Goal: Task Accomplishment & Management: Complete application form

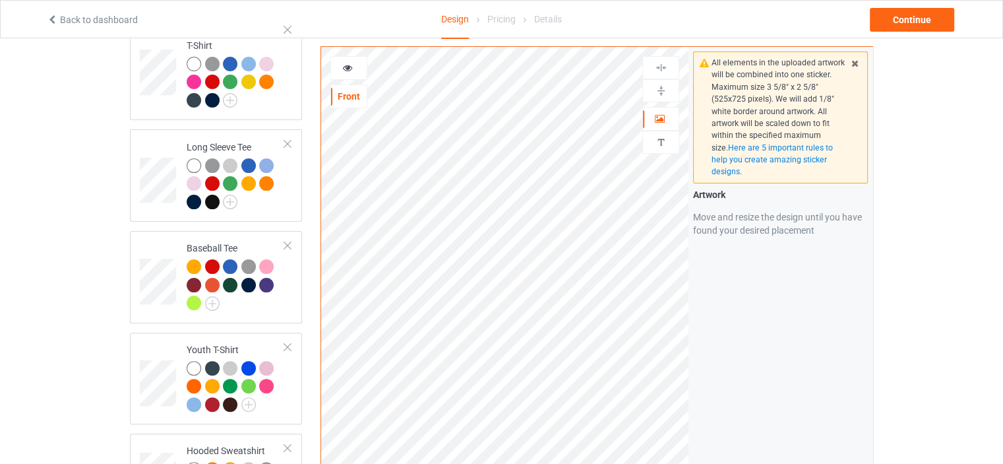
scroll to position [615, 0]
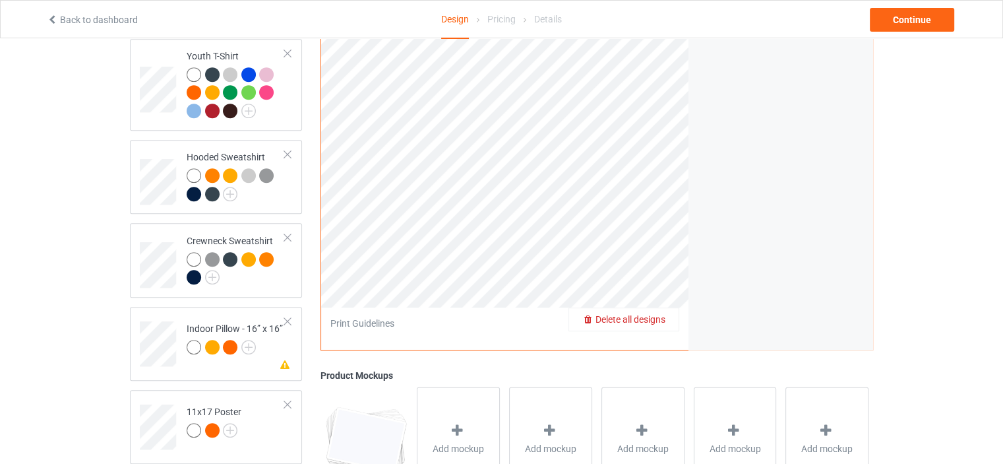
click at [658, 314] on span "Delete all designs" at bounding box center [631, 319] width 70 height 11
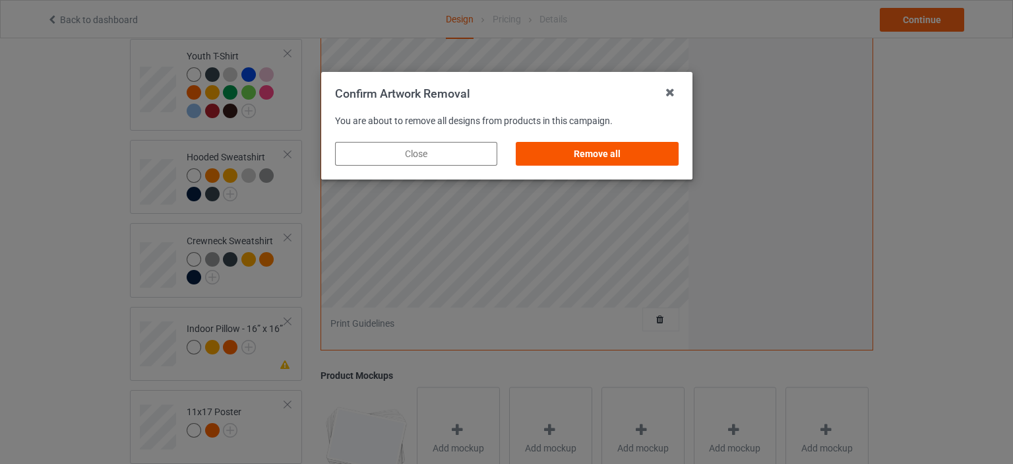
click at [575, 152] on div "Remove all" at bounding box center [597, 154] width 162 height 24
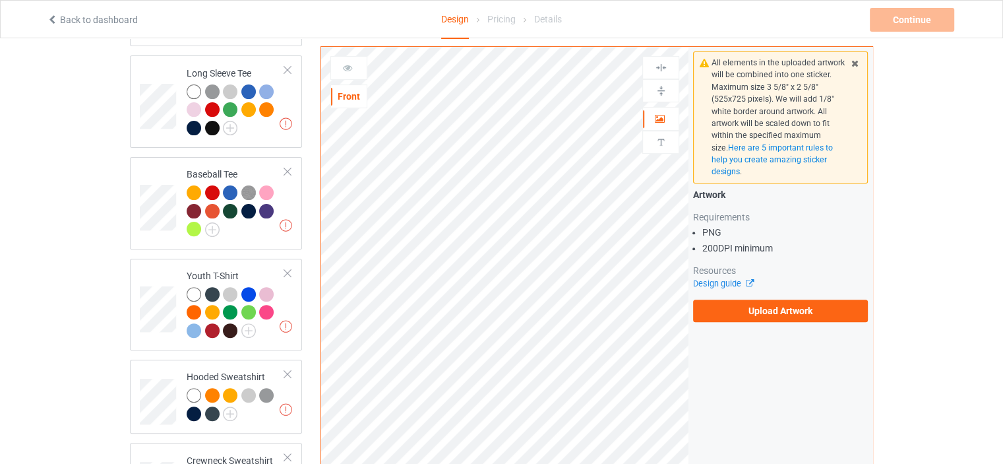
scroll to position [396, 0]
click at [739, 310] on label "Upload Artwork" at bounding box center [780, 310] width 175 height 22
click at [0, 0] on input "Upload Artwork" at bounding box center [0, 0] width 0 height 0
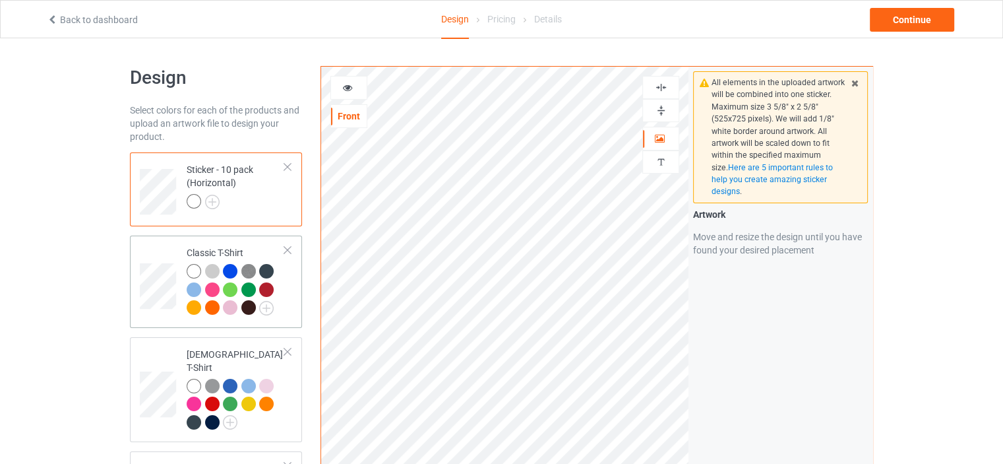
click at [208, 243] on td "Classic T-Shirt" at bounding box center [235, 282] width 113 height 82
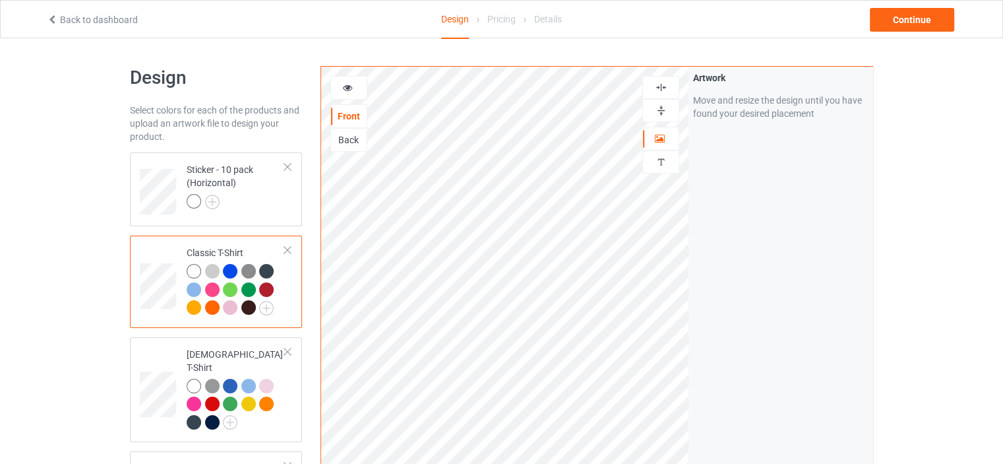
click at [658, 78] on div at bounding box center [660, 87] width 37 height 23
click at [660, 82] on img at bounding box center [661, 87] width 13 height 13
click at [662, 108] on img at bounding box center [661, 110] width 13 height 13
click at [203, 168] on div "Sticker - 10 pack (Horizontal)" at bounding box center [236, 185] width 98 height 45
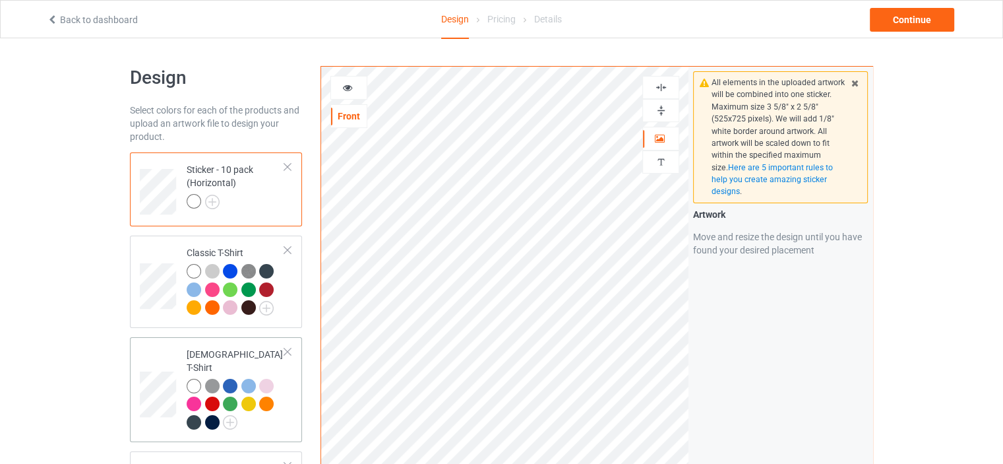
click at [220, 355] on div "[DEMOGRAPHIC_DATA] T-Shirt" at bounding box center [236, 388] width 98 height 81
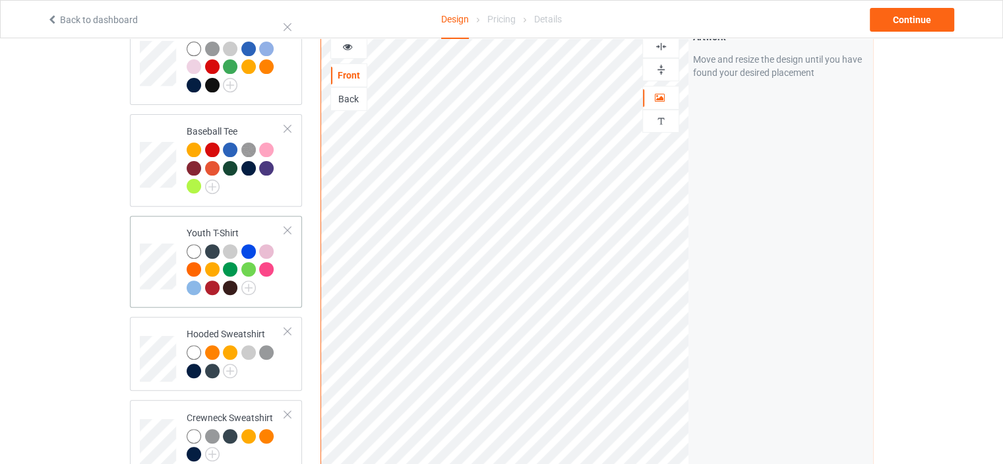
scroll to position [439, 0]
click at [222, 220] on td "Youth T-Shirt" at bounding box center [235, 261] width 113 height 82
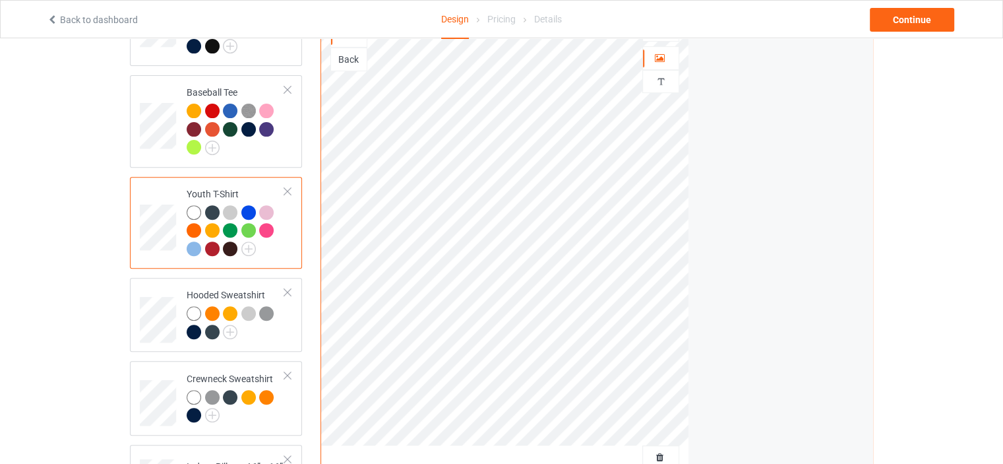
scroll to position [528, 0]
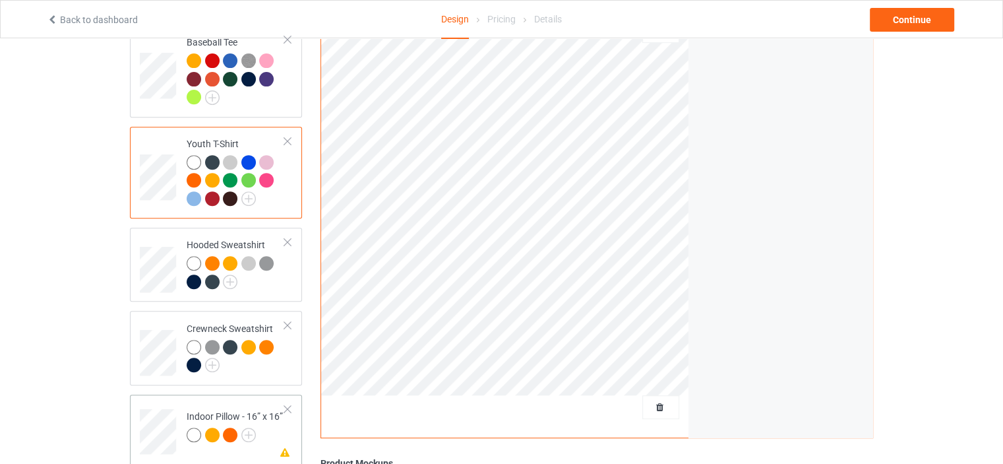
click at [189, 400] on td "Missing artwork on 1 side(s) Indoor Pillow - 16” x 16”" at bounding box center [235, 427] width 113 height 55
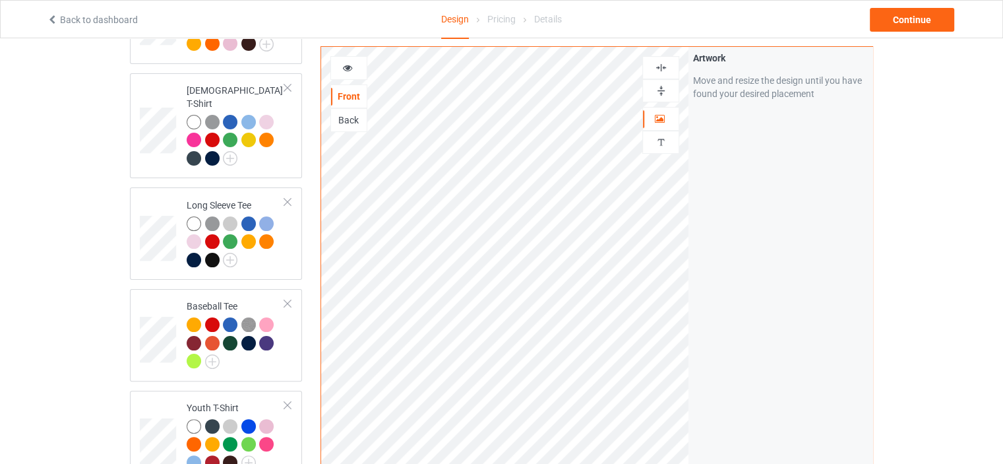
click at [665, 66] on img at bounding box center [661, 67] width 13 height 13
click at [660, 90] on img at bounding box center [661, 90] width 13 height 13
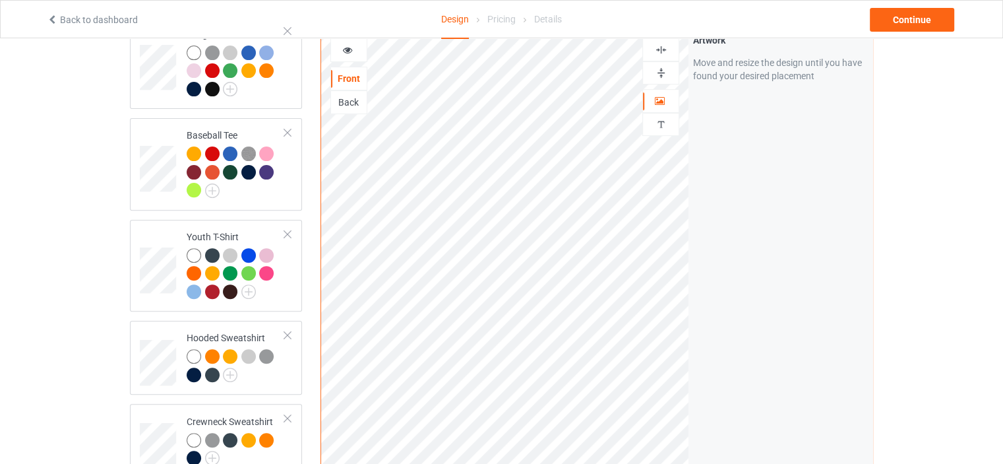
scroll to position [660, 0]
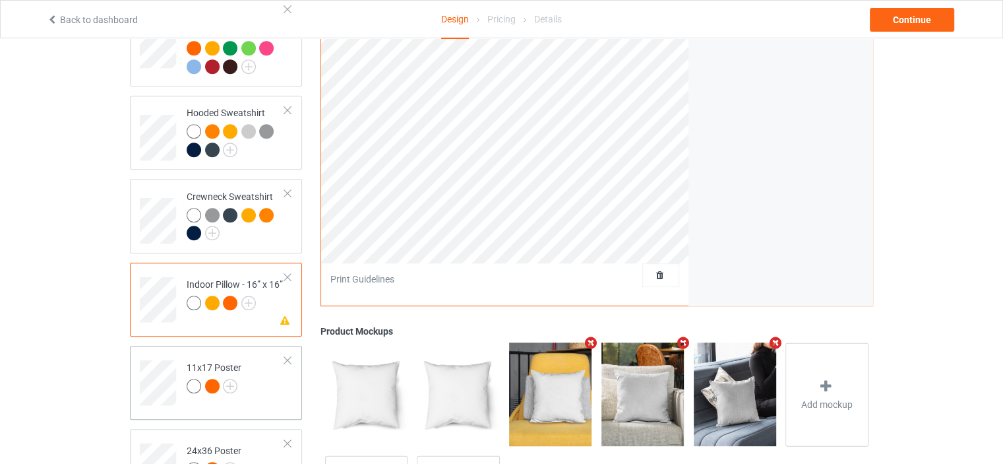
click at [230, 361] on div "11x17 Poster" at bounding box center [214, 377] width 55 height 32
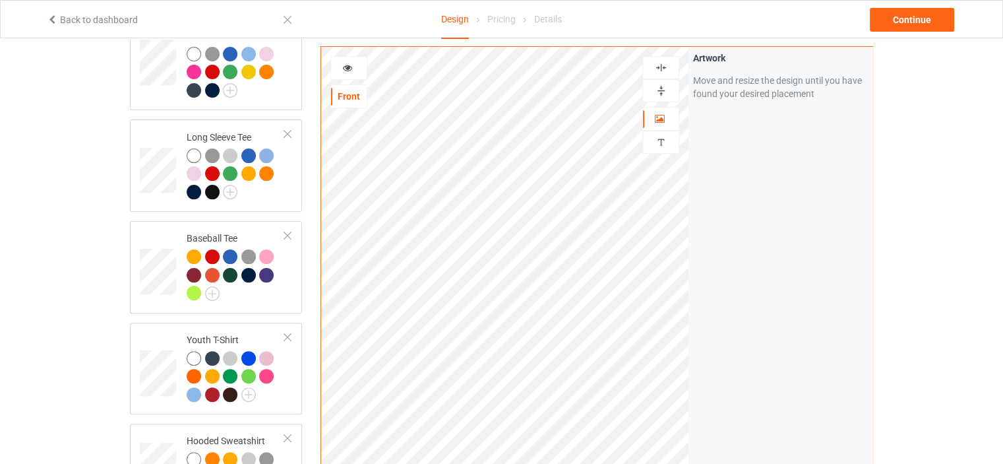
scroll to position [220, 0]
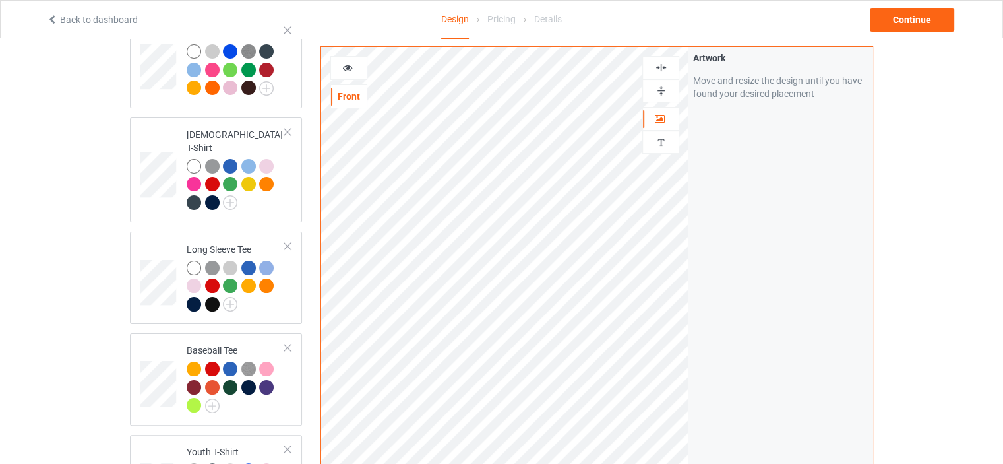
click at [660, 65] on img at bounding box center [661, 67] width 13 height 13
click at [662, 86] on img at bounding box center [661, 90] width 13 height 13
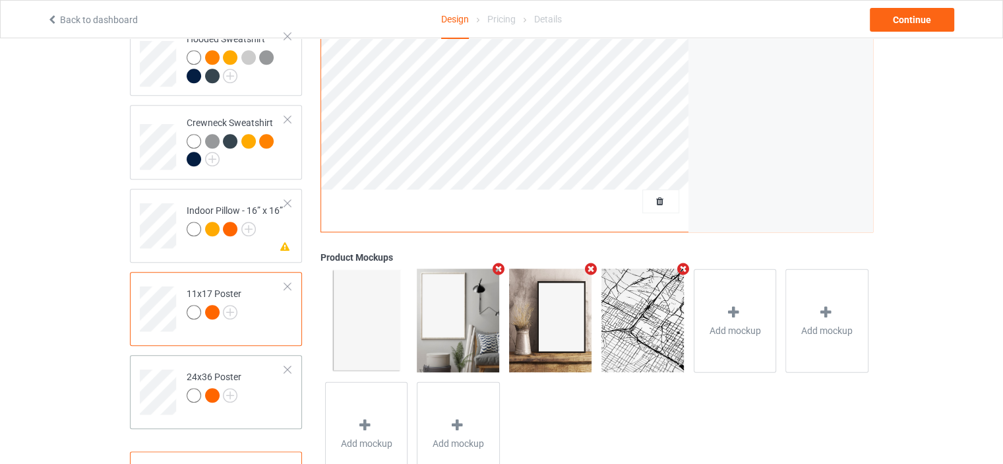
scroll to position [747, 0]
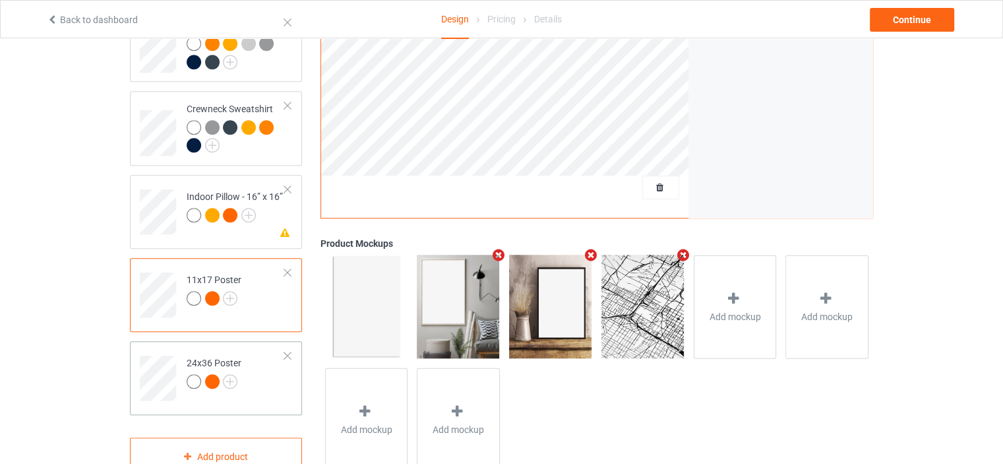
click at [228, 346] on td "24x36 Poster" at bounding box center [235, 373] width 113 height 55
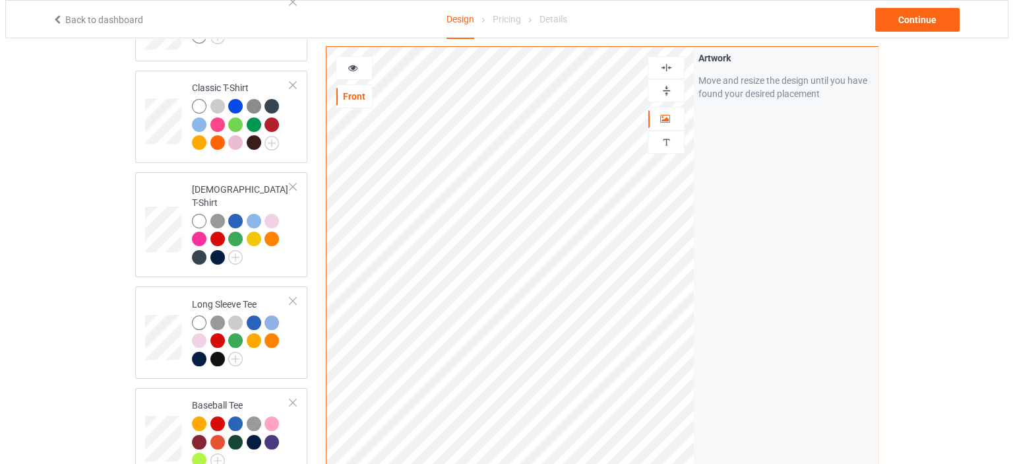
scroll to position [111, 0]
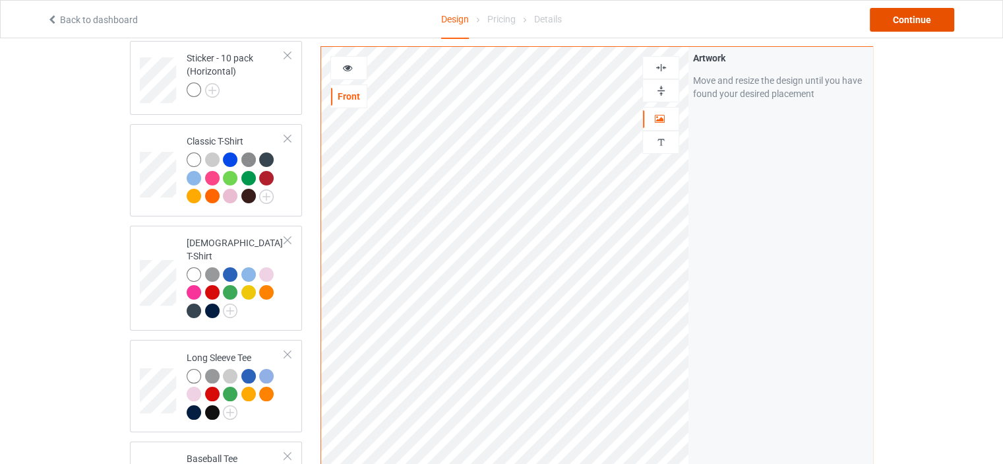
click at [939, 16] on div "Continue" at bounding box center [912, 20] width 84 height 24
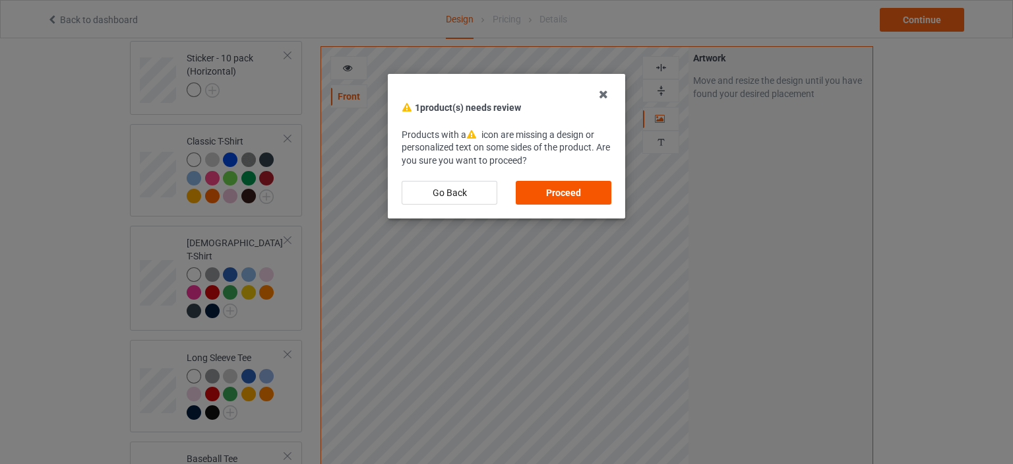
click at [587, 186] on div "Proceed" at bounding box center [564, 193] width 96 height 24
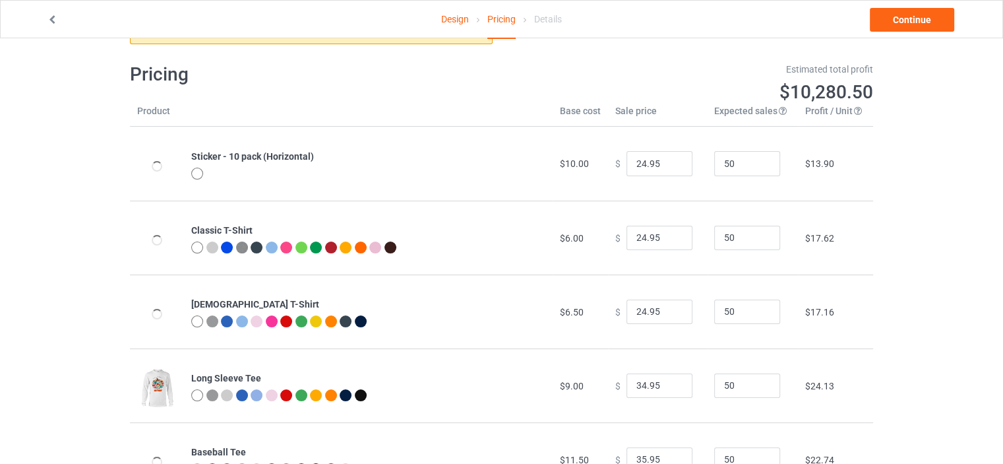
scroll to position [65, 0]
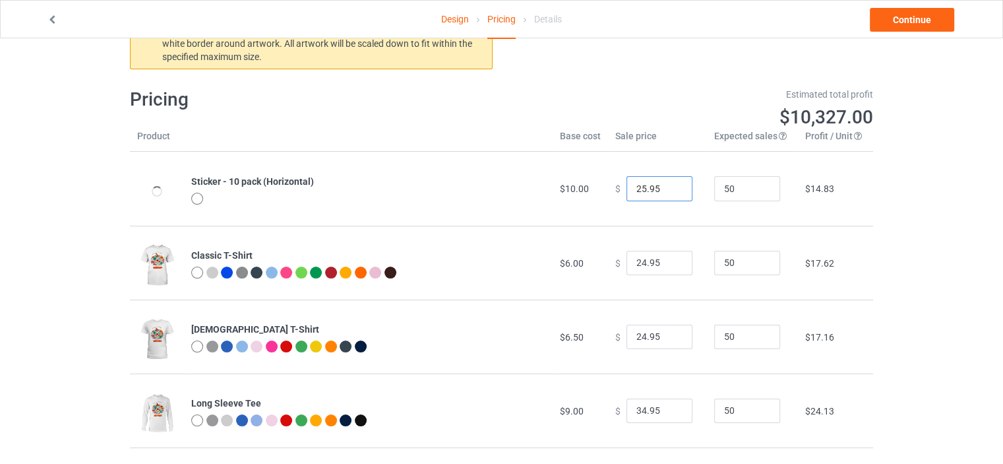
click at [671, 184] on input "25.95" at bounding box center [660, 188] width 66 height 25
click at [671, 184] on input "26.95" at bounding box center [660, 188] width 66 height 25
type input "25.95"
click at [671, 192] on input "25.95" at bounding box center [660, 188] width 66 height 25
click at [670, 259] on input "25.95" at bounding box center [660, 263] width 66 height 25
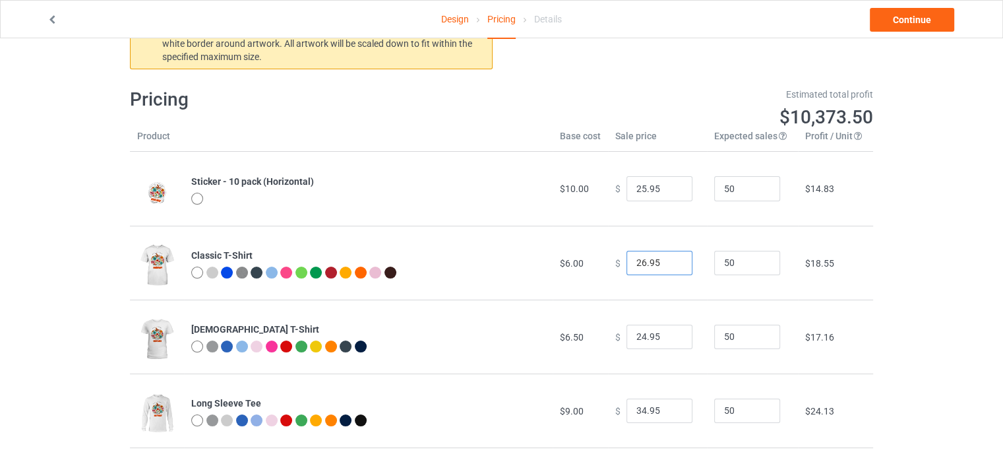
click at [670, 258] on input "26.95" at bounding box center [660, 263] width 66 height 25
type input "27.95"
click at [670, 258] on input "27.95" at bounding box center [660, 263] width 66 height 25
click at [669, 332] on input "25.95" at bounding box center [660, 337] width 66 height 25
click at [669, 332] on input "26.95" at bounding box center [660, 337] width 66 height 25
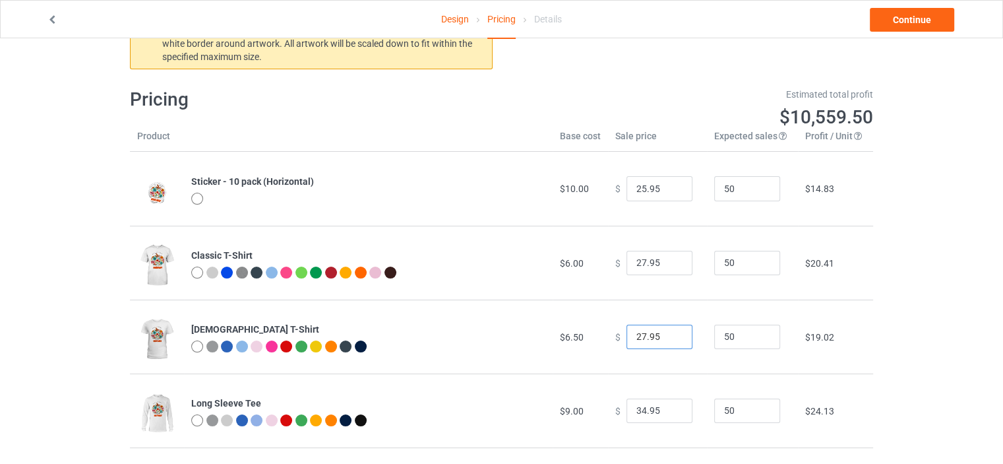
type input "27.95"
click at [669, 332] on input "27.95" at bounding box center [660, 337] width 66 height 25
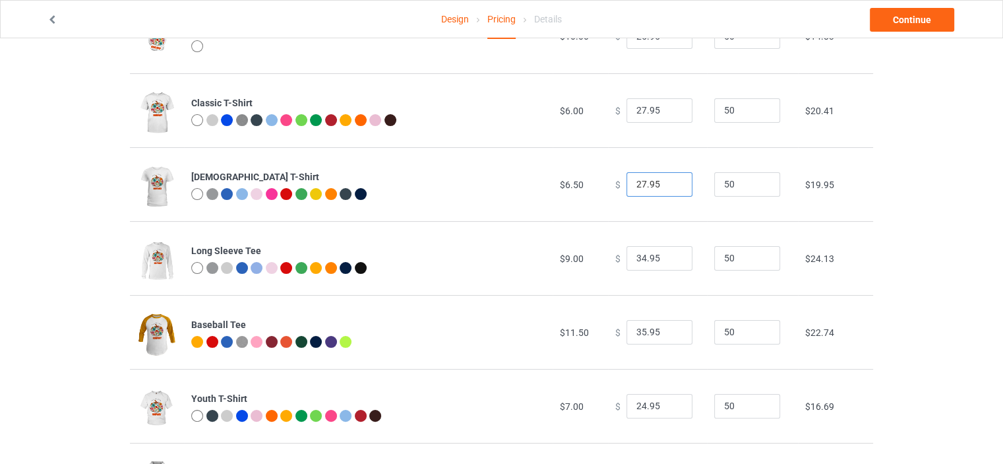
scroll to position [240, 0]
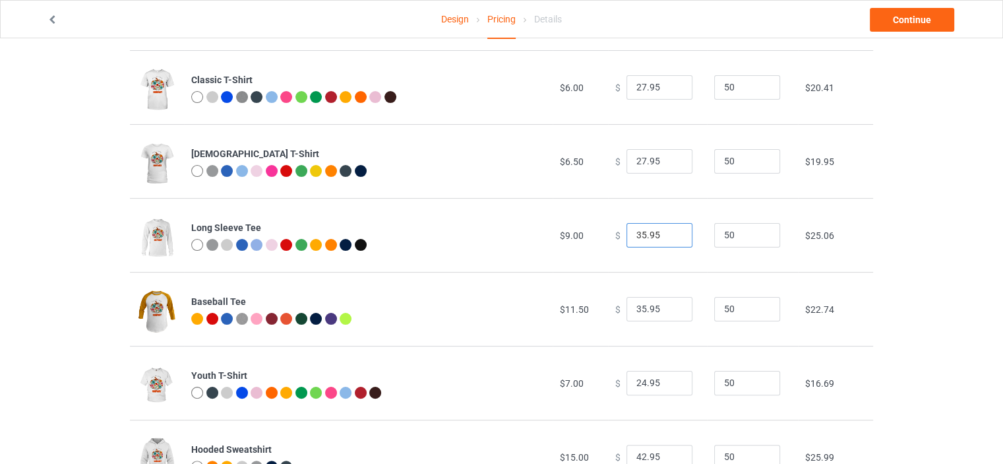
click at [670, 229] on input "35.95" at bounding box center [660, 235] width 66 height 25
click at [670, 229] on input "36.95" at bounding box center [660, 235] width 66 height 25
type input "37.95"
click at [670, 229] on input "37.95" at bounding box center [660, 235] width 66 height 25
click at [672, 305] on input "36.95" at bounding box center [660, 309] width 66 height 25
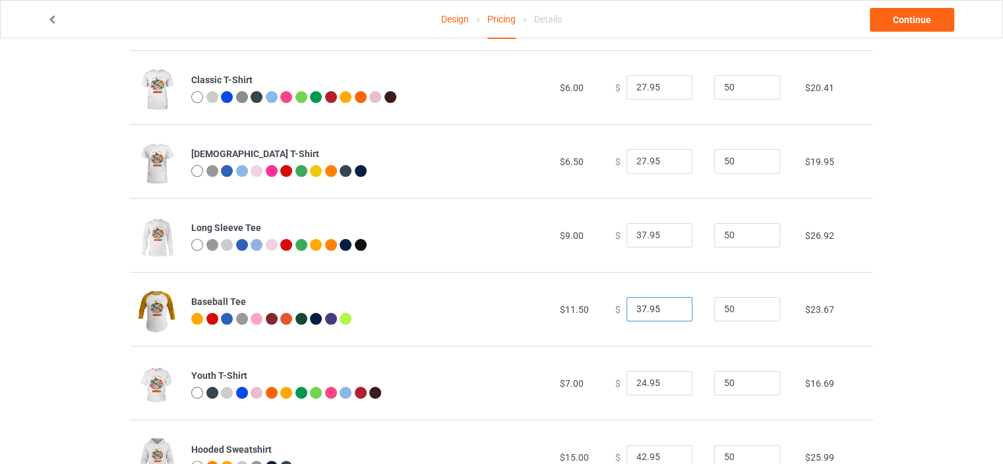
type input "37.95"
click at [672, 305] on input "37.95" at bounding box center [660, 309] width 66 height 25
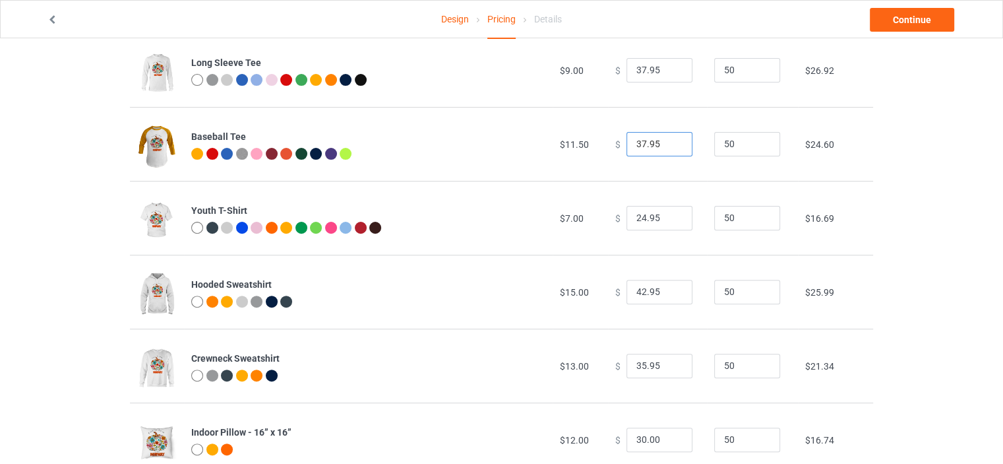
scroll to position [417, 0]
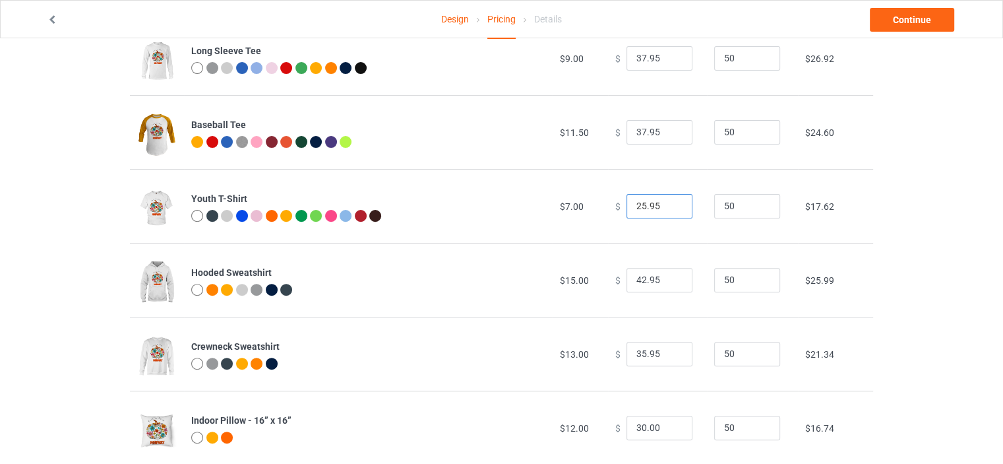
click at [672, 201] on input "25.95" at bounding box center [660, 206] width 66 height 25
type input "26.95"
click at [672, 201] on input "26.95" at bounding box center [660, 206] width 66 height 25
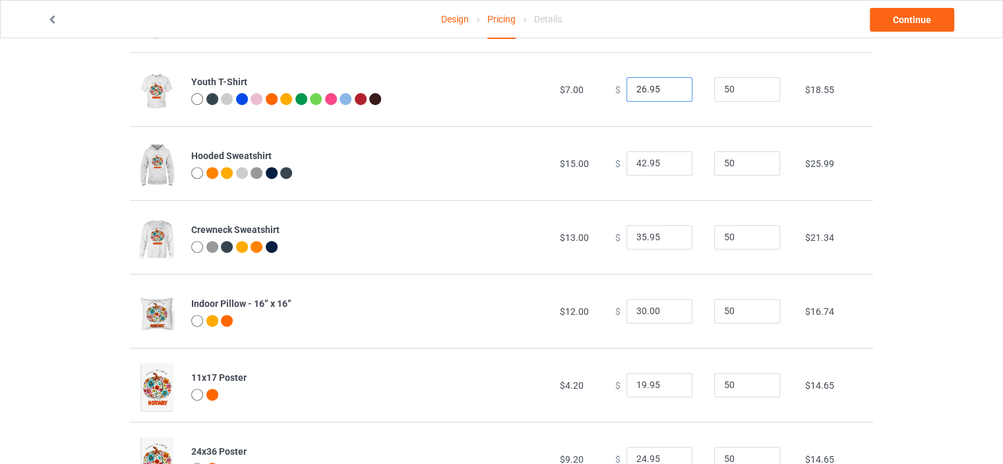
scroll to position [549, 0]
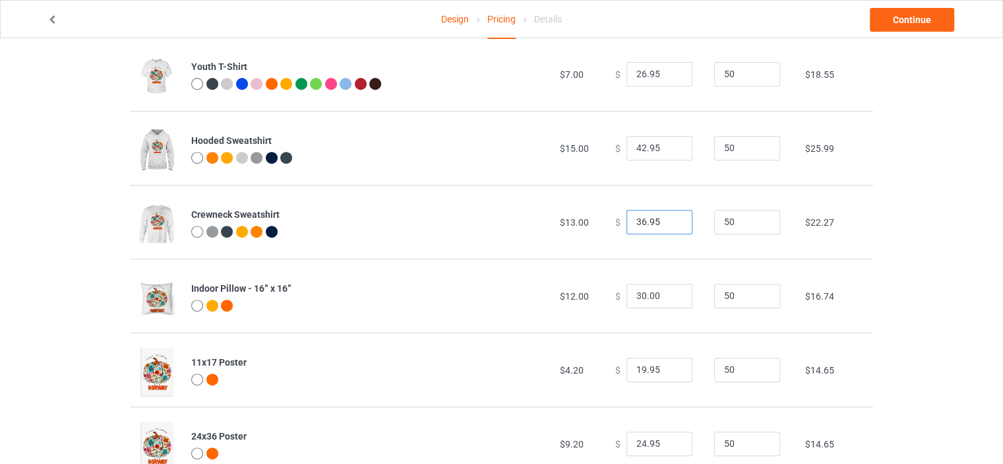
click at [672, 218] on input "36.95" at bounding box center [660, 222] width 66 height 25
click at [672, 218] on input "37.95" at bounding box center [660, 222] width 66 height 25
click at [672, 218] on input "38.95" at bounding box center [660, 222] width 66 height 25
type input "39.95"
click at [672, 218] on input "39.95" at bounding box center [660, 222] width 66 height 25
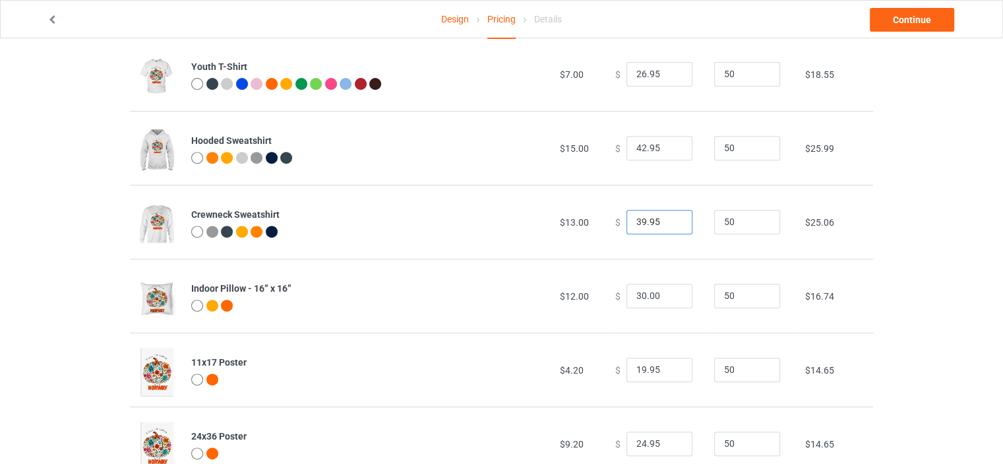
drag, startPoint x: 653, startPoint y: 222, endPoint x: 606, endPoint y: 226, distance: 47.7
click at [608, 226] on td "$ 39.95" at bounding box center [657, 222] width 99 height 74
drag, startPoint x: 654, startPoint y: 292, endPoint x: 583, endPoint y: 295, distance: 70.6
click at [583, 295] on tr "Indoor Pillow - 16” x 16” $12.00 $ 30.00 50 $16.74" at bounding box center [501, 296] width 743 height 74
paste input "9.95"
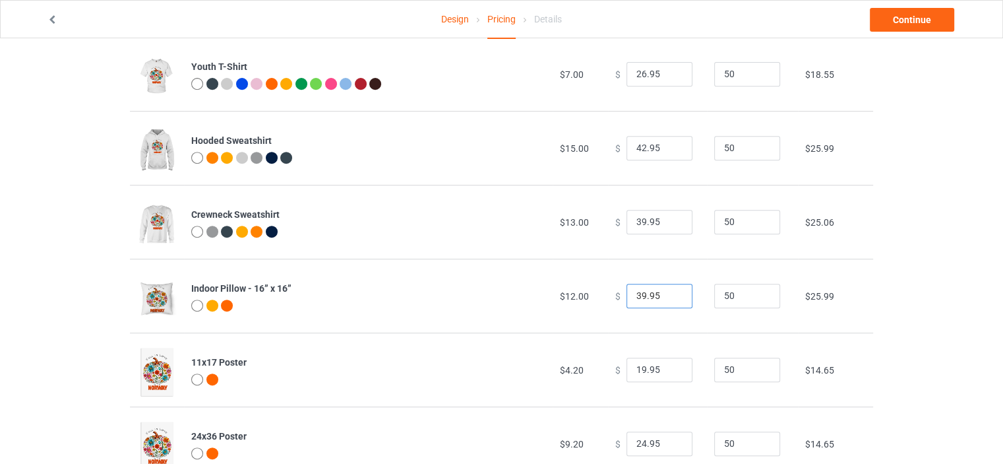
drag, startPoint x: 636, startPoint y: 296, endPoint x: 623, endPoint y: 296, distance: 13.2
click at [627, 296] on input "39.95" at bounding box center [660, 296] width 66 height 25
type input "29.95"
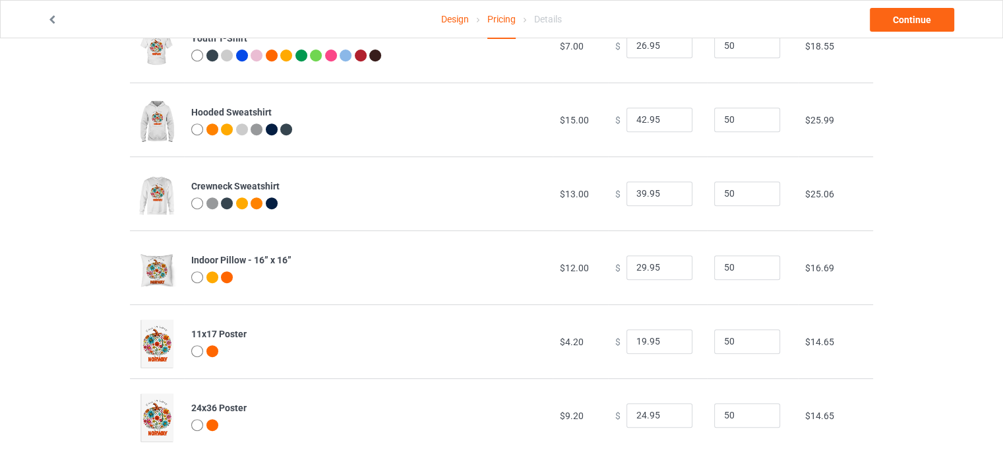
scroll to position [592, 0]
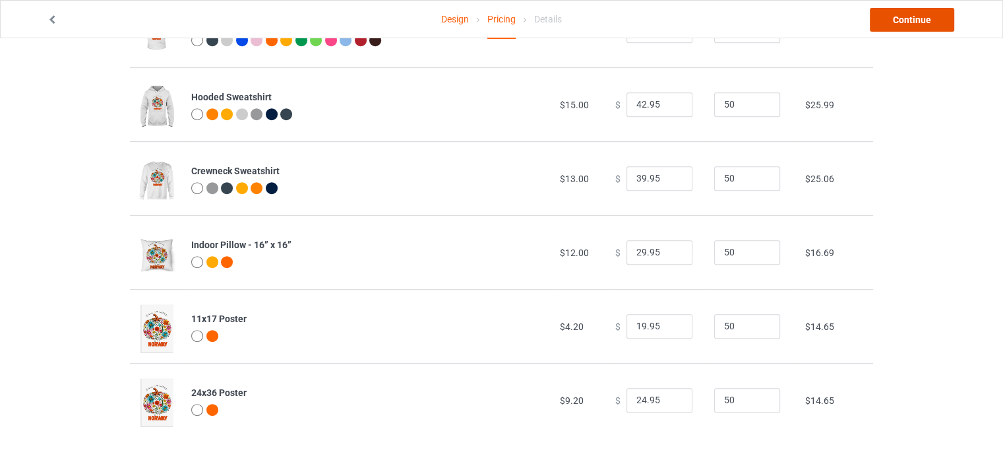
click at [884, 22] on link "Continue" at bounding box center [912, 20] width 84 height 24
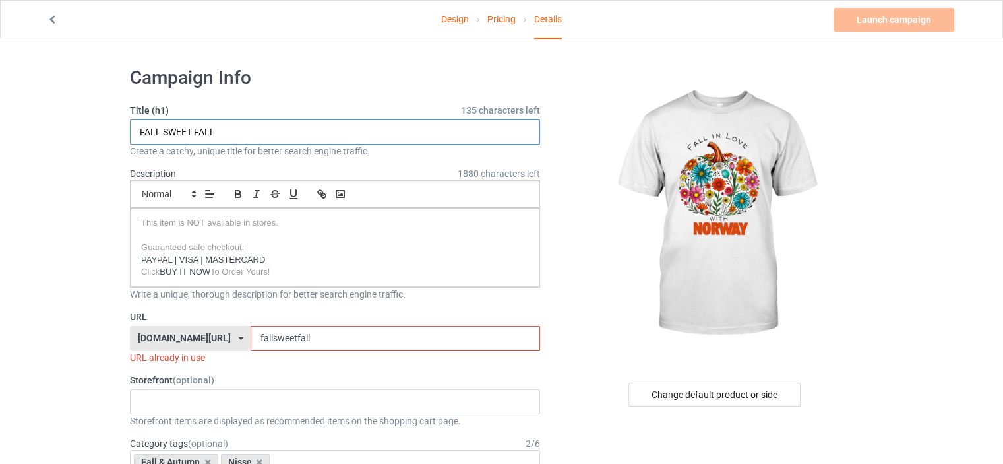
drag, startPoint x: 164, startPoint y: 130, endPoint x: 313, endPoint y: 127, distance: 148.5
click at [313, 127] on input "FALL SWEET FALL" at bounding box center [335, 131] width 410 height 25
type input "FALL IN LOVE WITH NORWAY ARTISTIC PUMPKIN"
drag, startPoint x: 321, startPoint y: 339, endPoint x: 250, endPoint y: 346, distance: 71.0
click at [251, 346] on input "fallsweetfall" at bounding box center [395, 338] width 289 height 25
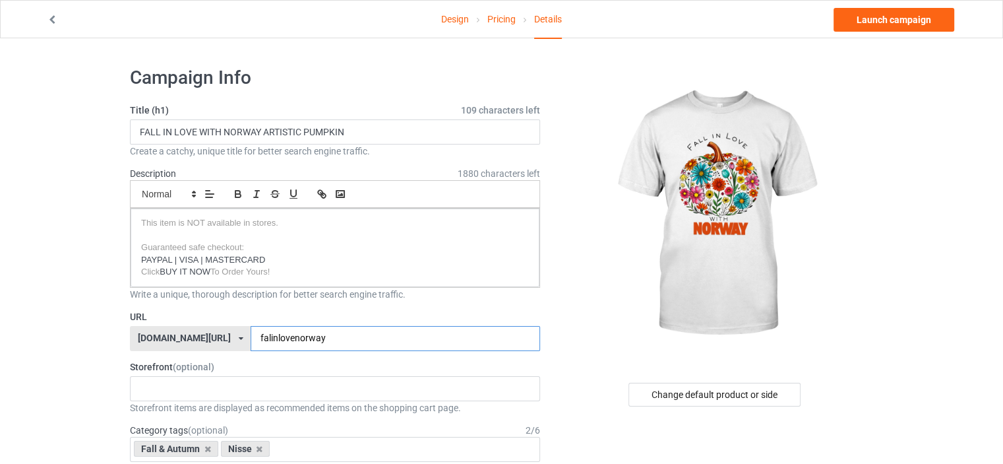
scroll to position [220, 0]
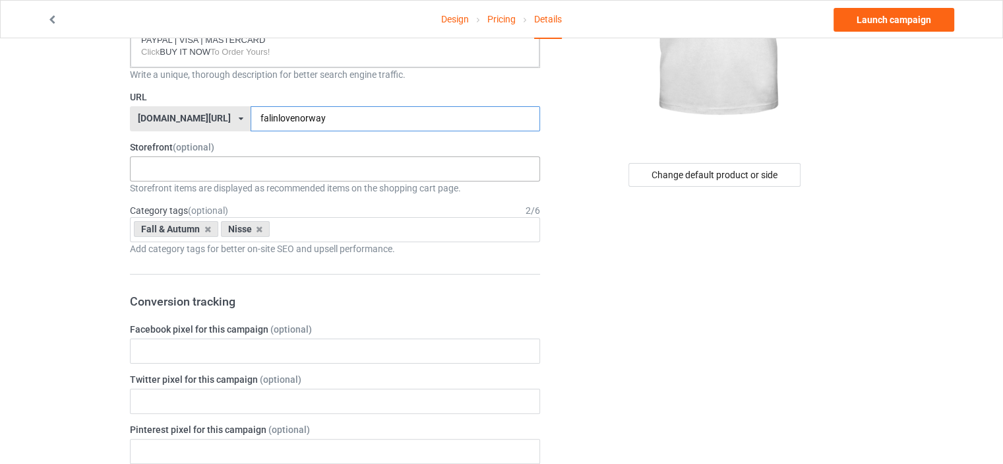
type input "falinlovenorway"
click at [196, 170] on div "NISSE - NORWEGIAN GNOME CHRISTMAS - YULE VIKING FUNNY FAMILY NORWAY LEFSE UFF D…" at bounding box center [335, 168] width 410 height 25
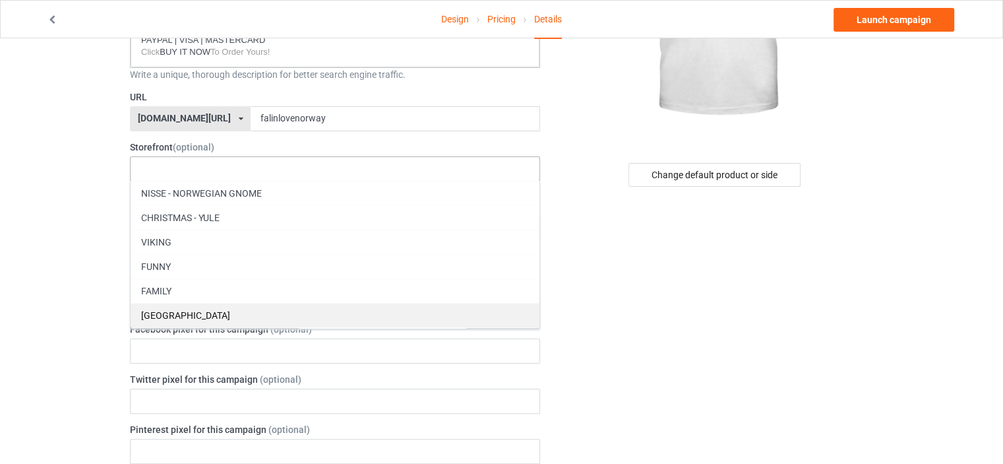
click at [203, 312] on div "[GEOGRAPHIC_DATA]" at bounding box center [335, 315] width 409 height 24
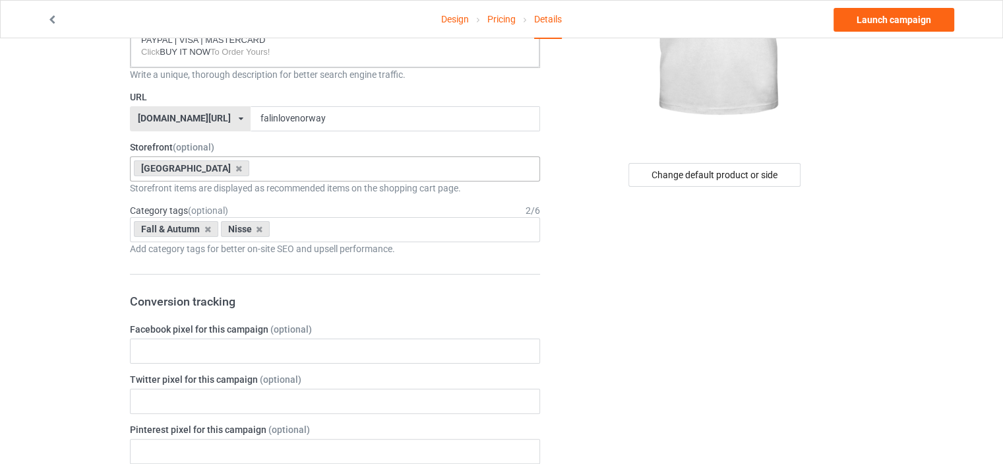
click at [261, 228] on icon at bounding box center [259, 229] width 7 height 9
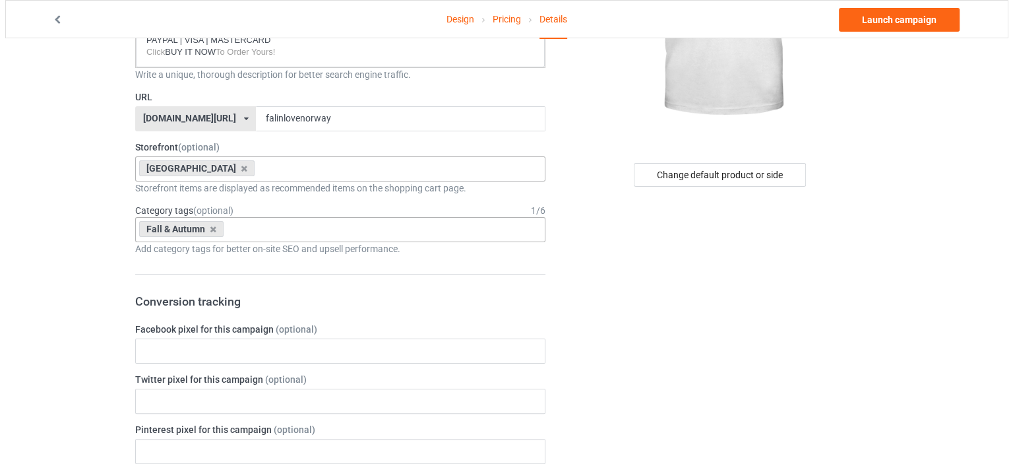
scroll to position [0, 0]
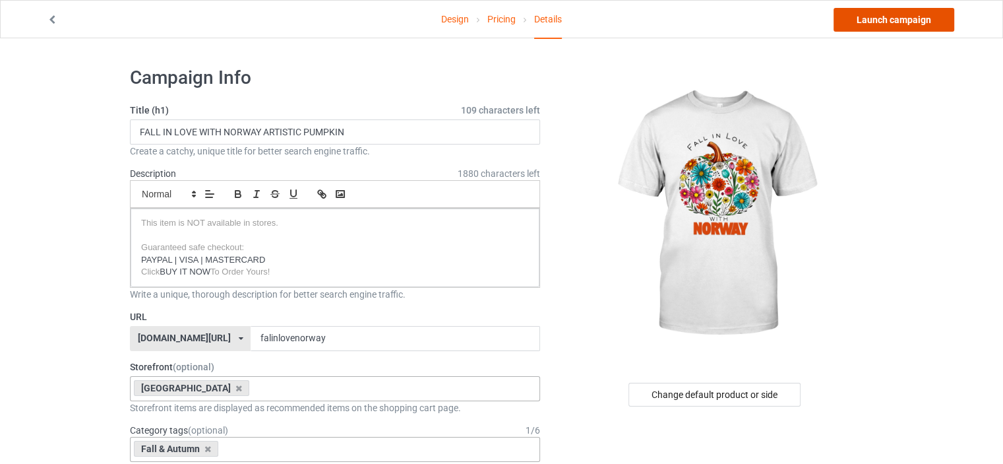
click at [910, 24] on link "Launch campaign" at bounding box center [894, 20] width 121 height 24
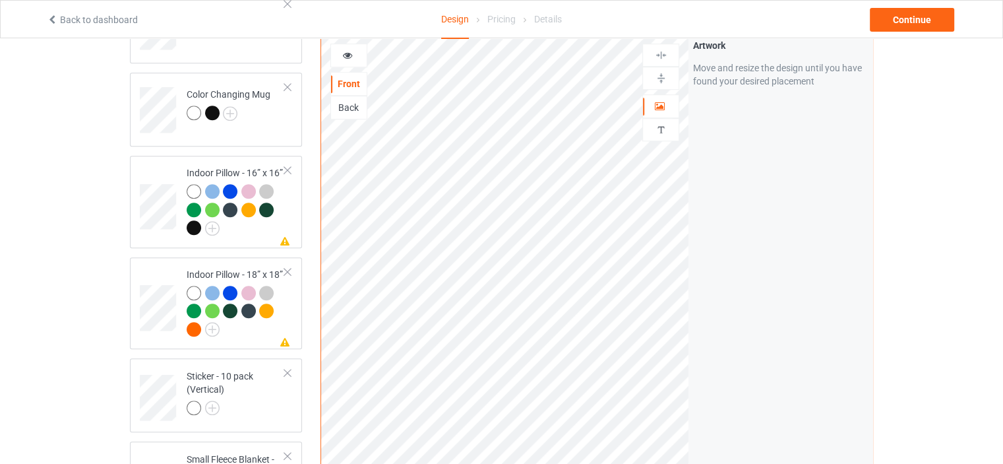
scroll to position [967, 0]
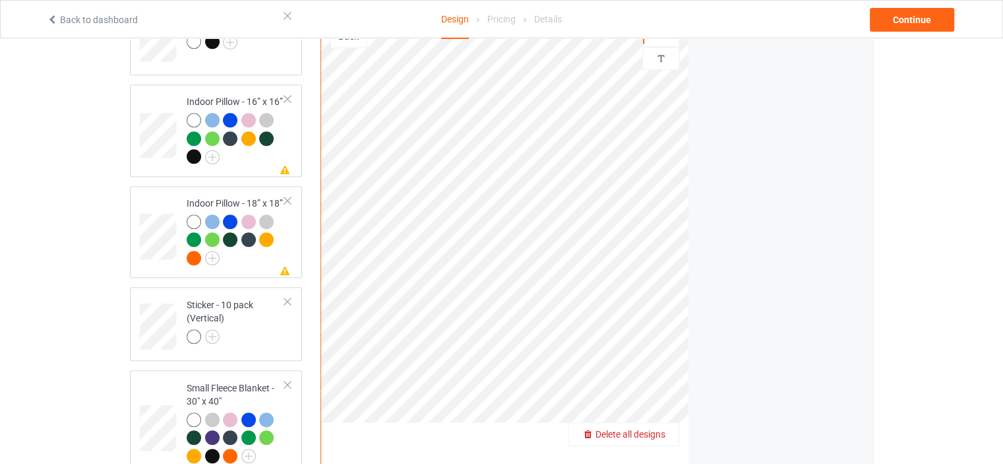
click at [654, 422] on div "Delete all designs" at bounding box center [624, 434] width 111 height 24
click at [657, 428] on div at bounding box center [660, 434] width 37 height 24
click at [656, 429] on span "Delete all designs" at bounding box center [631, 434] width 70 height 11
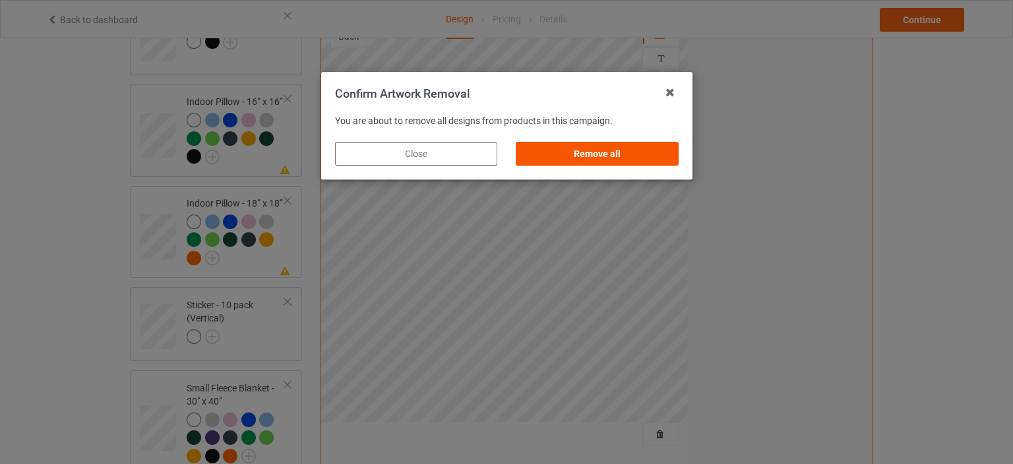
click at [603, 155] on div "Remove all" at bounding box center [597, 154] width 162 height 24
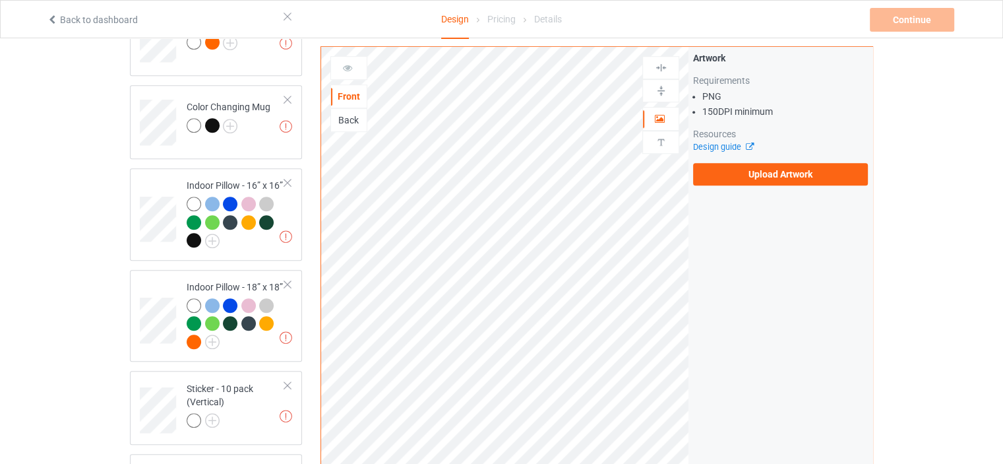
scroll to position [792, 0]
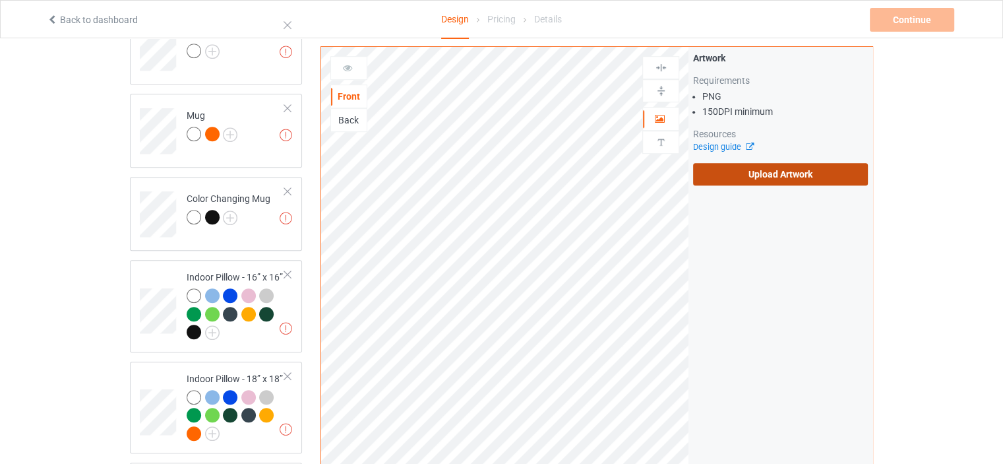
click at [745, 183] on label "Upload Artwork" at bounding box center [780, 174] width 175 height 22
click at [0, 0] on input "Upload Artwork" at bounding box center [0, 0] width 0 height 0
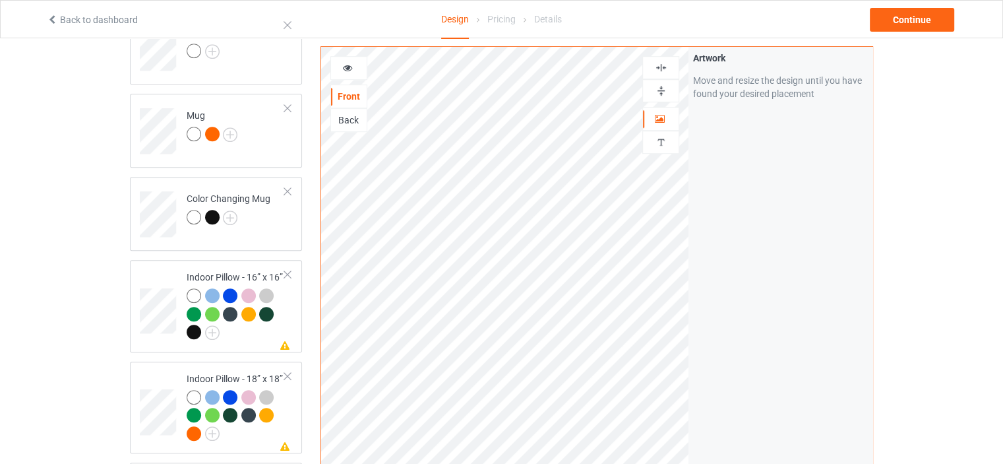
click at [660, 67] on img at bounding box center [661, 67] width 13 height 13
click at [658, 88] on img at bounding box center [661, 90] width 13 height 13
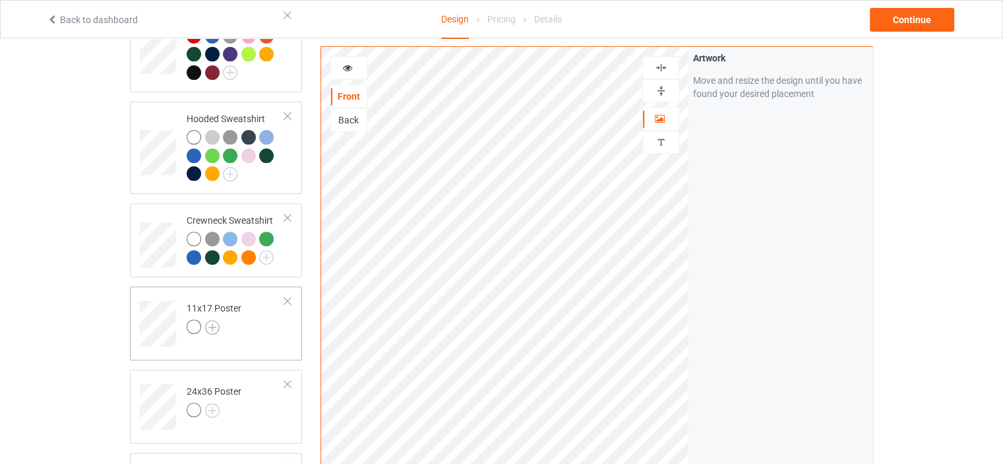
scroll to position [439, 0]
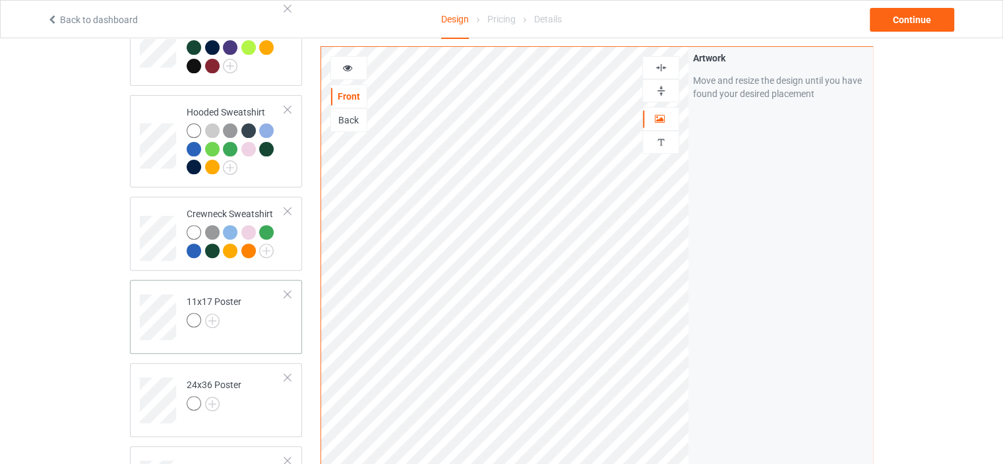
click at [206, 295] on div "11x17 Poster" at bounding box center [214, 311] width 55 height 32
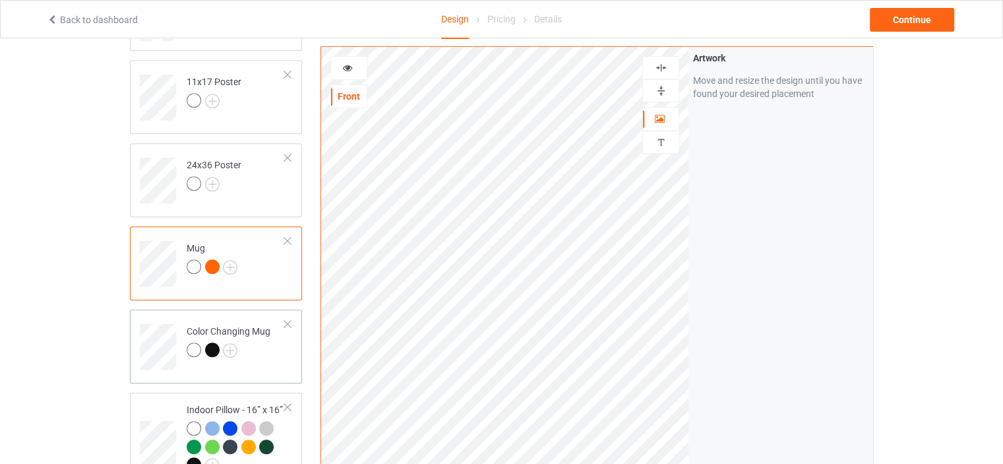
scroll to position [703, 0]
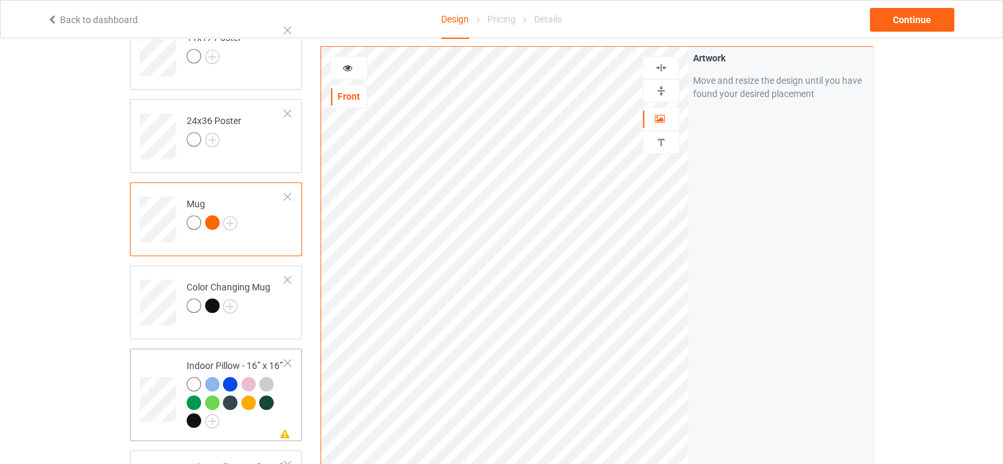
click at [228, 359] on div "Indoor Pillow - 16” x 16”" at bounding box center [236, 393] width 98 height 68
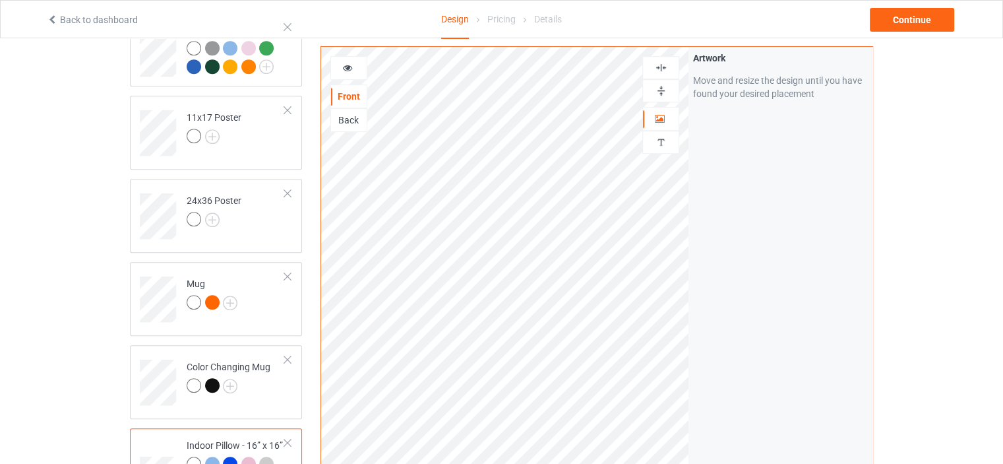
scroll to position [571, 0]
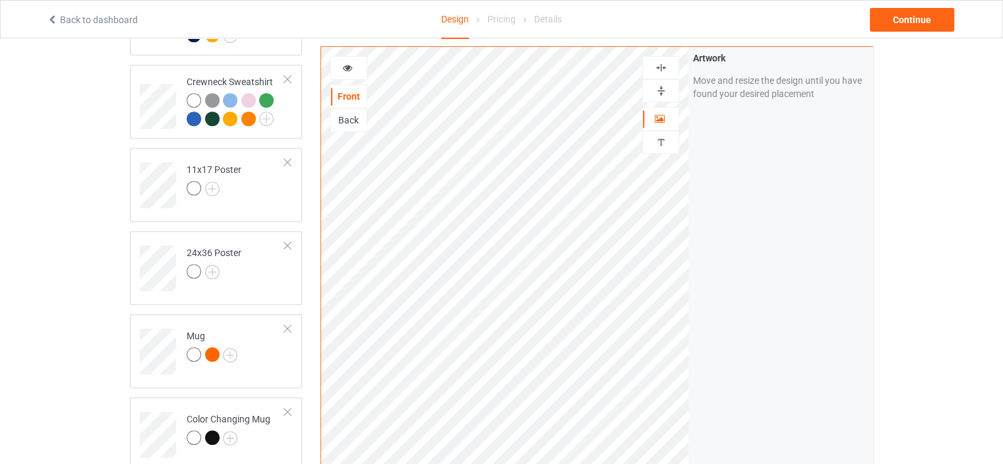
click at [657, 67] on img at bounding box center [661, 67] width 13 height 13
click at [663, 92] on img at bounding box center [661, 90] width 13 height 13
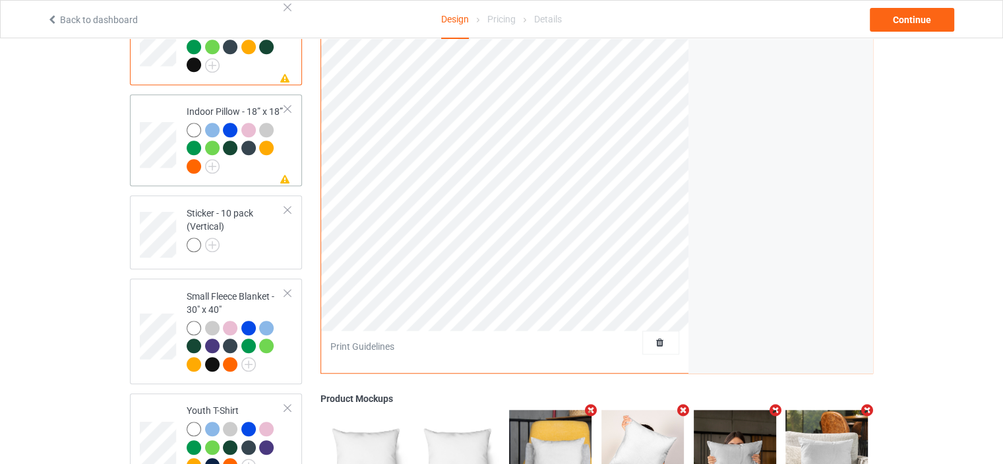
scroll to position [1099, 0]
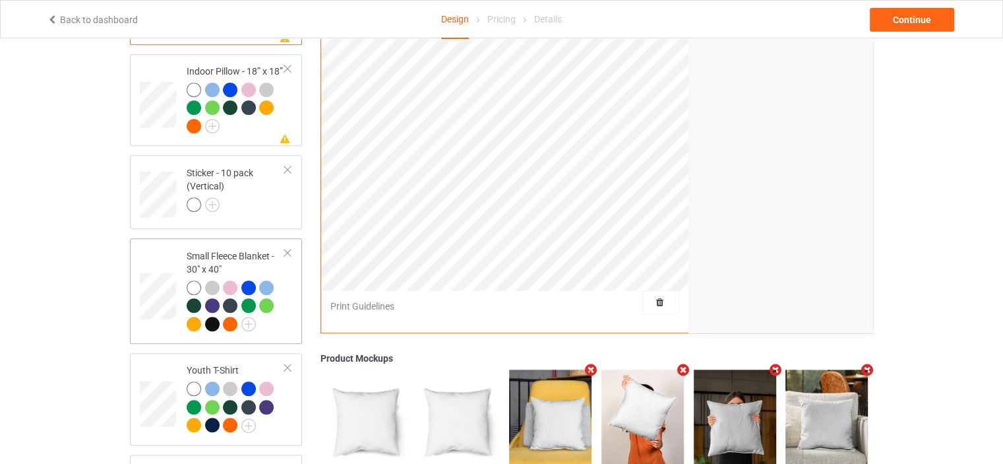
click at [237, 249] on div "Small Fleece Blanket - 30" x 40"" at bounding box center [236, 289] width 98 height 81
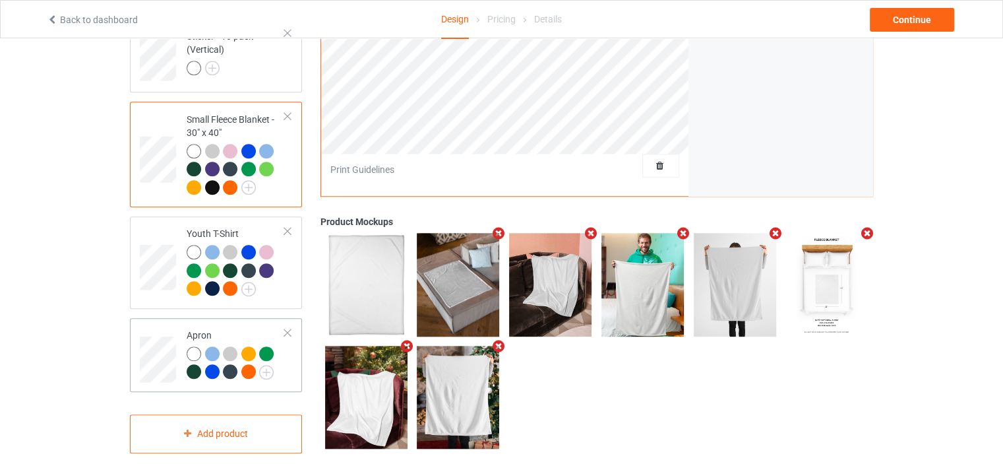
click at [206, 328] on div "Apron" at bounding box center [236, 352] width 98 height 49
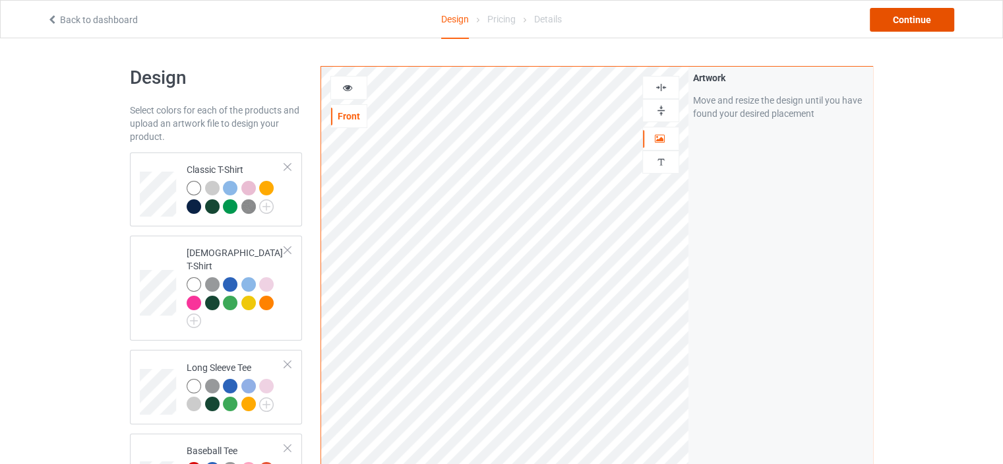
click at [894, 21] on div "Continue" at bounding box center [912, 20] width 84 height 24
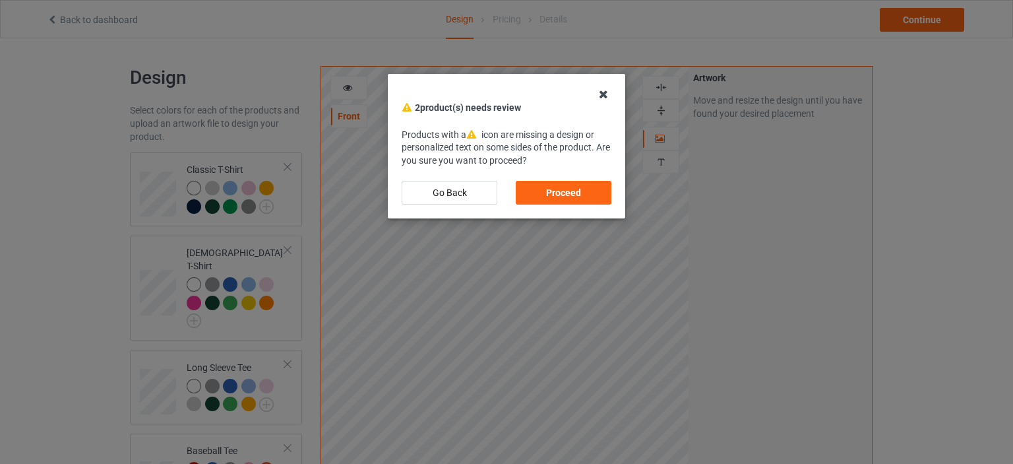
click at [599, 90] on icon at bounding box center [603, 94] width 21 height 21
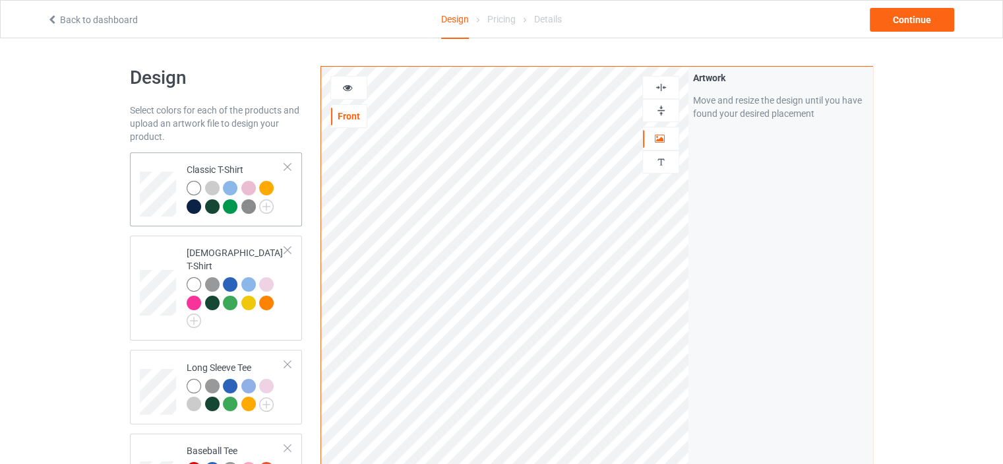
click at [234, 162] on td "Classic T-Shirt" at bounding box center [235, 189] width 113 height 63
click at [913, 28] on div "Continue" at bounding box center [912, 20] width 84 height 24
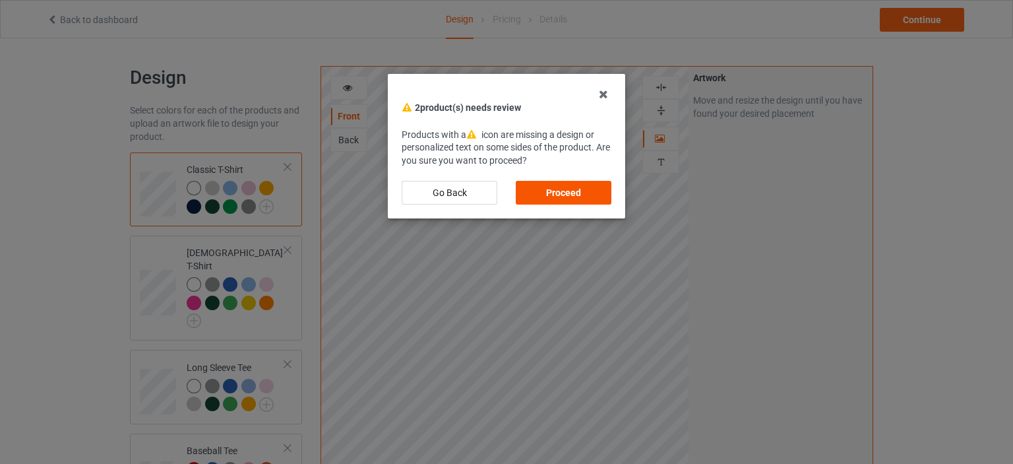
click at [592, 188] on div "Proceed" at bounding box center [564, 193] width 96 height 24
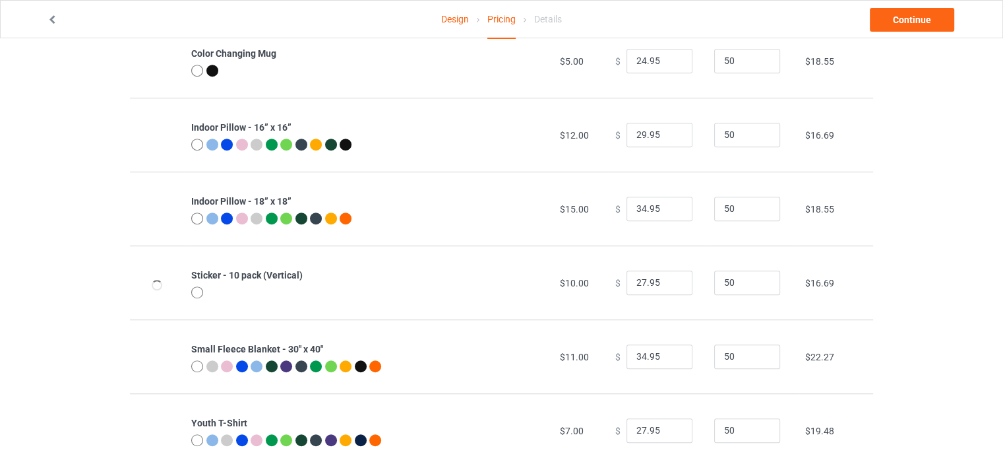
scroll to position [962, 0]
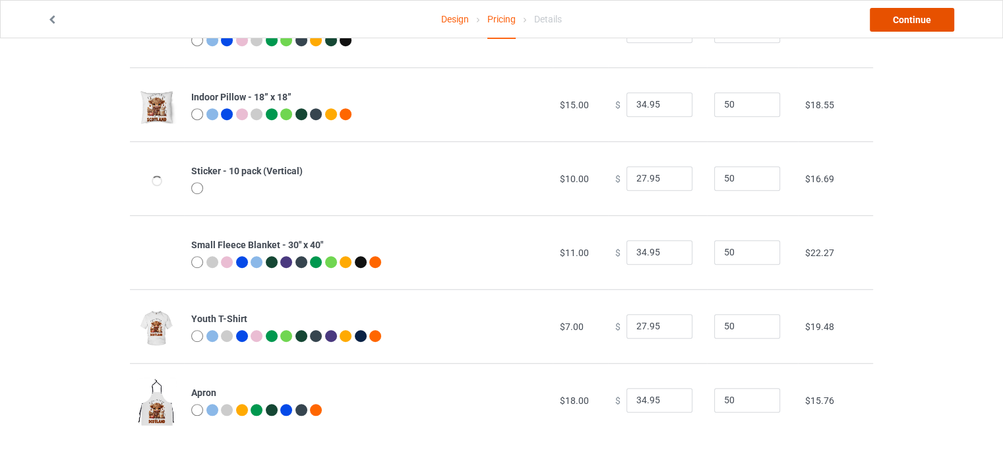
click at [920, 18] on link "Continue" at bounding box center [912, 20] width 84 height 24
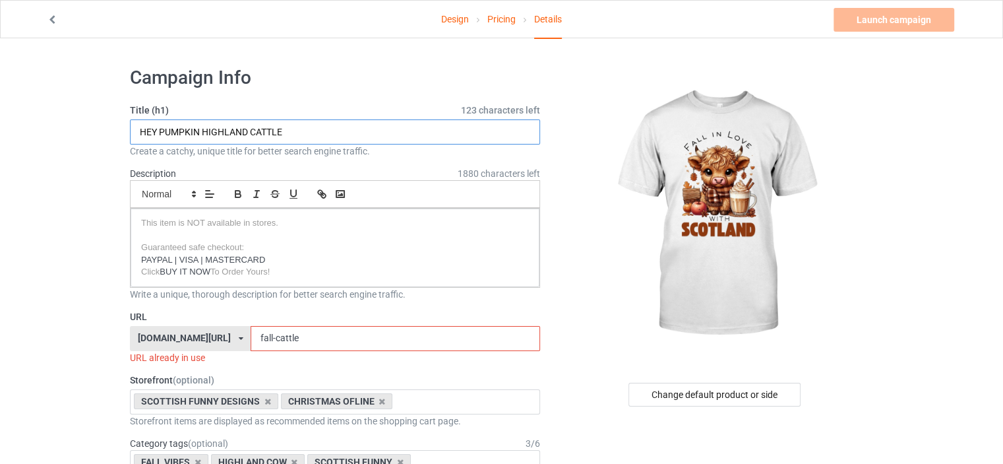
drag, startPoint x: 315, startPoint y: 134, endPoint x: 18, endPoint y: 137, distance: 296.2
type input "FALL IN LOVE WITH SCOTLAND"
drag, startPoint x: 264, startPoint y: 339, endPoint x: 515, endPoint y: 358, distance: 251.4
click at [515, 358] on div "URL love-scotland.com/ awareness-raising.com/ busdrivershop.com/ catswow.com/ f…" at bounding box center [335, 337] width 410 height 54
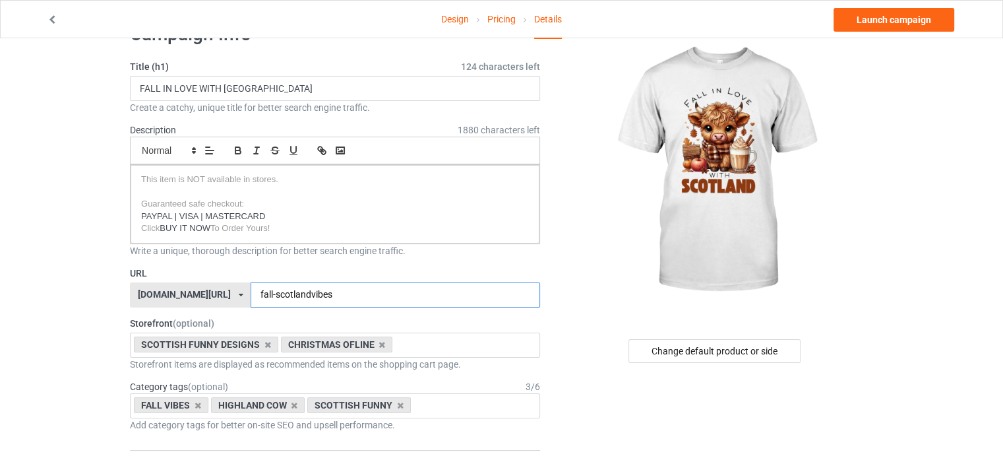
scroll to position [88, 0]
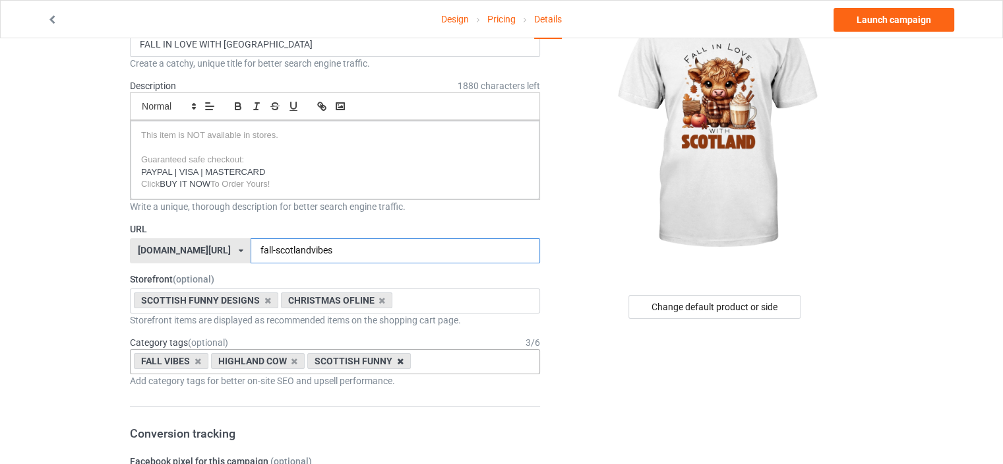
type input "fall-scotlandvibes"
click at [398, 358] on icon at bounding box center [400, 361] width 7 height 9
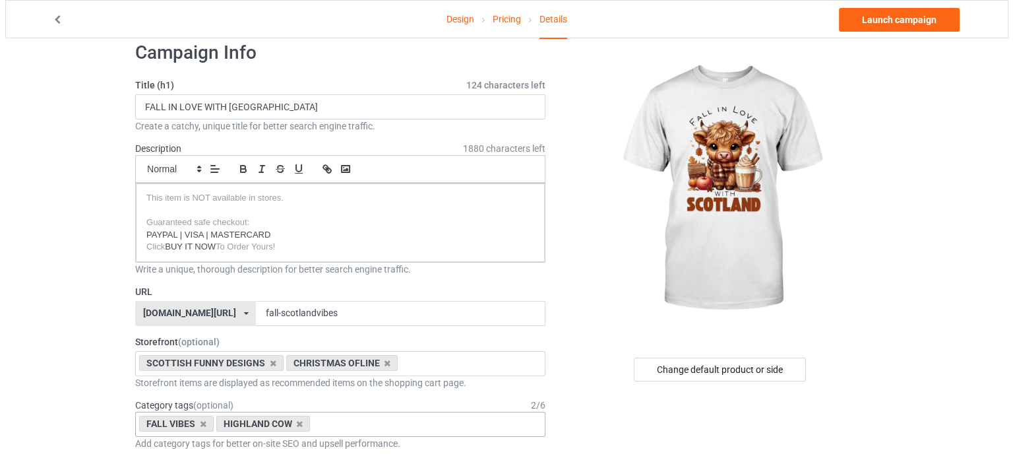
scroll to position [0, 0]
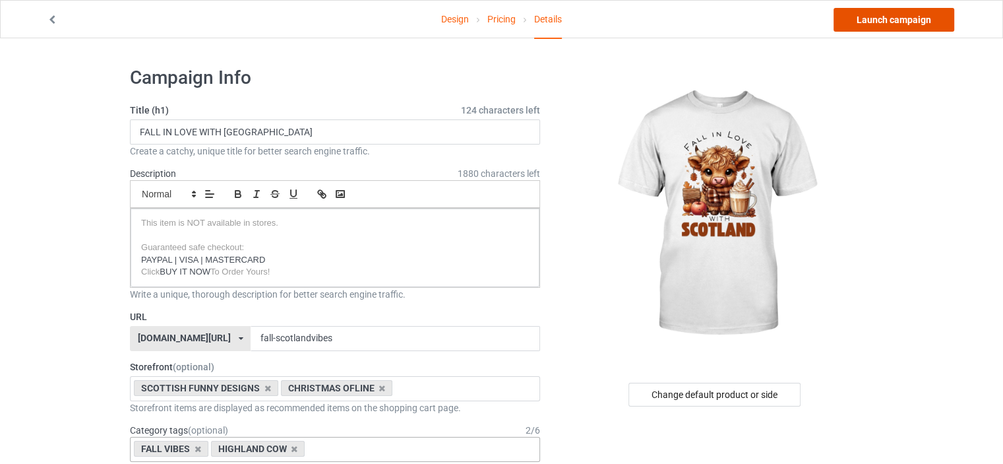
click at [881, 27] on link "Launch campaign" at bounding box center [894, 20] width 121 height 24
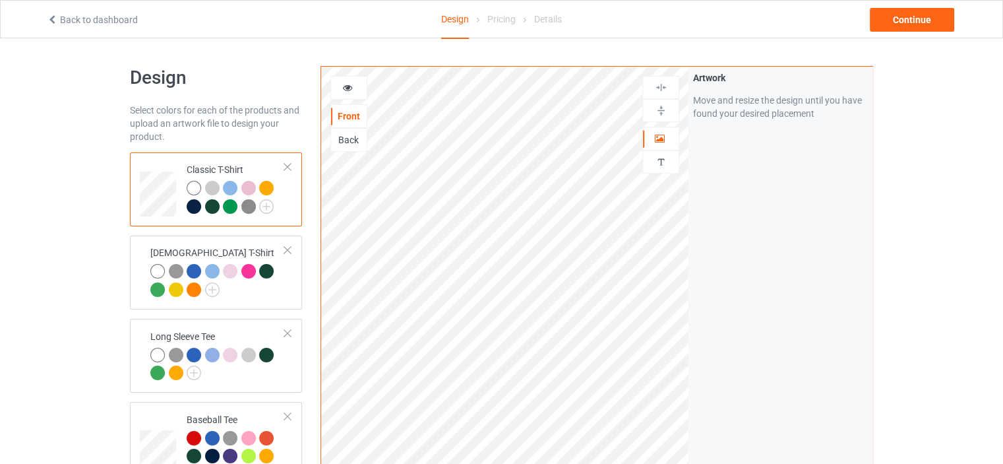
click at [768, 196] on div "Artwork Move and resize the design until you have found your desired placement" at bounding box center [781, 317] width 184 height 501
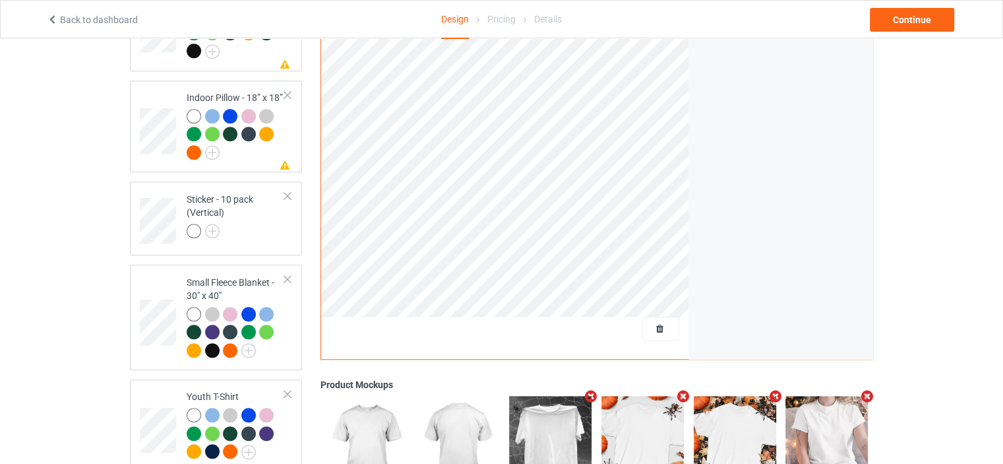
scroll to position [1231, 0]
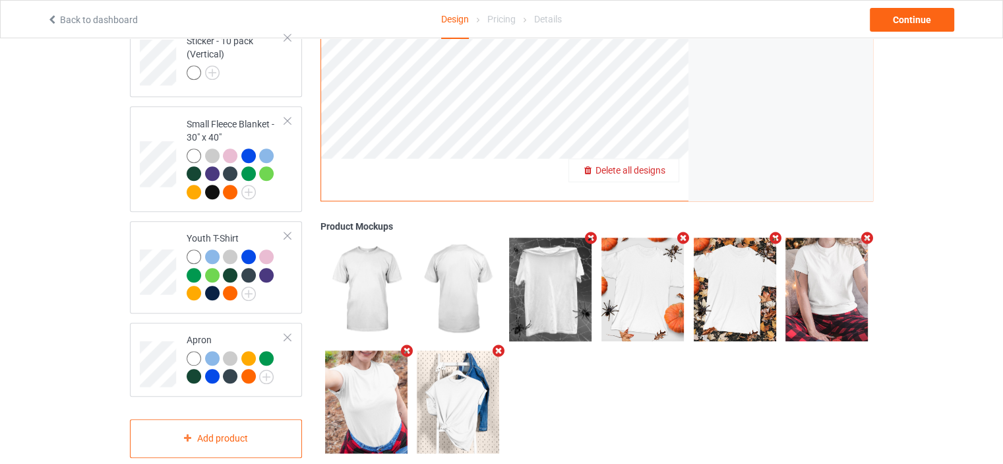
click at [664, 165] on span "Delete all designs" at bounding box center [631, 170] width 70 height 11
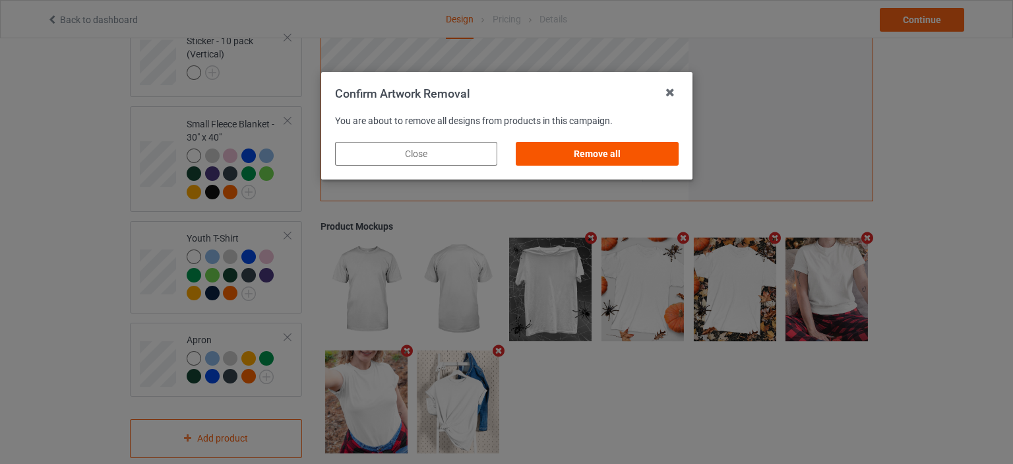
click at [623, 150] on div "Remove all" at bounding box center [597, 154] width 162 height 24
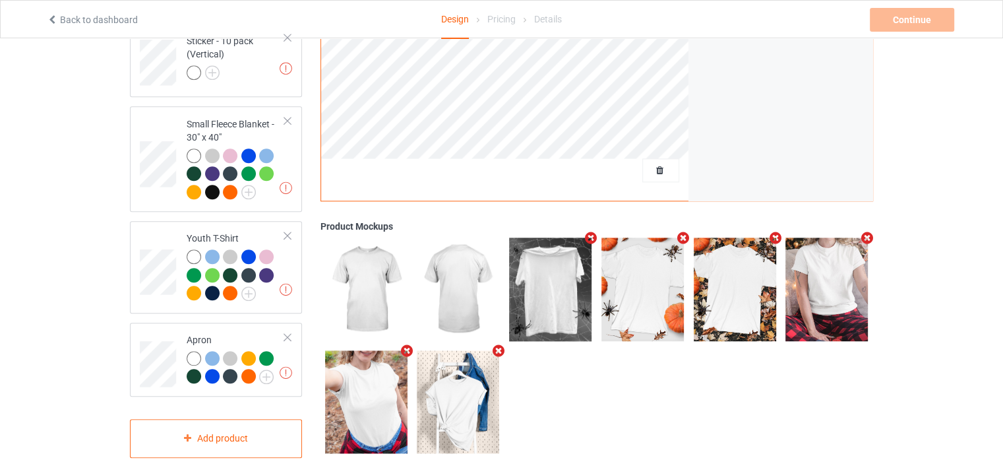
scroll to position [967, 0]
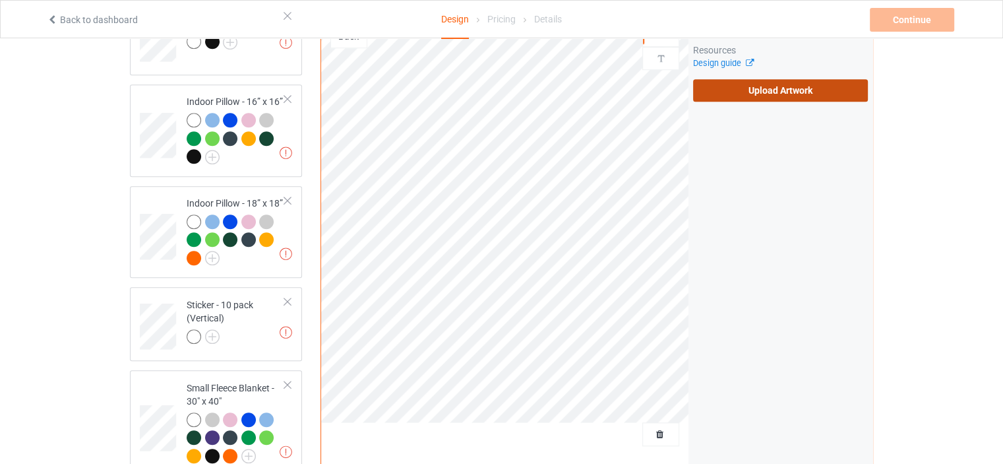
click at [776, 79] on label "Upload Artwork" at bounding box center [780, 90] width 175 height 22
click at [0, 0] on input "Upload Artwork" at bounding box center [0, 0] width 0 height 0
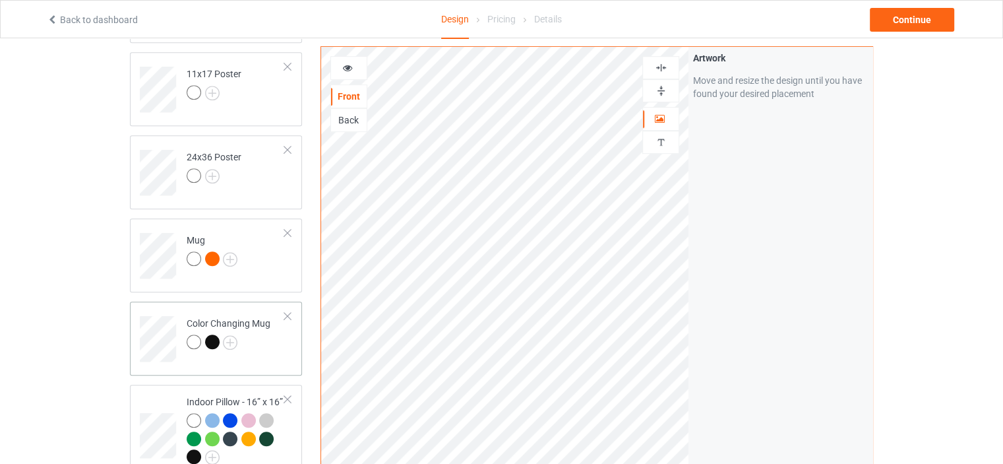
scroll to position [660, 0]
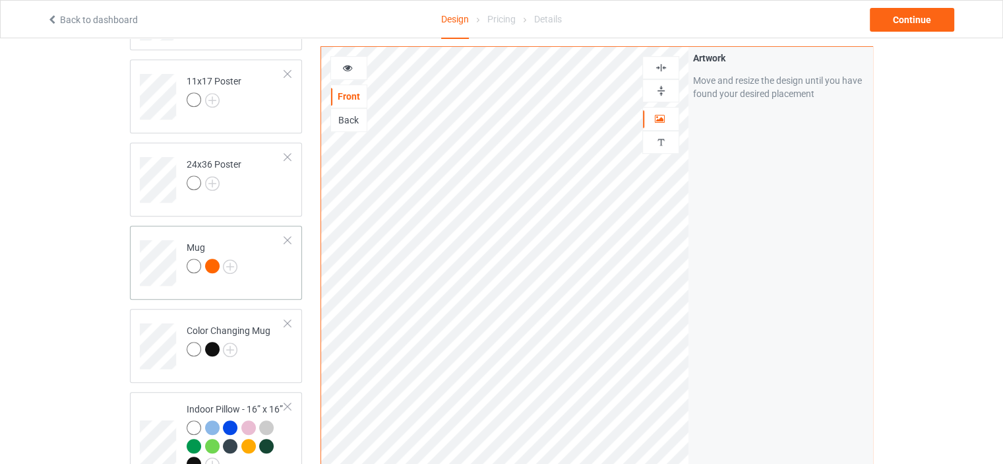
click at [198, 241] on div "Mug" at bounding box center [212, 257] width 51 height 32
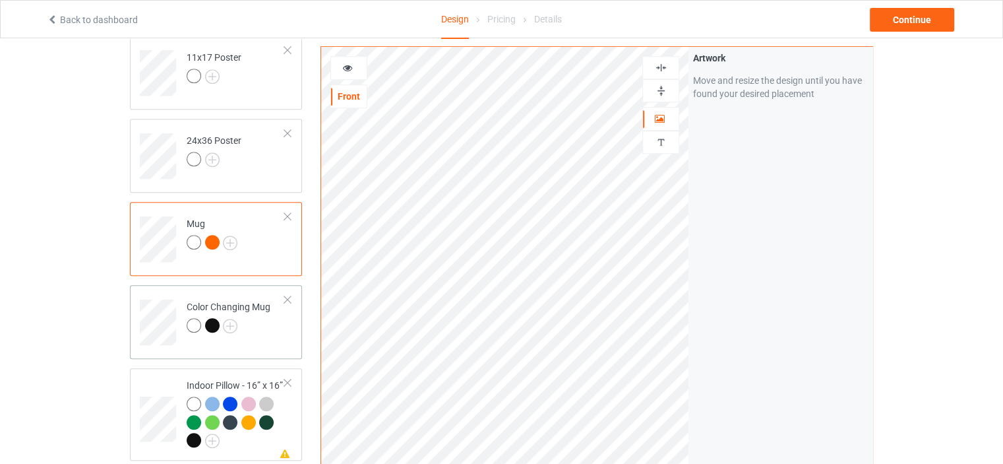
scroll to position [703, 0]
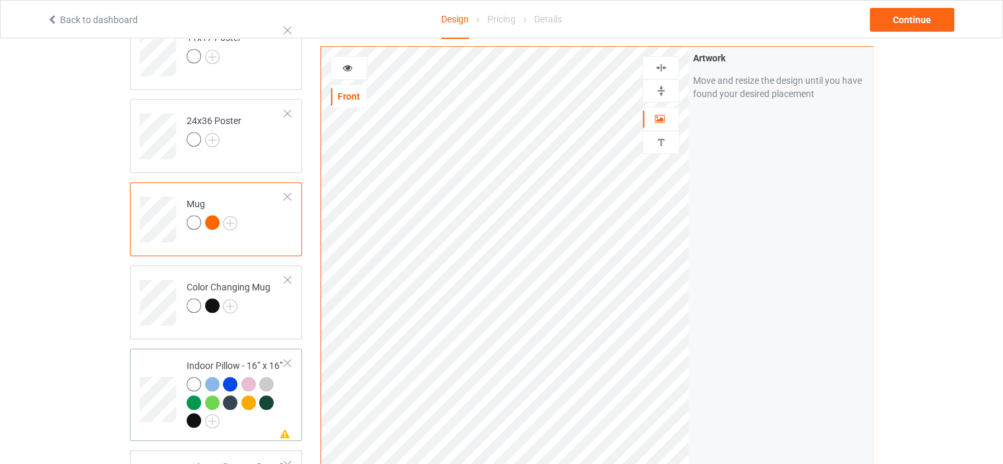
click at [234, 354] on td "Missing artwork on 1 side(s) Indoor Pillow - 16” x 16”" at bounding box center [235, 395] width 113 height 82
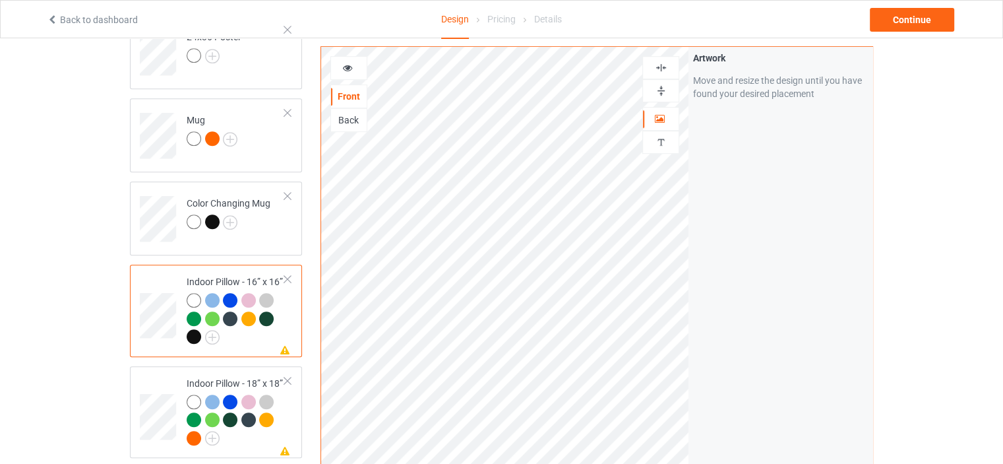
scroll to position [1011, 0]
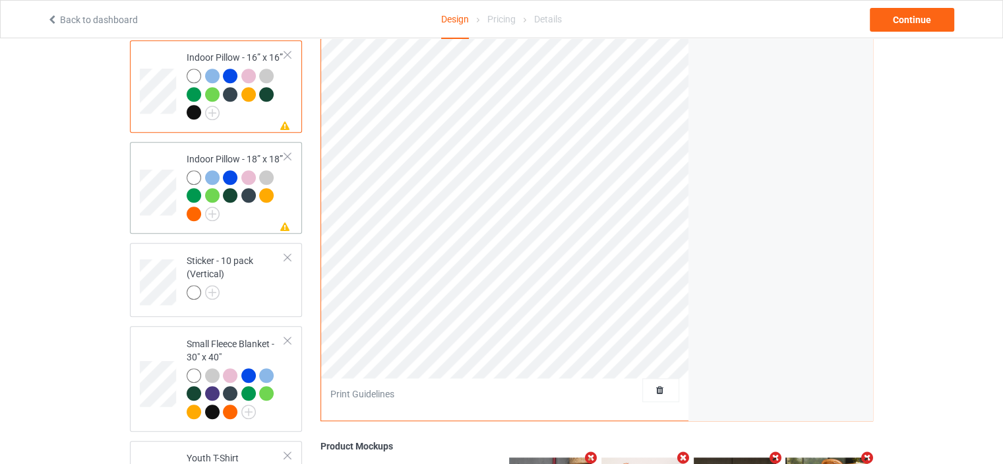
click at [212, 152] on div "Indoor Pillow - 18” x 18”" at bounding box center [236, 186] width 98 height 68
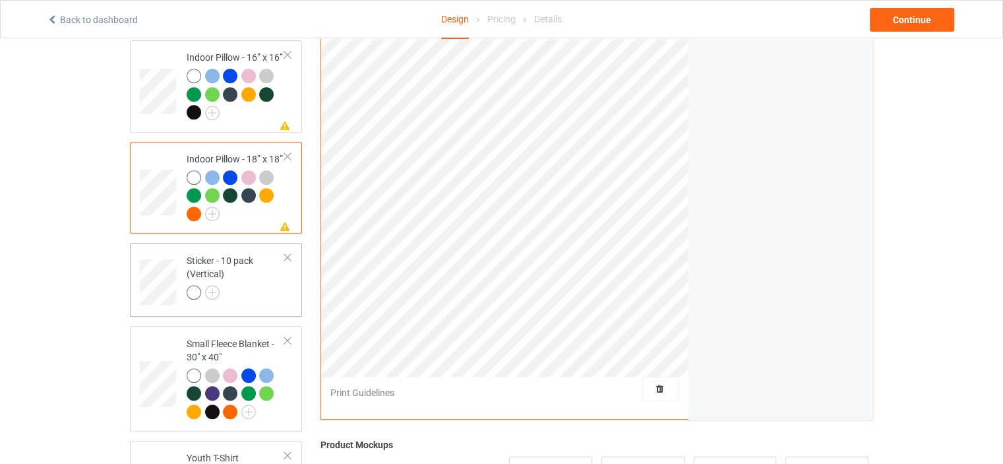
click at [216, 243] on div "Sticker - 10 pack (Vertical)" at bounding box center [216, 280] width 172 height 74
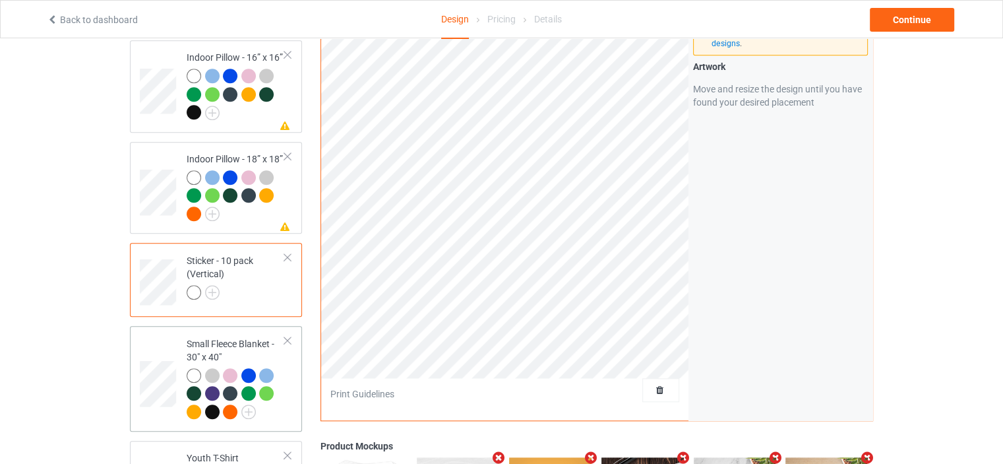
click at [219, 331] on td "Small Fleece Blanket - 30" x 40"" at bounding box center [235, 378] width 113 height 95
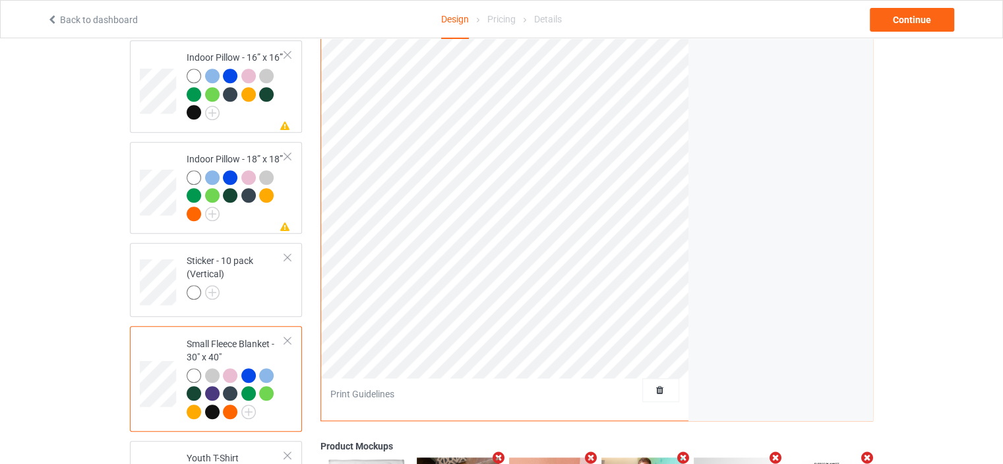
scroll to position [1187, 0]
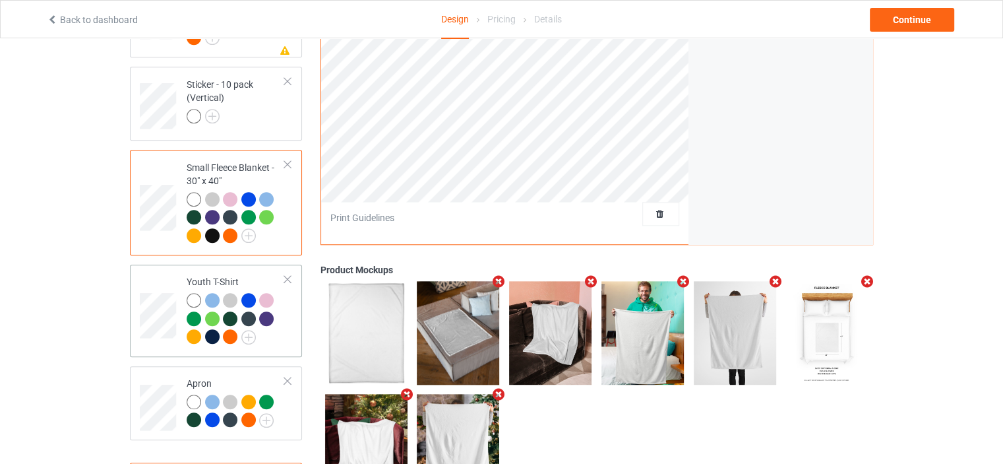
click at [185, 270] on td "Youth T-Shirt" at bounding box center [235, 311] width 113 height 82
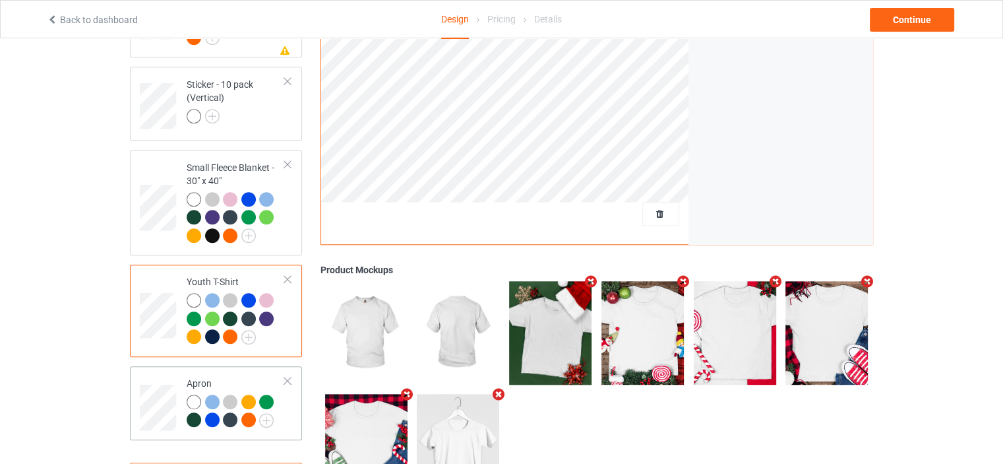
click at [203, 371] on td "Apron" at bounding box center [235, 402] width 113 height 63
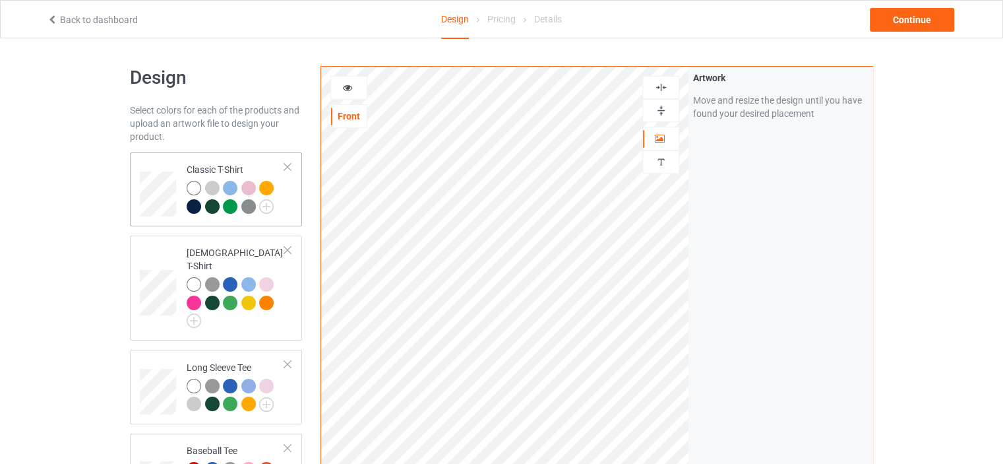
click at [203, 165] on div "Classic T-Shirt" at bounding box center [236, 187] width 98 height 49
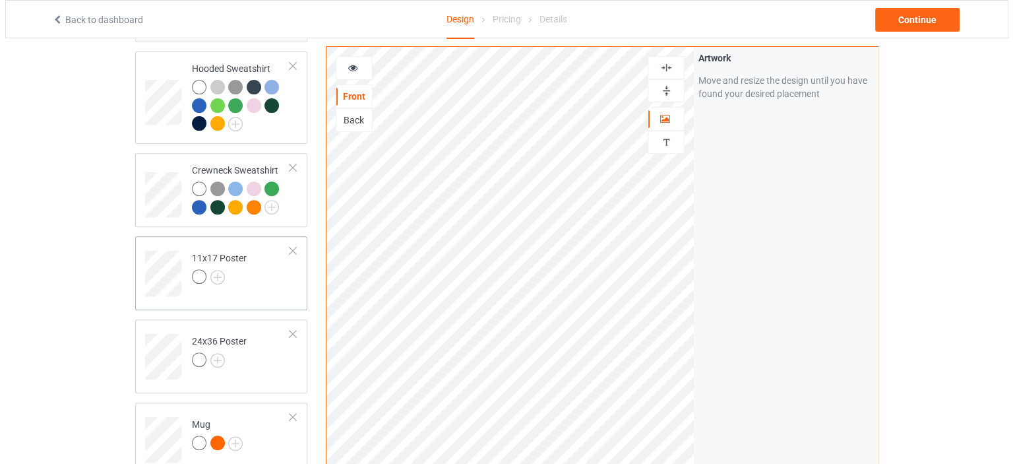
scroll to position [484, 0]
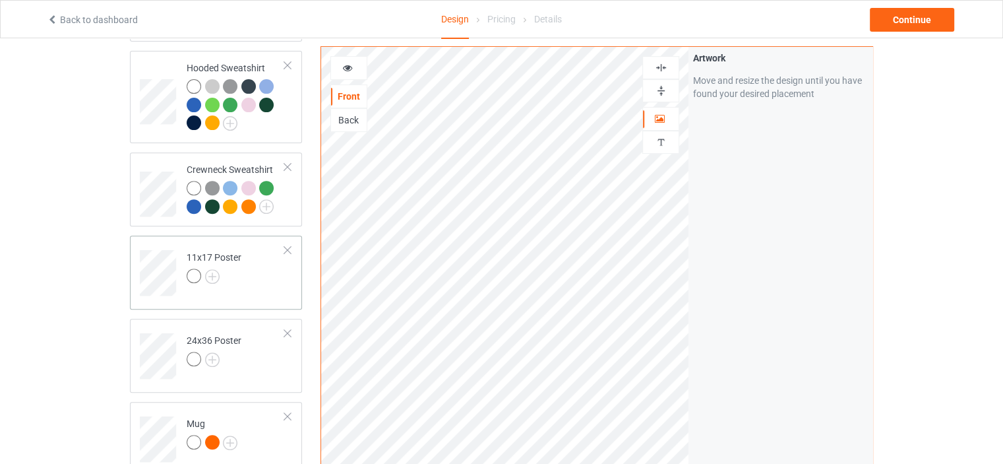
click at [211, 241] on td "11x17 Poster" at bounding box center [235, 268] width 113 height 55
click at [206, 334] on div "24x36 Poster" at bounding box center [214, 350] width 55 height 32
click at [206, 407] on td "Mug" at bounding box center [235, 434] width 113 height 55
click at [943, 170] on div "Design Select colors for each of the products and upload an artwork file to des…" at bounding box center [501, 394] width 1003 height 1678
click at [904, 16] on div "Continue" at bounding box center [912, 20] width 84 height 24
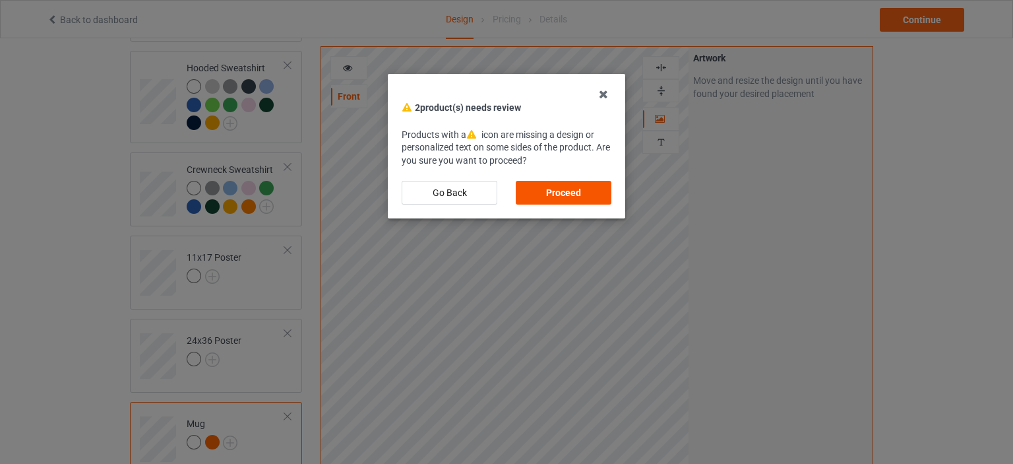
click at [577, 183] on div "Proceed" at bounding box center [564, 193] width 96 height 24
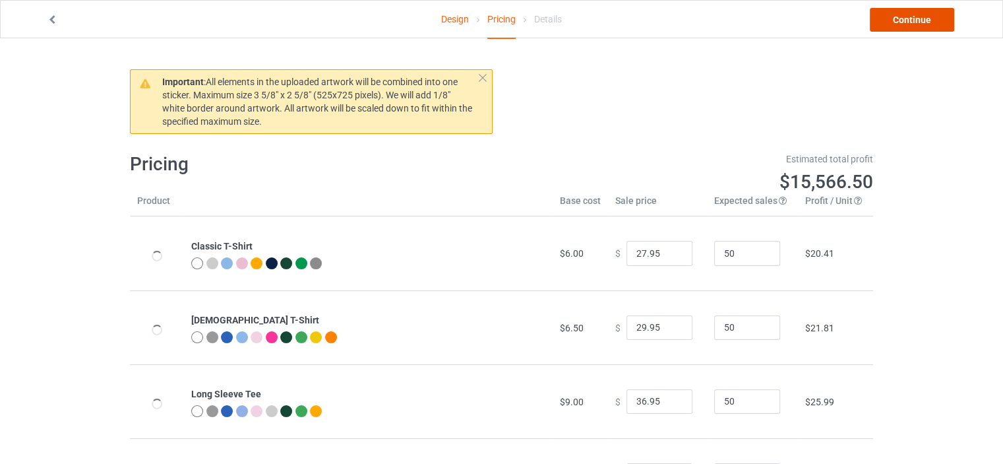
click at [881, 20] on link "Continue" at bounding box center [912, 20] width 84 height 24
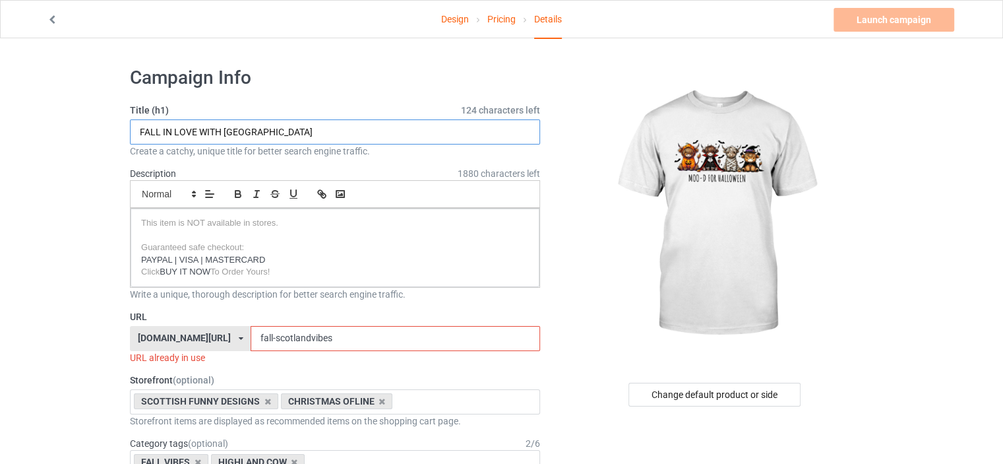
drag, startPoint x: 285, startPoint y: 127, endPoint x: 187, endPoint y: 135, distance: 98.6
click at [285, 127] on input "FALL IN LOVE WITH SCOTLAND" at bounding box center [335, 131] width 410 height 25
drag, startPoint x: 225, startPoint y: 131, endPoint x: 34, endPoint y: 158, distance: 193.2
type input "FALL CUTE SCOTLAND"
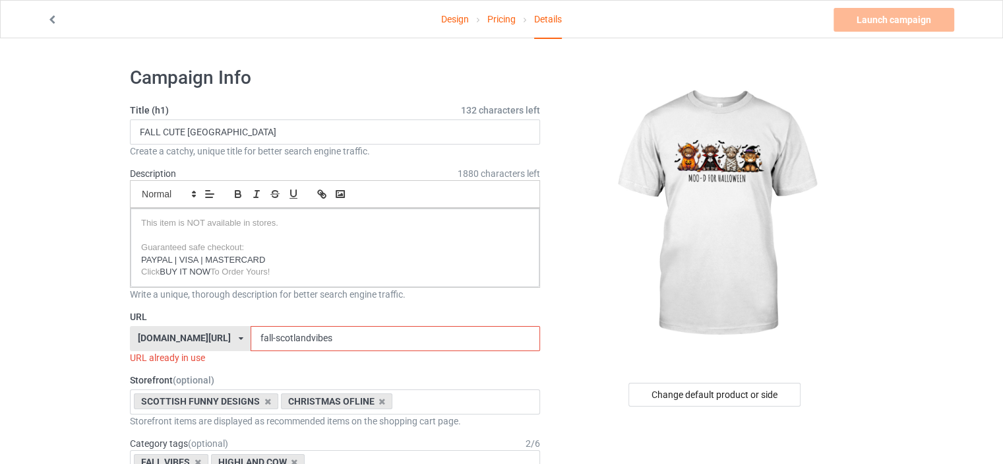
drag, startPoint x: 269, startPoint y: 333, endPoint x: 607, endPoint y: 361, distance: 338.9
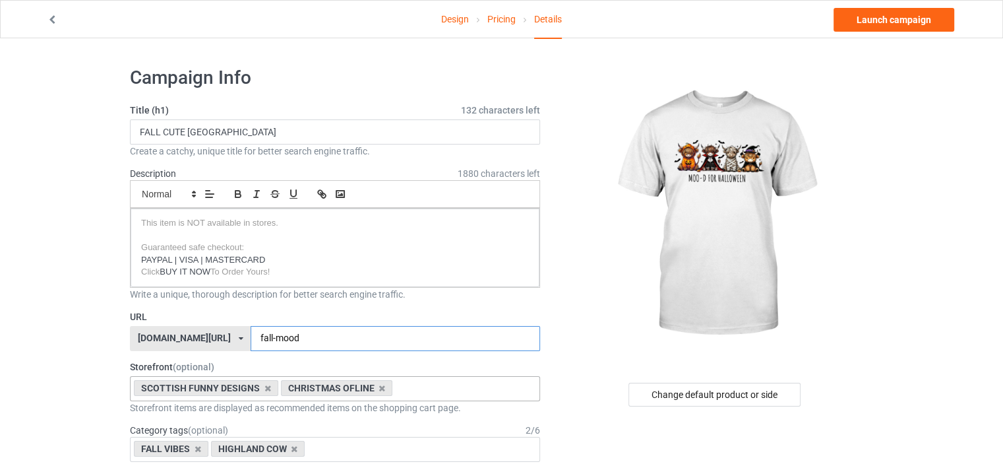
scroll to position [88, 0]
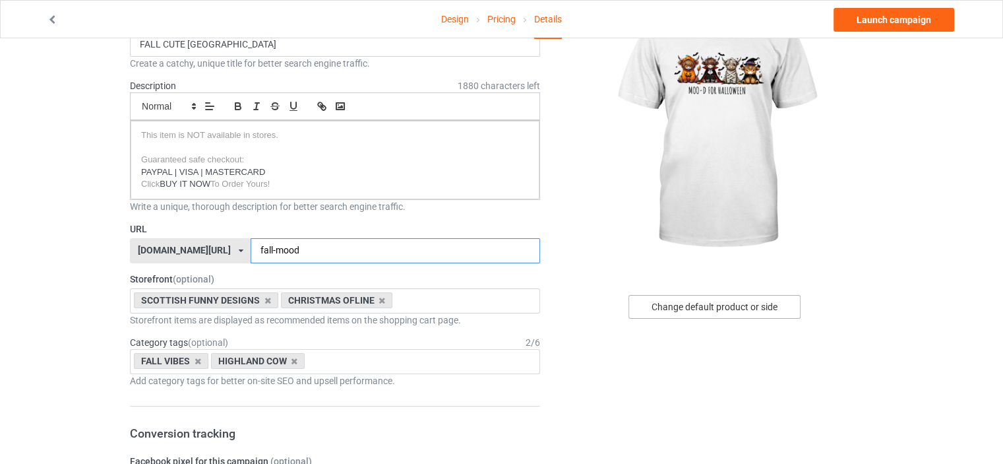
type input "fall-mood"
click at [662, 304] on div "Change default product or side" at bounding box center [715, 307] width 172 height 24
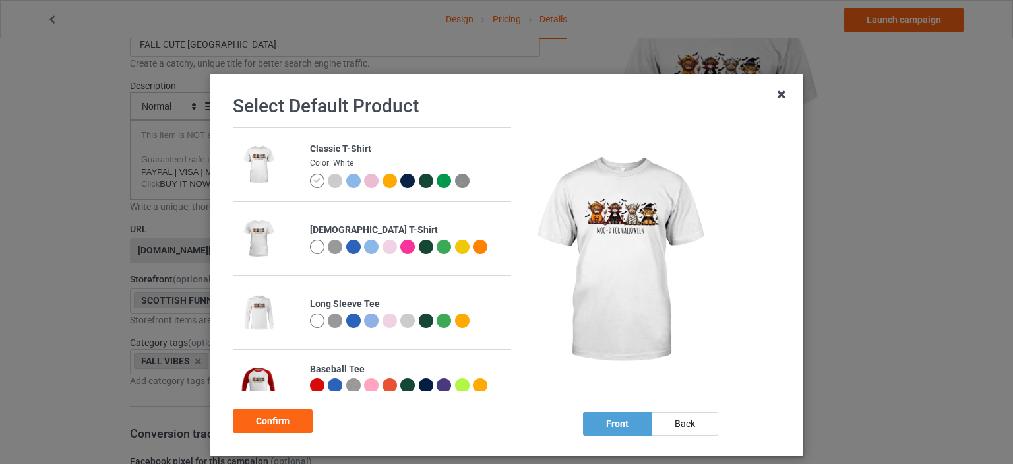
click at [780, 94] on icon at bounding box center [781, 94] width 21 height 21
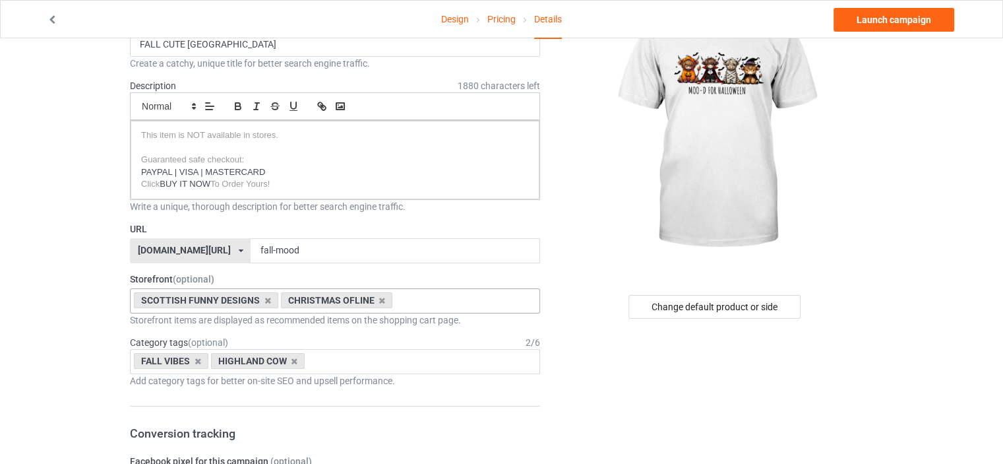
click at [382, 297] on icon at bounding box center [382, 300] width 7 height 9
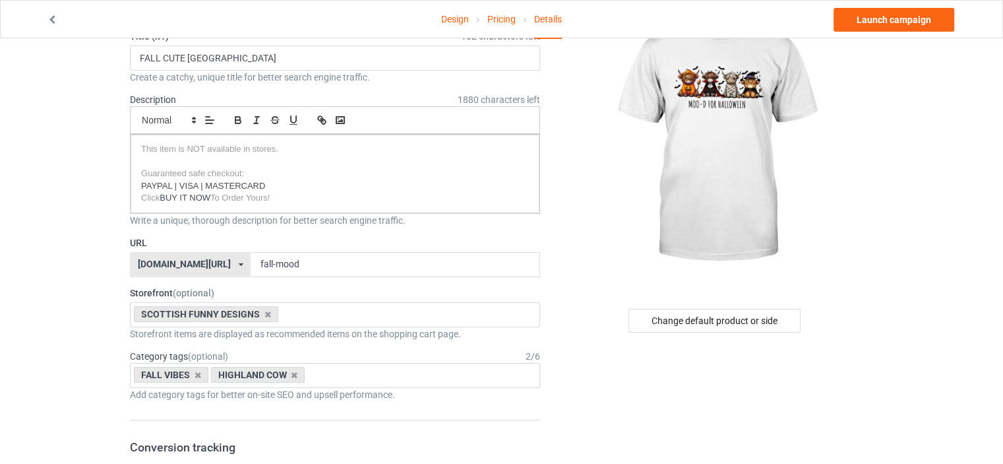
scroll to position [88, 0]
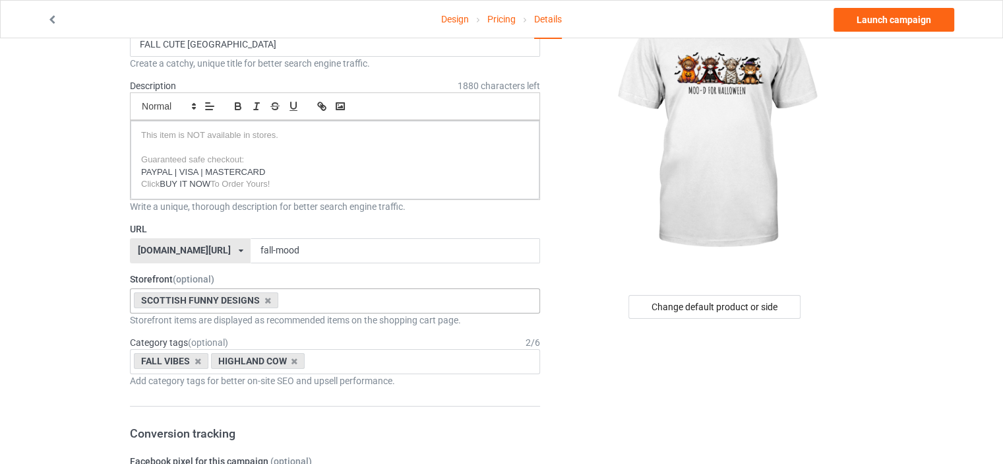
click at [299, 295] on input "text" at bounding box center [292, 300] width 20 height 11
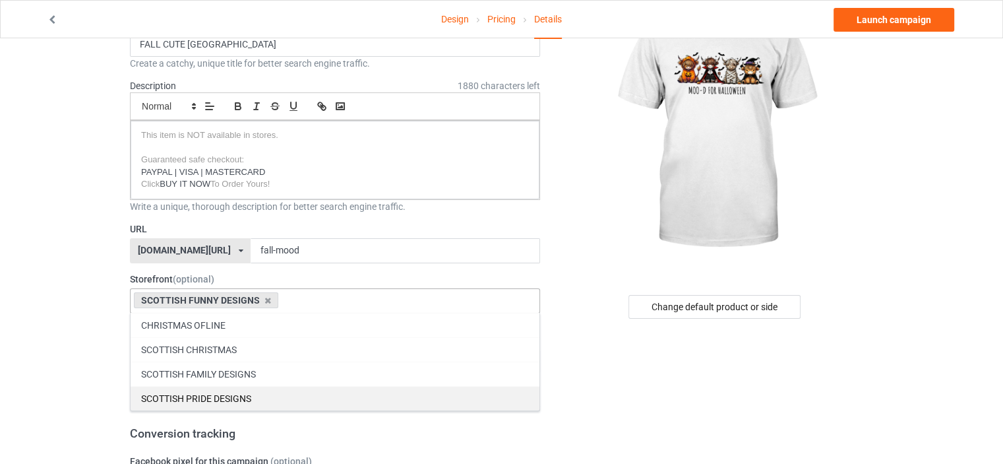
drag, startPoint x: 255, startPoint y: 368, endPoint x: 310, endPoint y: 375, distance: 55.1
click at [255, 367] on div "SCOTTISH FAMILY DESIGNS" at bounding box center [335, 373] width 409 height 24
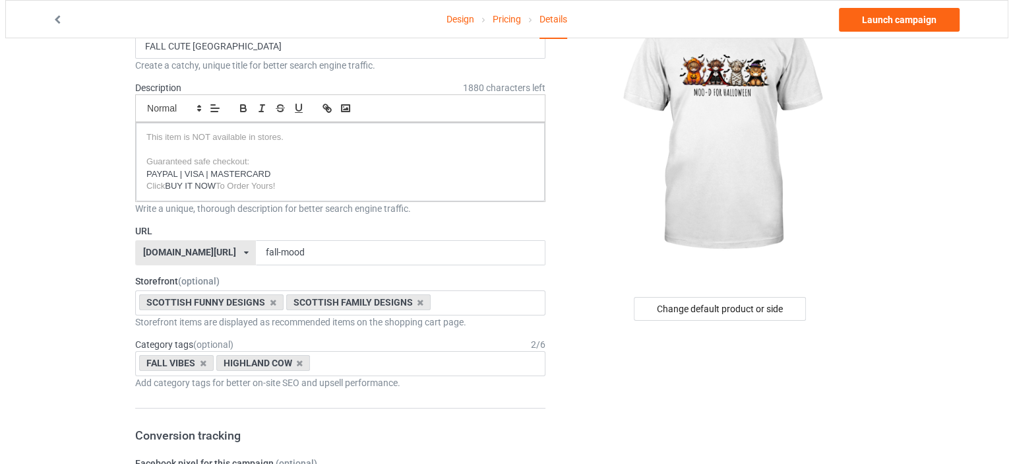
scroll to position [0, 0]
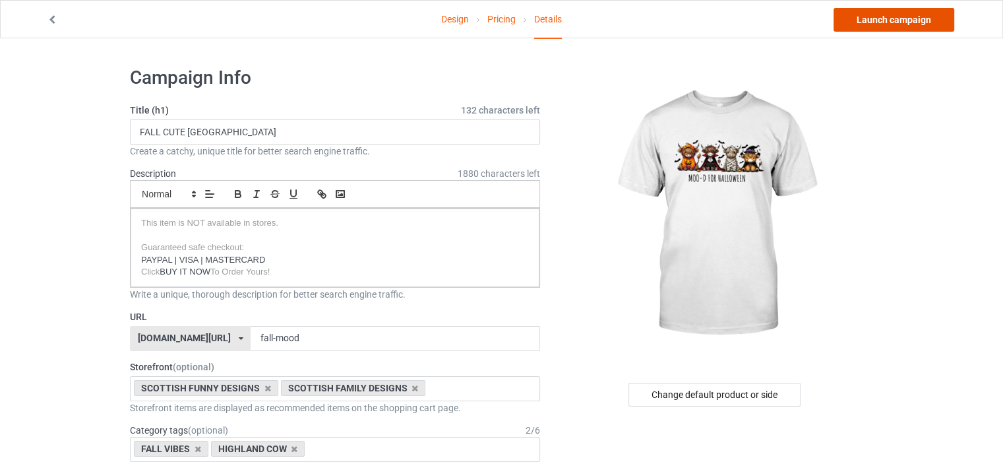
click at [893, 15] on link "Launch campaign" at bounding box center [894, 20] width 121 height 24
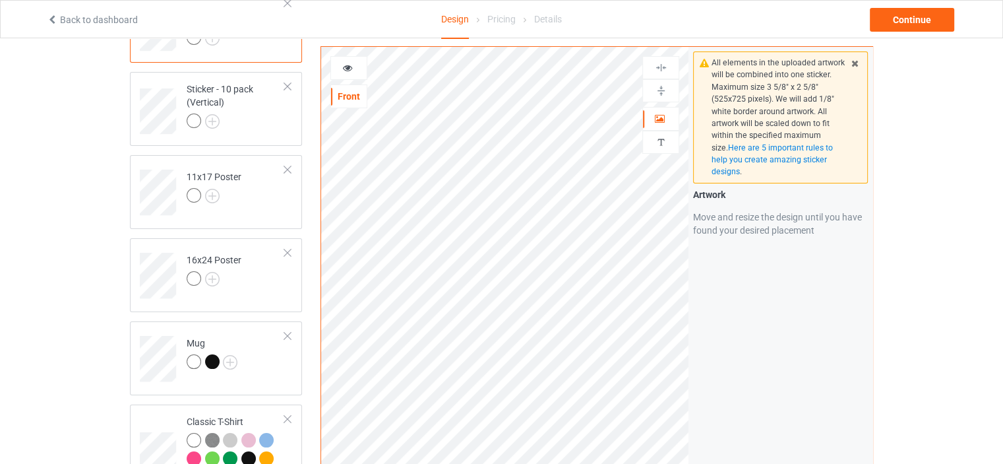
scroll to position [427, 0]
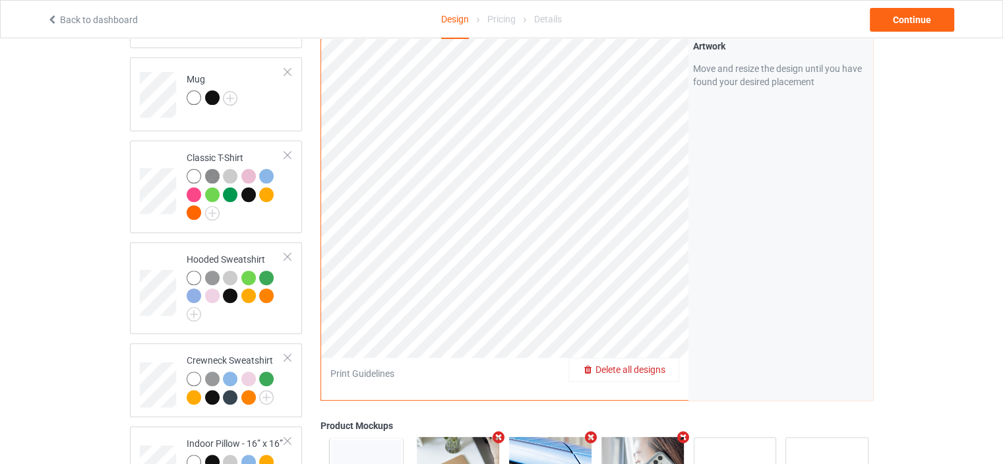
click at [657, 364] on span "Delete all designs" at bounding box center [631, 369] width 70 height 11
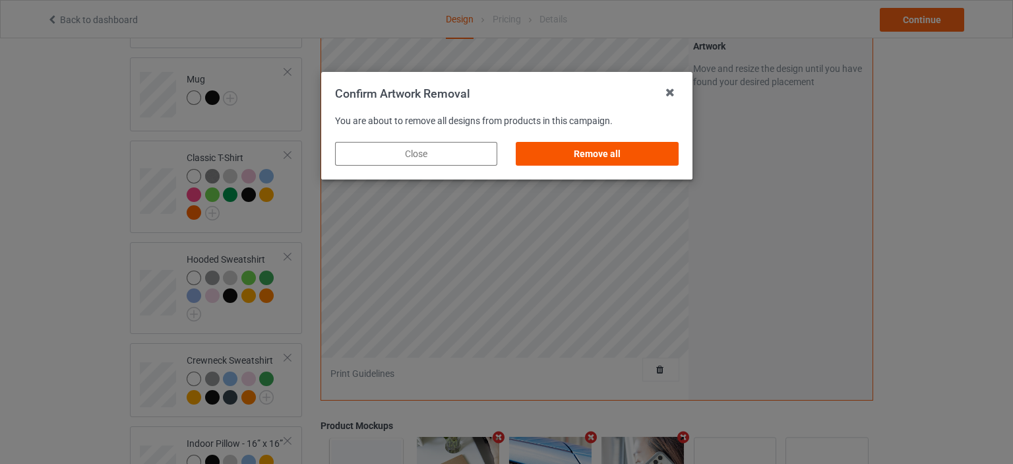
click at [623, 162] on div "Remove all" at bounding box center [597, 154] width 162 height 24
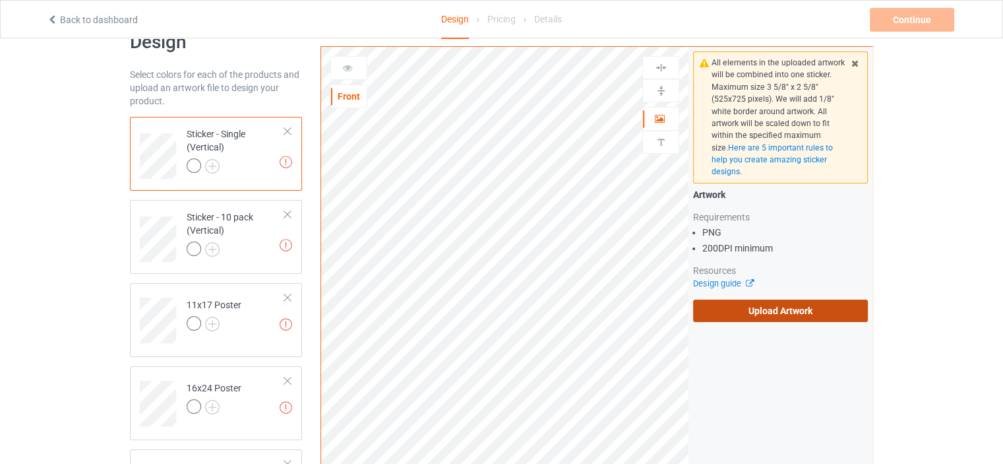
scroll to position [32, 0]
click at [792, 317] on label "Upload Artwork" at bounding box center [780, 310] width 175 height 22
click at [0, 0] on input "Upload Artwork" at bounding box center [0, 0] width 0 height 0
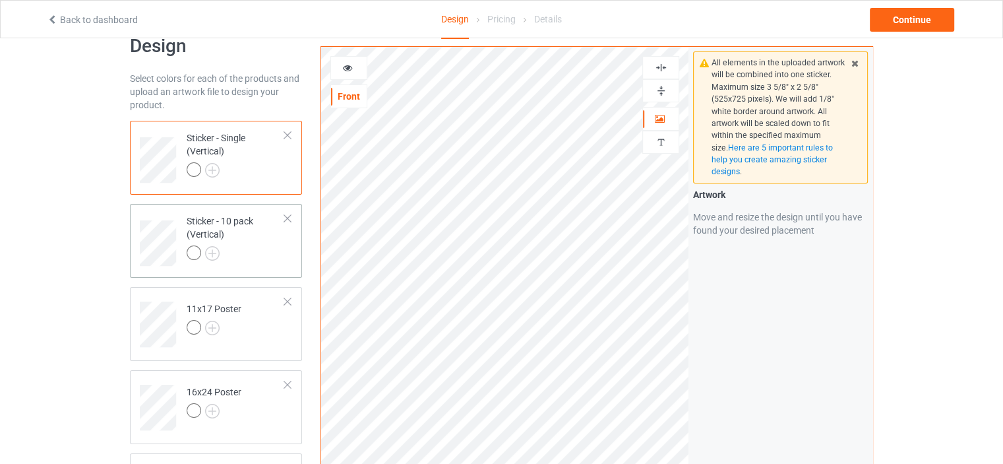
click at [227, 216] on div "Sticker - 10 pack (Vertical)" at bounding box center [236, 236] width 98 height 45
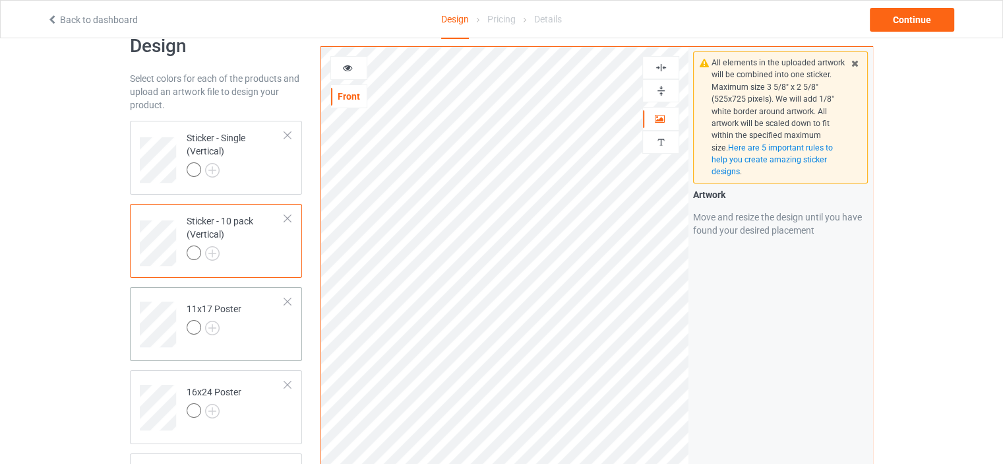
click at [214, 304] on div "11x17 Poster" at bounding box center [214, 318] width 55 height 32
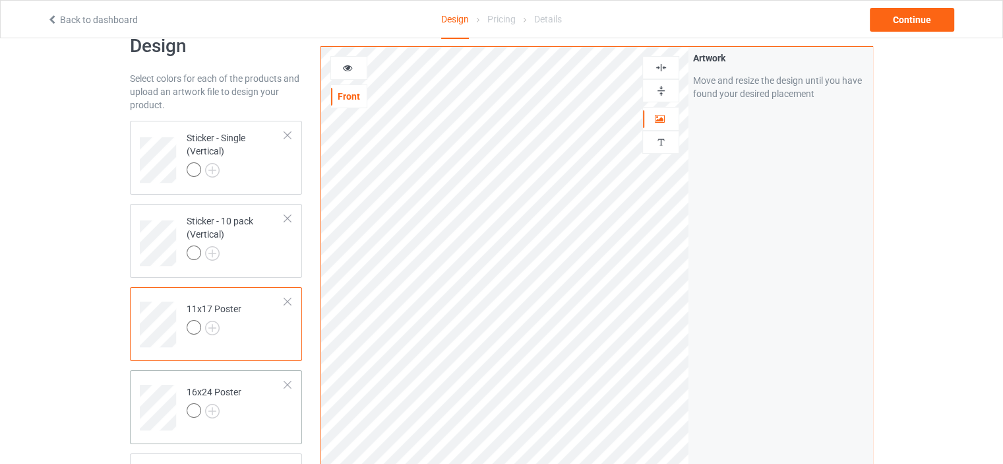
click at [208, 383] on td "16x24 Poster" at bounding box center [235, 402] width 113 height 55
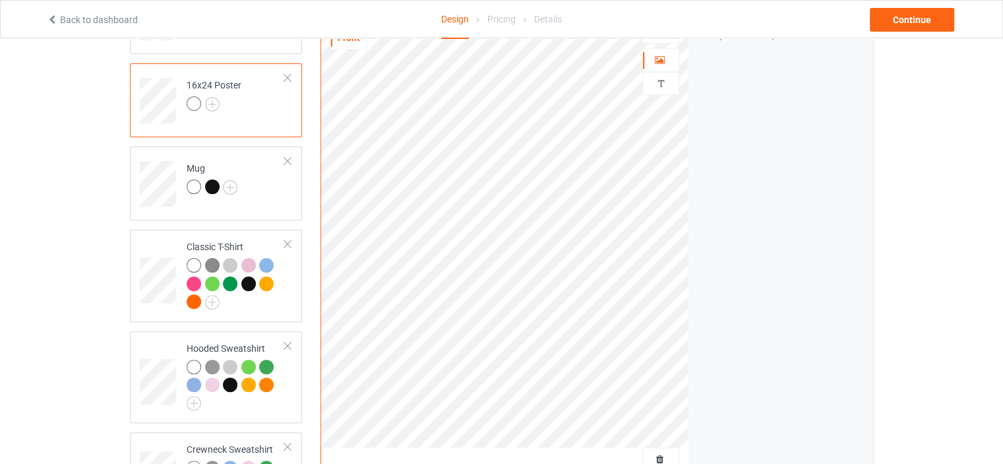
scroll to position [340, 0]
click at [190, 163] on div "Mug" at bounding box center [212, 176] width 51 height 32
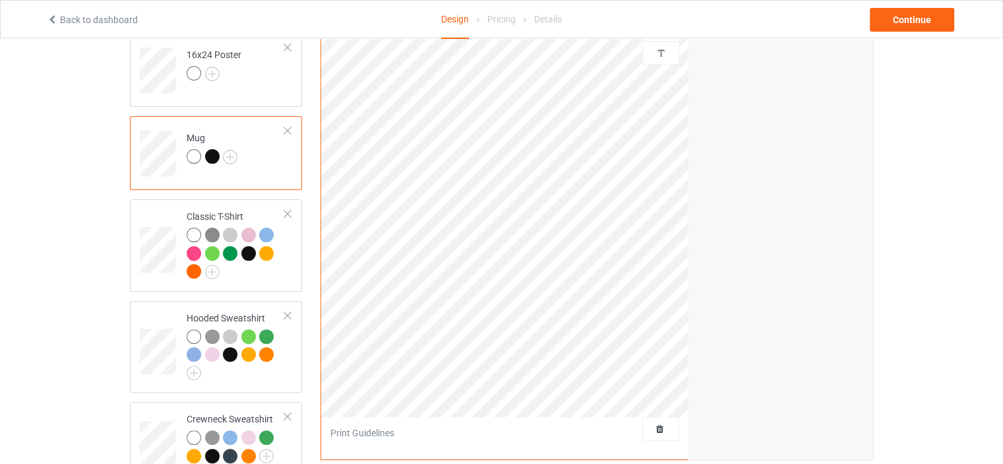
scroll to position [383, 0]
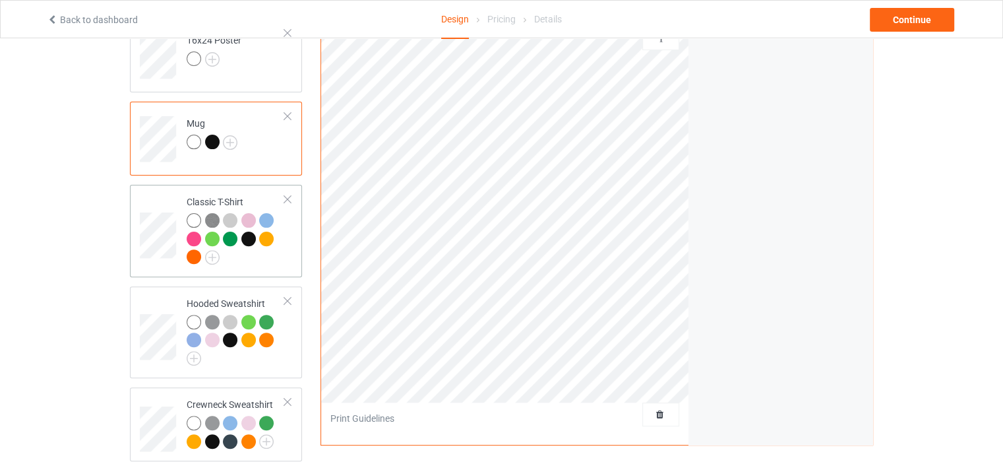
click at [206, 195] on div "Classic T-Shirt" at bounding box center [236, 229] width 98 height 68
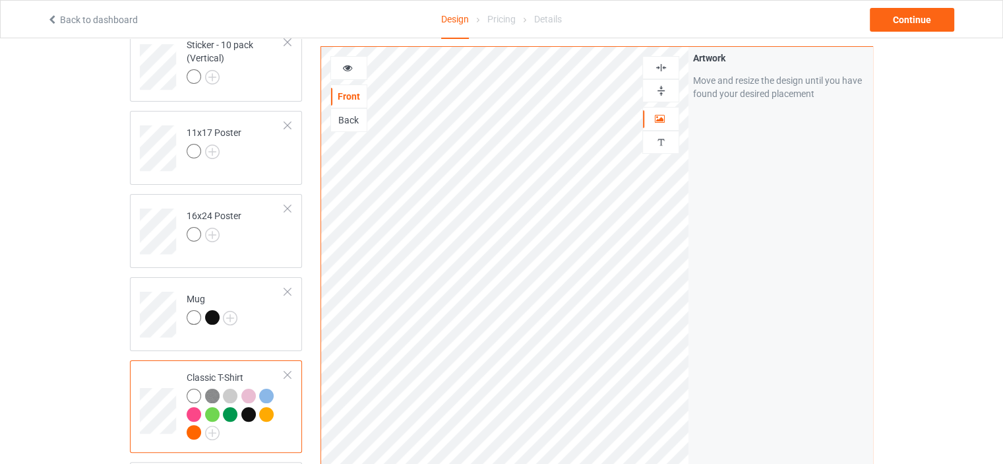
click at [664, 67] on img at bounding box center [661, 67] width 13 height 13
drag, startPoint x: 663, startPoint y: 84, endPoint x: 654, endPoint y: 91, distance: 11.2
click at [663, 85] on img at bounding box center [661, 90] width 13 height 13
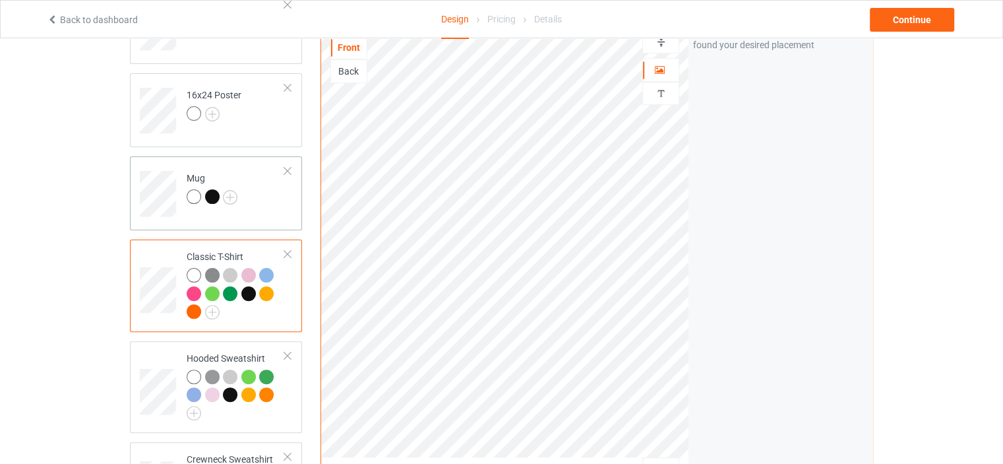
scroll to position [559, 0]
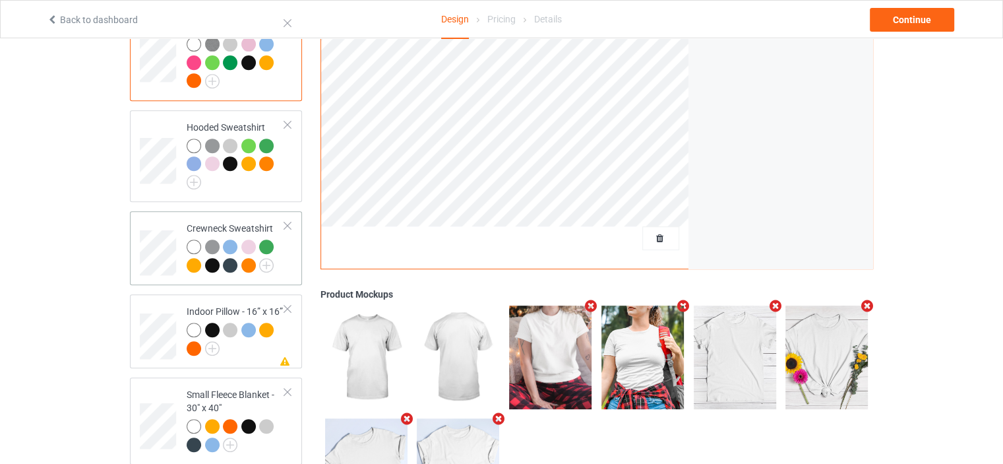
click at [224, 224] on div "Crewneck Sweatshirt" at bounding box center [236, 246] width 98 height 49
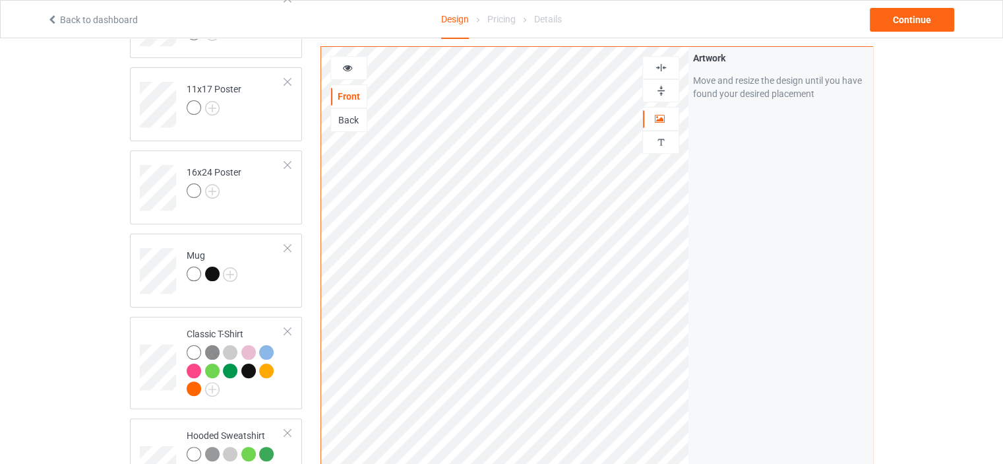
scroll to position [604, 0]
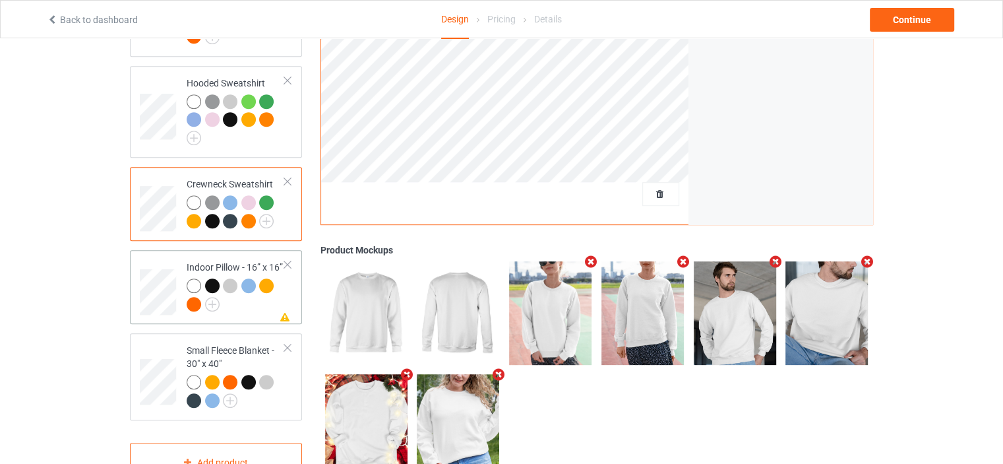
click at [204, 266] on div "Indoor Pillow - 16” x 16”" at bounding box center [236, 285] width 98 height 49
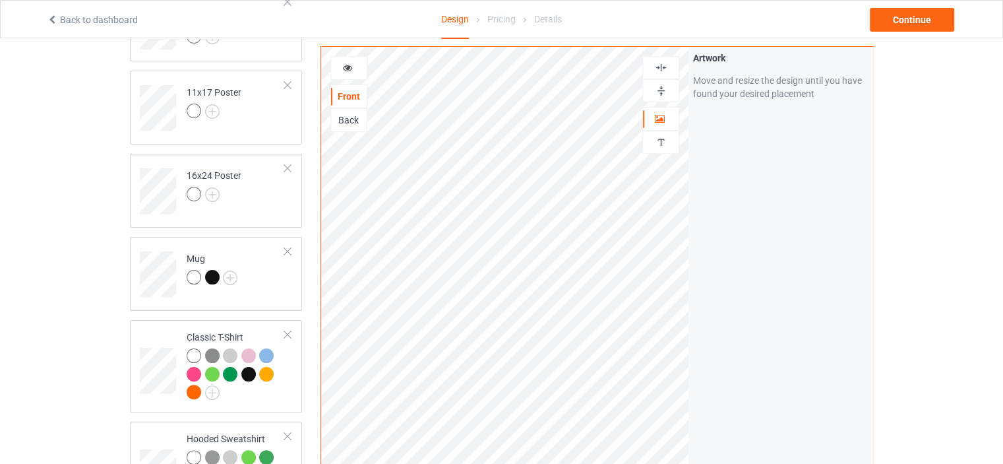
scroll to position [164, 0]
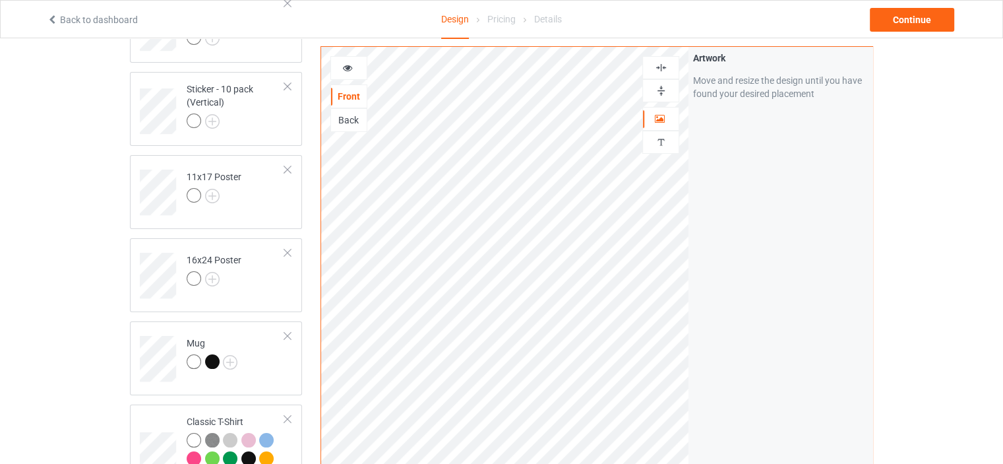
click at [661, 66] on img at bounding box center [661, 67] width 13 height 13
click at [664, 90] on img at bounding box center [661, 90] width 13 height 13
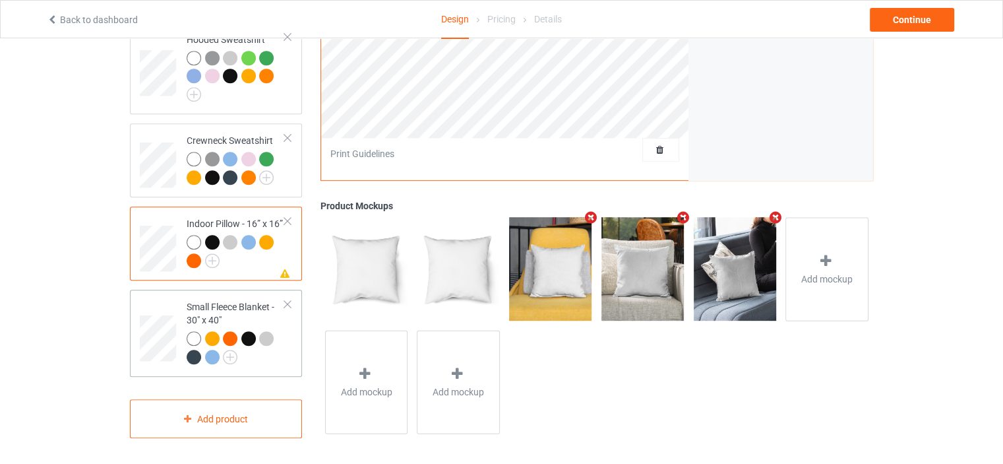
click at [235, 301] on div "Small Fleece Blanket - 30" x 40"" at bounding box center [236, 331] width 98 height 63
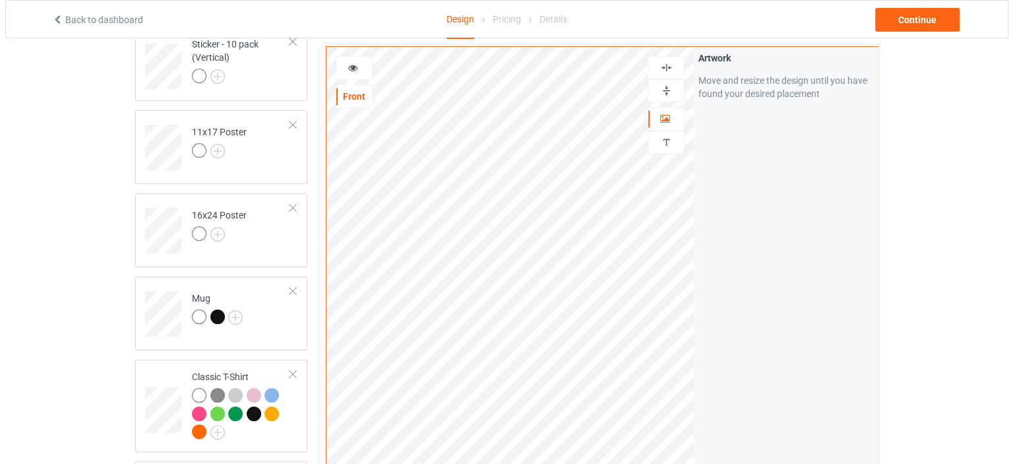
scroll to position [164, 0]
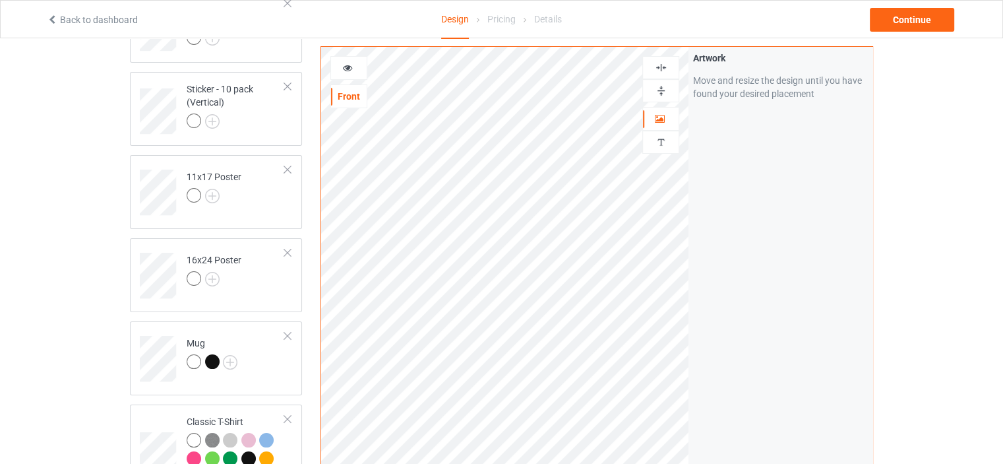
click at [658, 70] on img at bounding box center [661, 67] width 13 height 13
click at [660, 92] on img at bounding box center [661, 90] width 13 height 13
click at [912, 19] on div "Continue" at bounding box center [912, 20] width 84 height 24
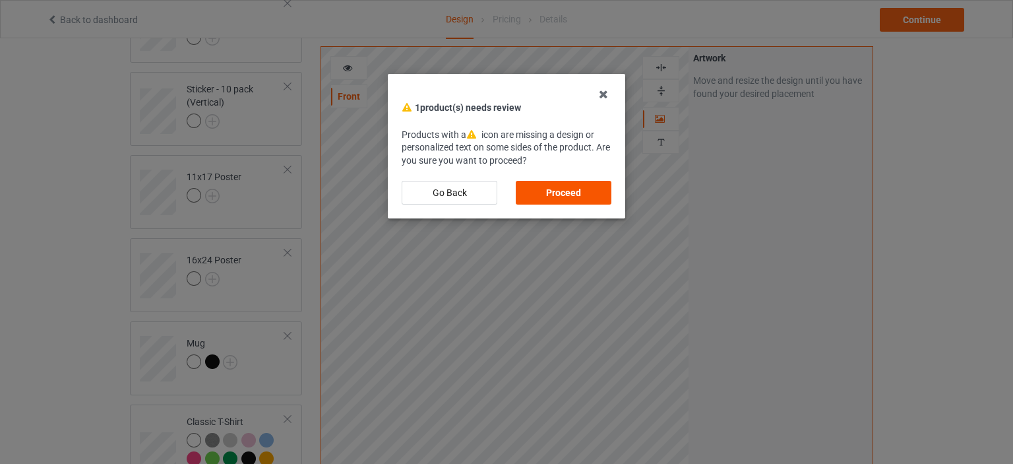
click at [561, 192] on div "Proceed" at bounding box center [564, 193] width 96 height 24
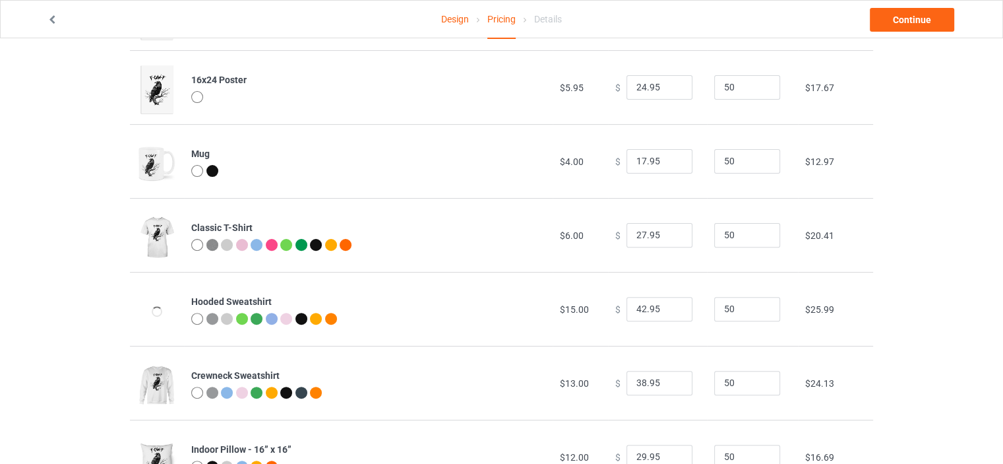
scroll to position [387, 0]
click at [886, 20] on link "Continue" at bounding box center [912, 20] width 84 height 24
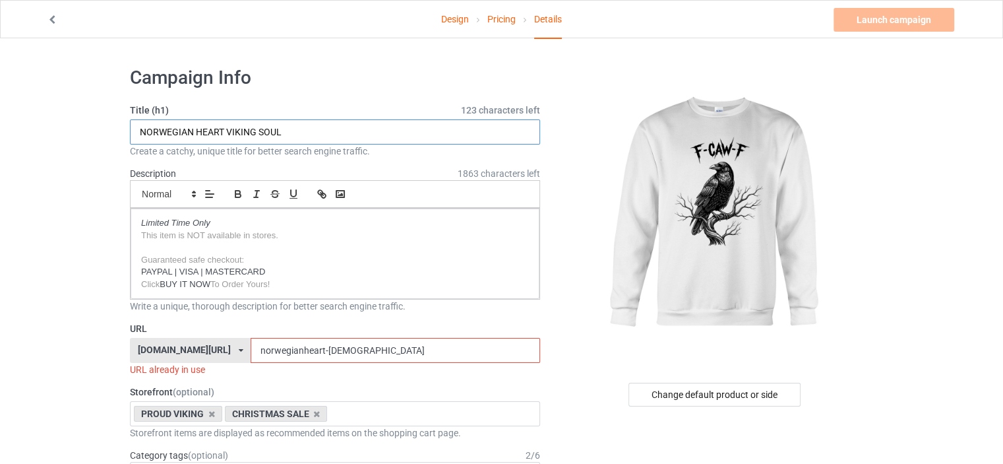
click at [303, 126] on input "NORWEGIAN HEART VIKING SOUL" at bounding box center [335, 131] width 410 height 25
drag, startPoint x: 309, startPoint y: 128, endPoint x: 55, endPoint y: 138, distance: 253.5
type input "n"
type input "RAVEN FUNNY"
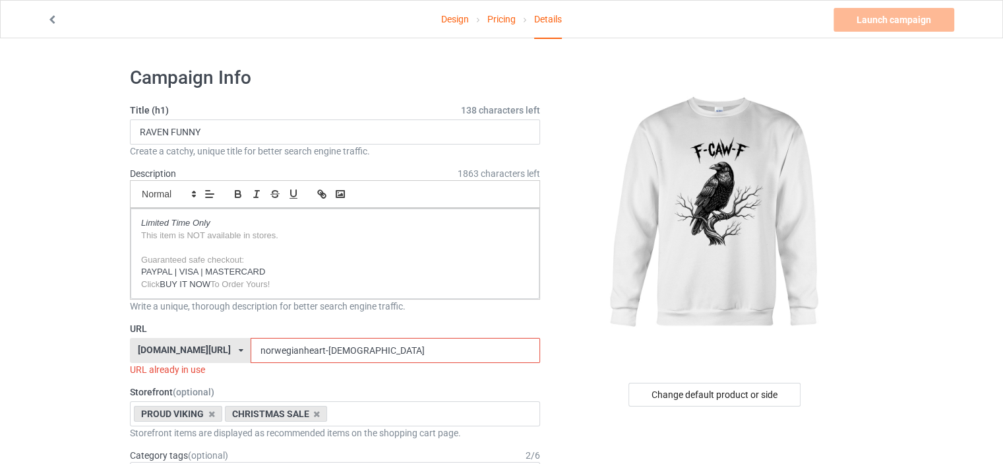
drag, startPoint x: 374, startPoint y: 353, endPoint x: 155, endPoint y: 373, distance: 219.9
click at [155, 373] on div "URL worldviking.com/ awareness-raising.com/ busdrivershop.com/ catswow.com/ fin…" at bounding box center [335, 349] width 410 height 54
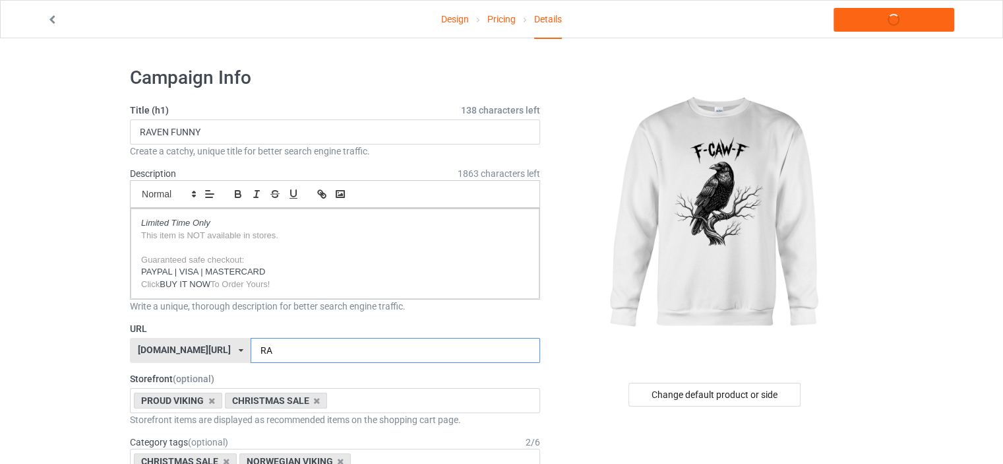
type input "R"
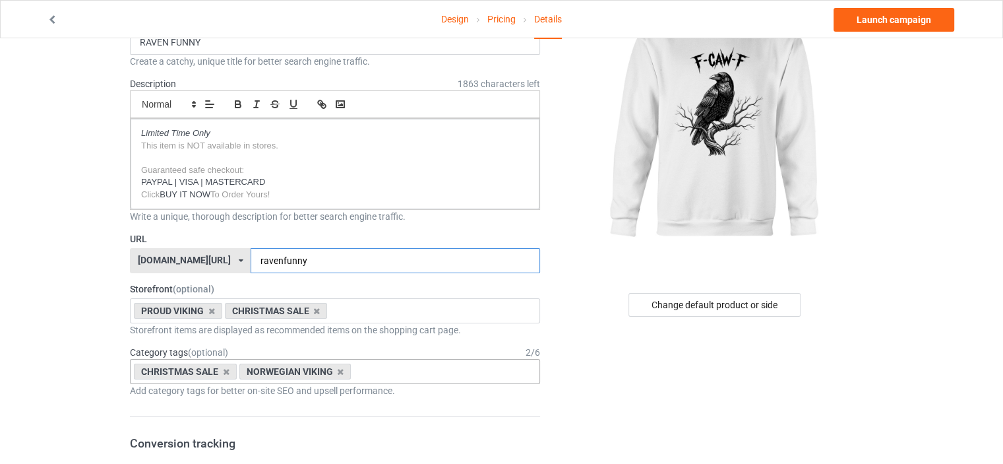
scroll to position [132, 0]
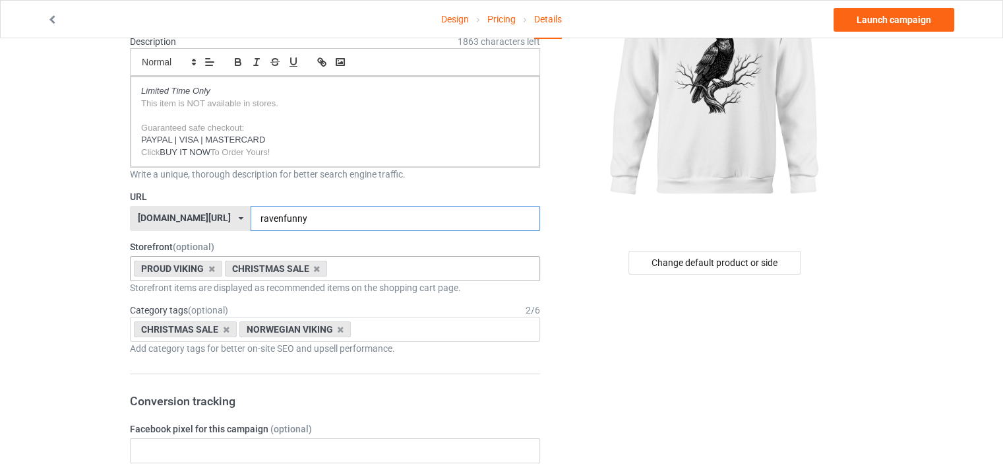
type input "ravenfunny"
click at [369, 265] on div "PROUD VIKING CHRISTMAS SALE VIKING FUNNY SHIELDMAIDEN 5f7cddfa0c34e67d9072201c …" at bounding box center [335, 268] width 410 height 25
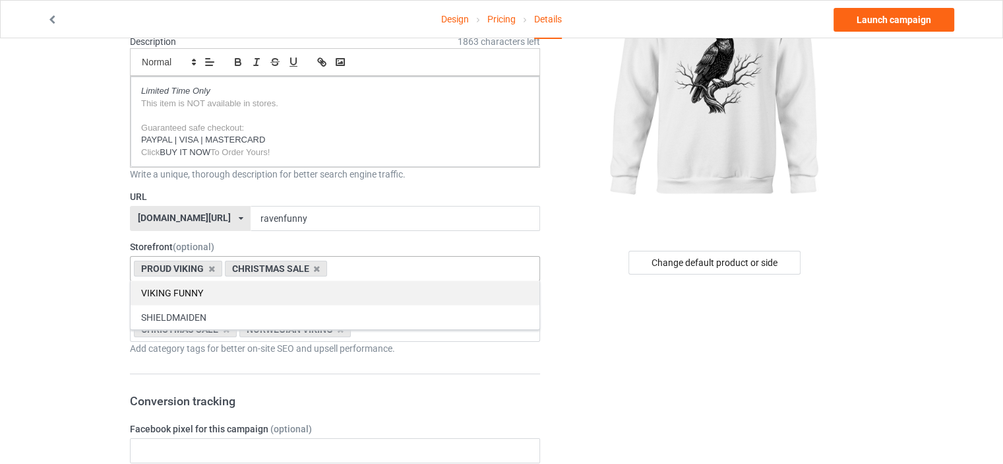
click at [190, 290] on div "VIKING FUNNY" at bounding box center [335, 292] width 409 height 24
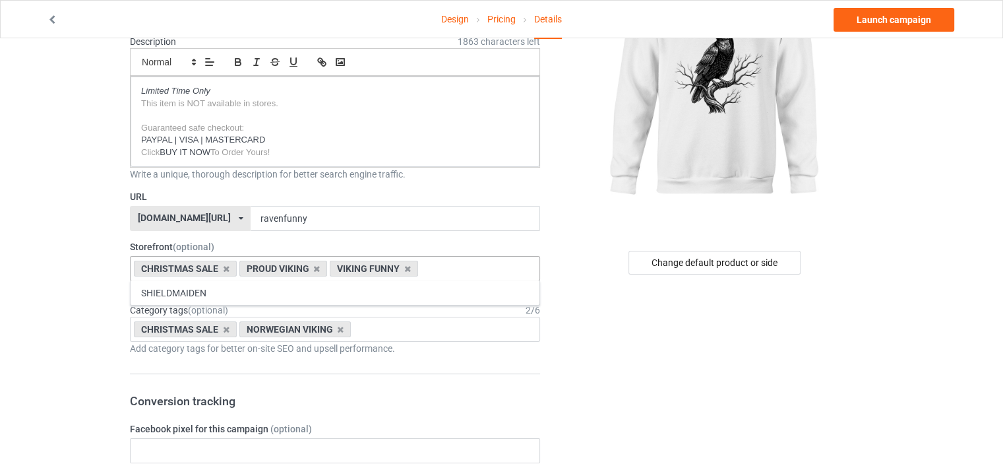
click at [397, 327] on div "CHRISTMAS SALE NORWEGIAN VIKING Age > 1-19 > 1 Age > 1-12 Months > 1 Month Age …" at bounding box center [335, 329] width 410 height 25
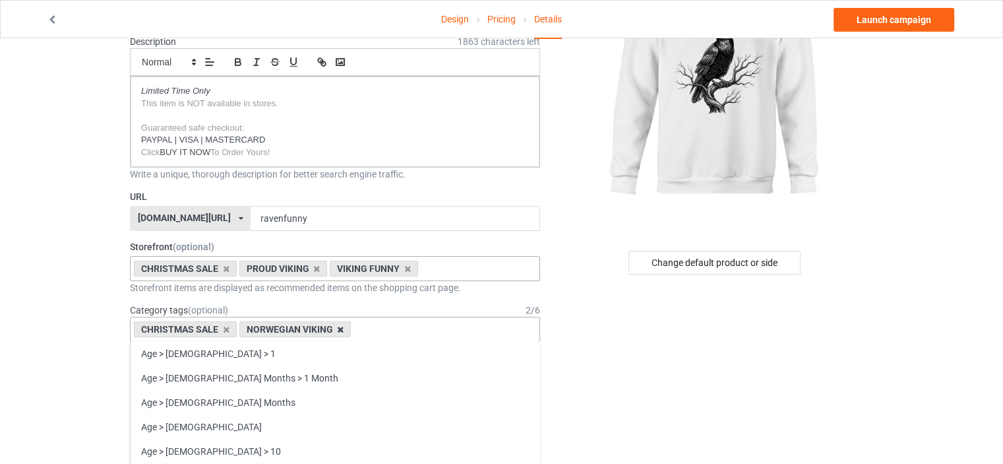
click at [340, 327] on icon at bounding box center [340, 329] width 7 height 9
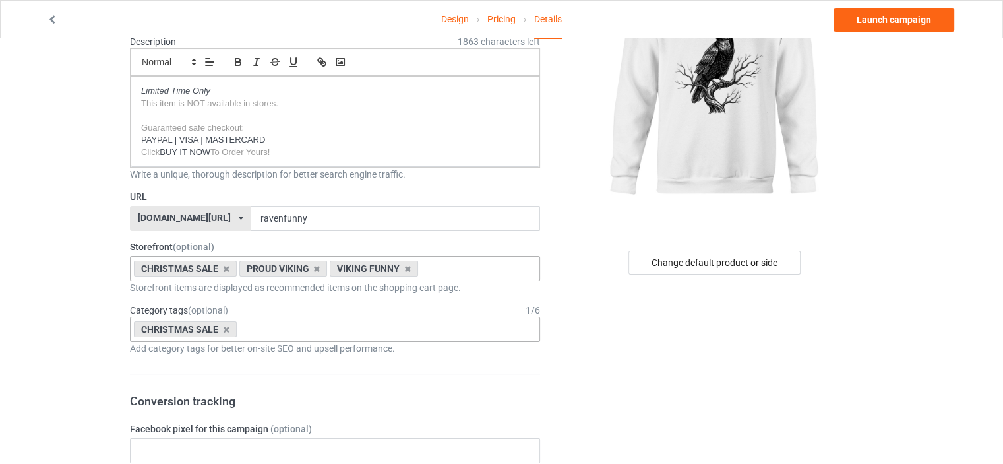
click at [332, 329] on div "CHRISTMAS SALE Age > 1-19 > 1 Age > 1-12 Months > 1 Month Age > 1-12 Months Age…" at bounding box center [335, 329] width 410 height 25
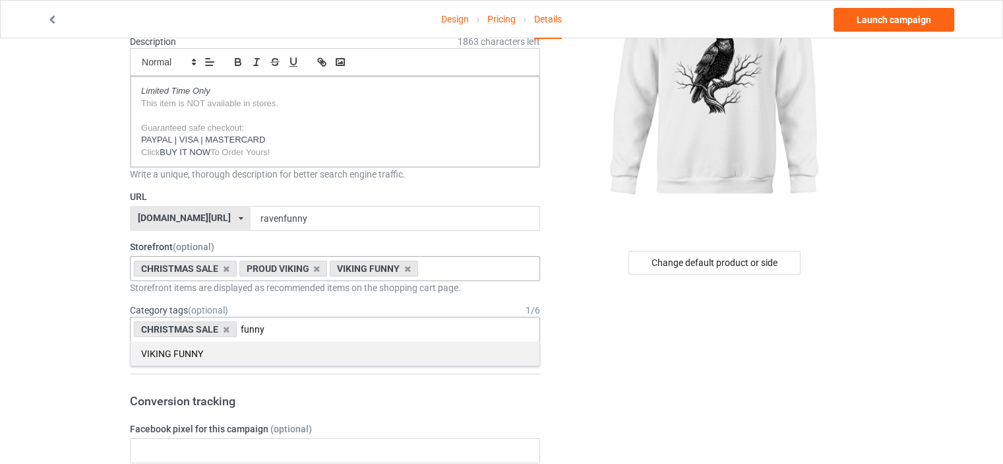
type input "funny"
click at [270, 348] on div "VIKING FUNNY" at bounding box center [335, 353] width 409 height 24
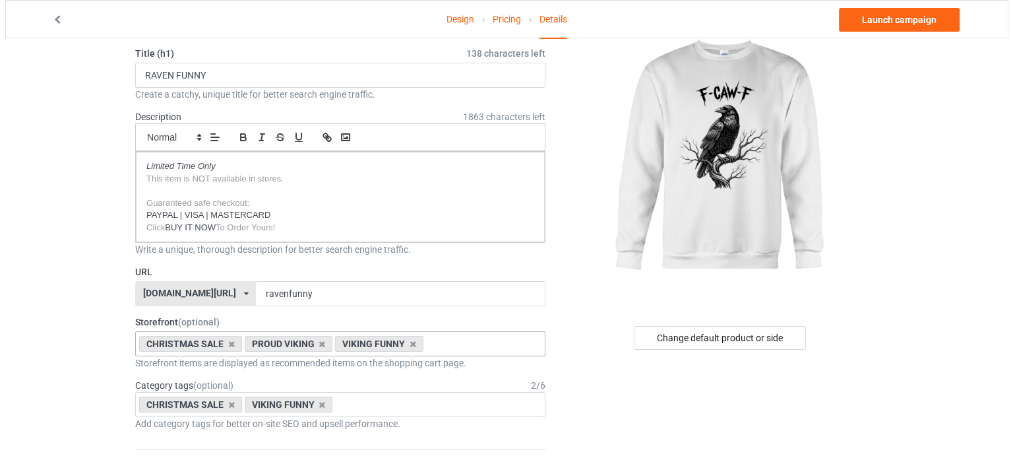
scroll to position [0, 0]
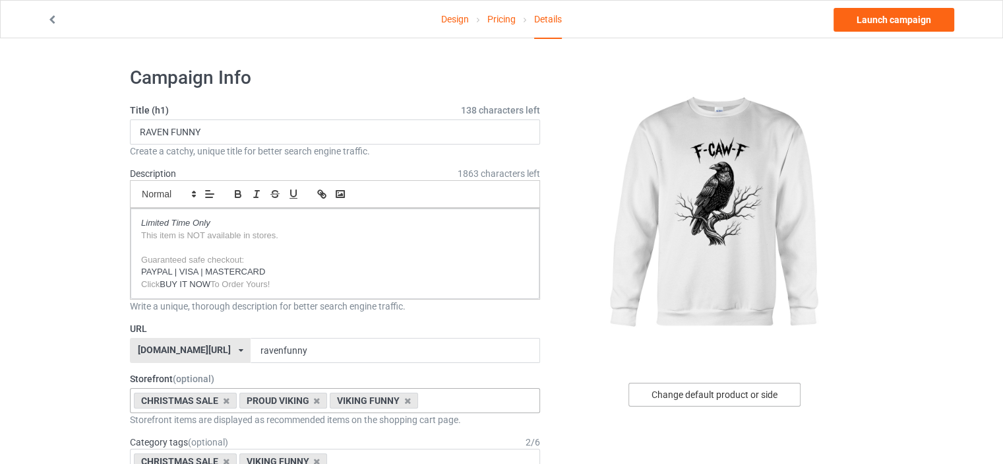
click at [738, 395] on div "Change default product or side" at bounding box center [715, 395] width 172 height 24
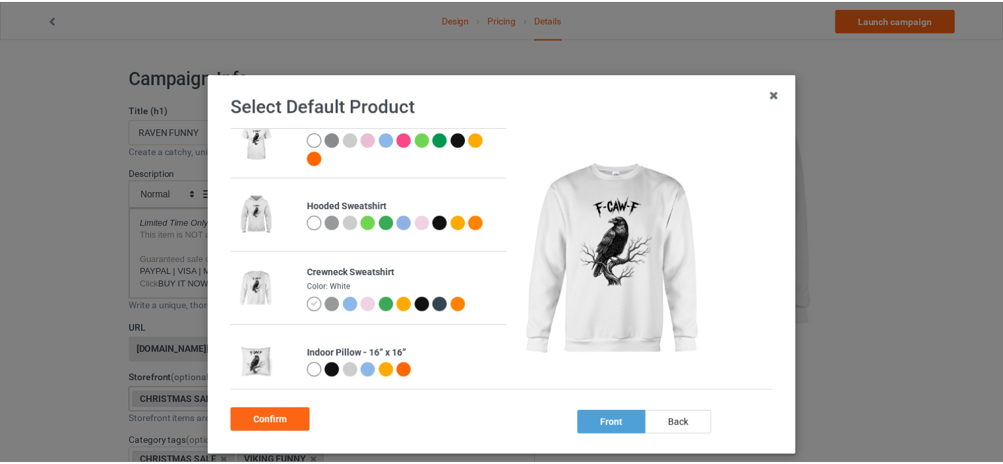
scroll to position [396, 0]
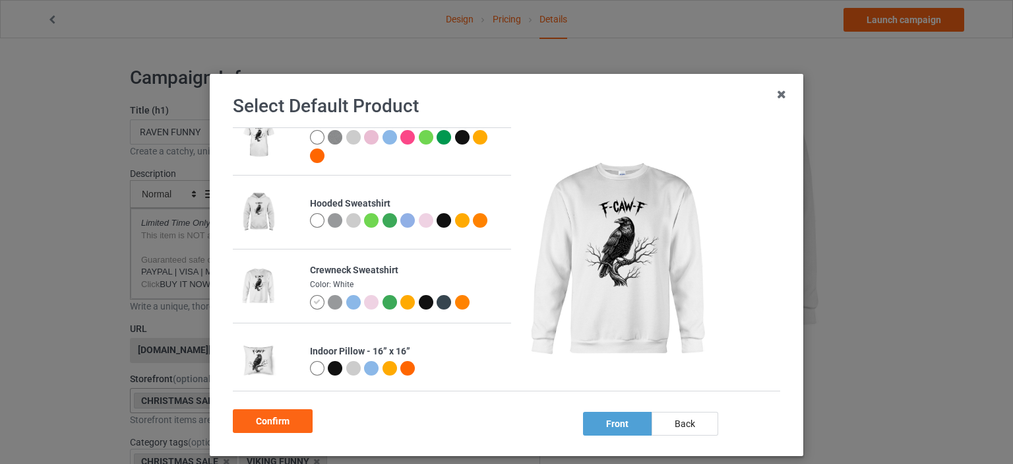
click at [328, 304] on div at bounding box center [335, 302] width 15 height 15
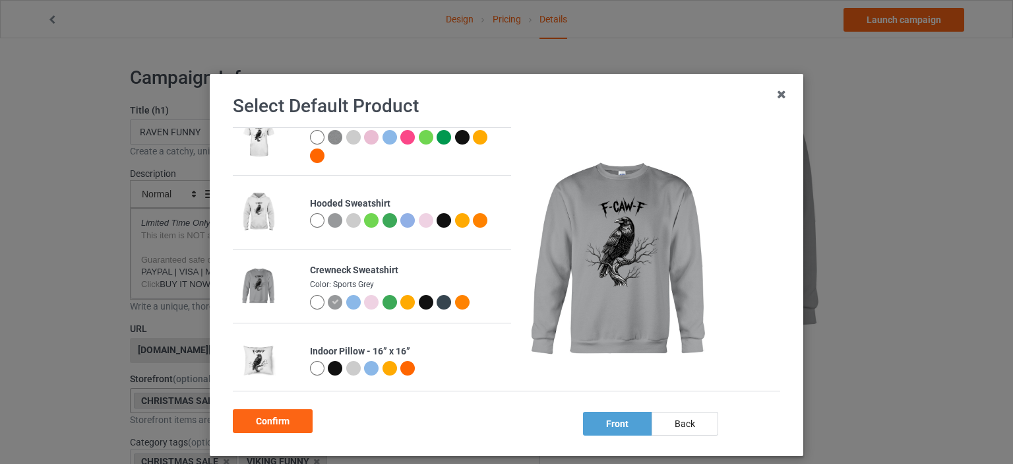
click at [420, 298] on div at bounding box center [426, 302] width 15 height 15
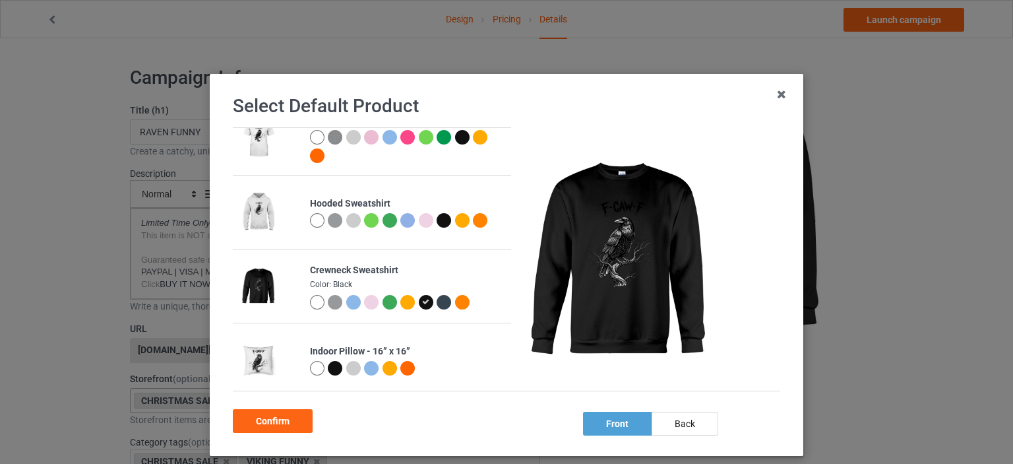
click at [328, 305] on div at bounding box center [335, 302] width 15 height 15
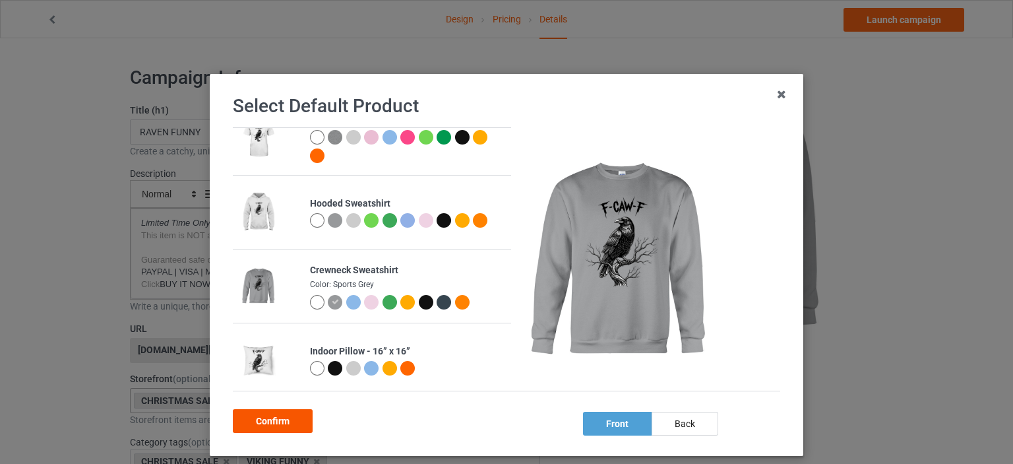
click at [278, 422] on div "Confirm" at bounding box center [273, 421] width 80 height 24
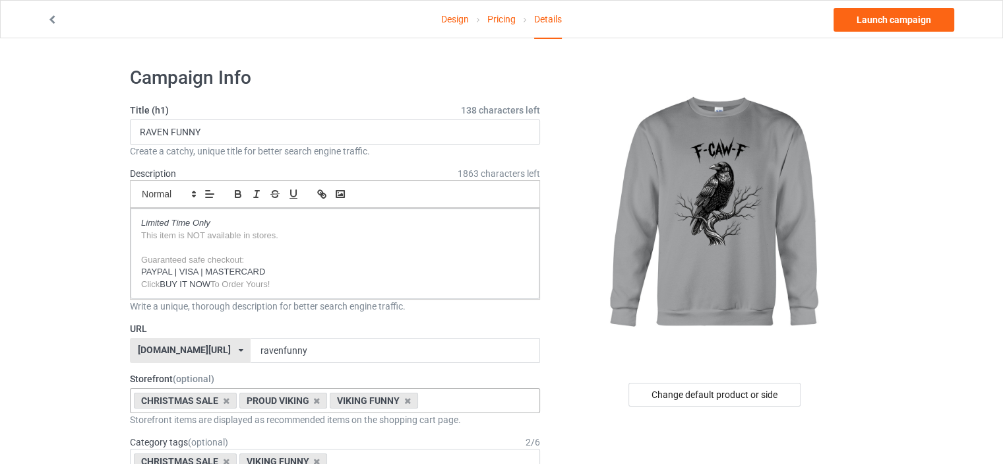
click at [55, 18] on icon at bounding box center [52, 17] width 11 height 9
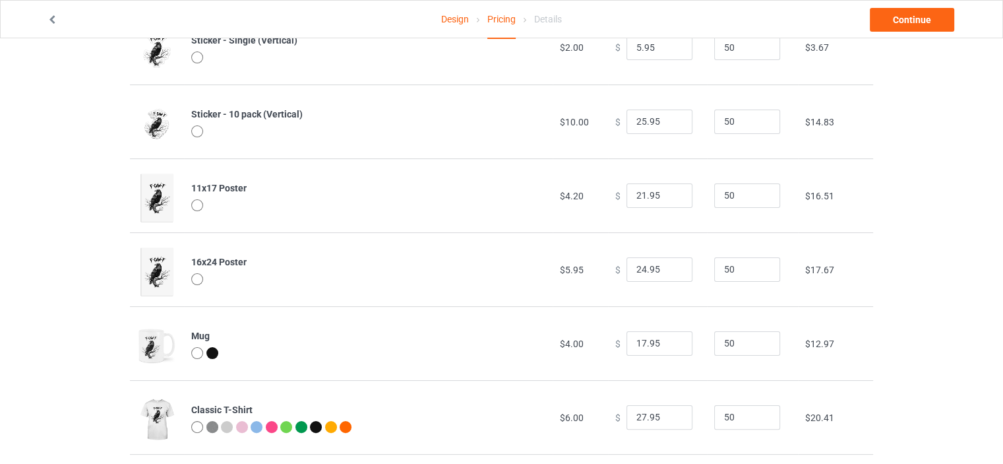
scroll to position [44, 0]
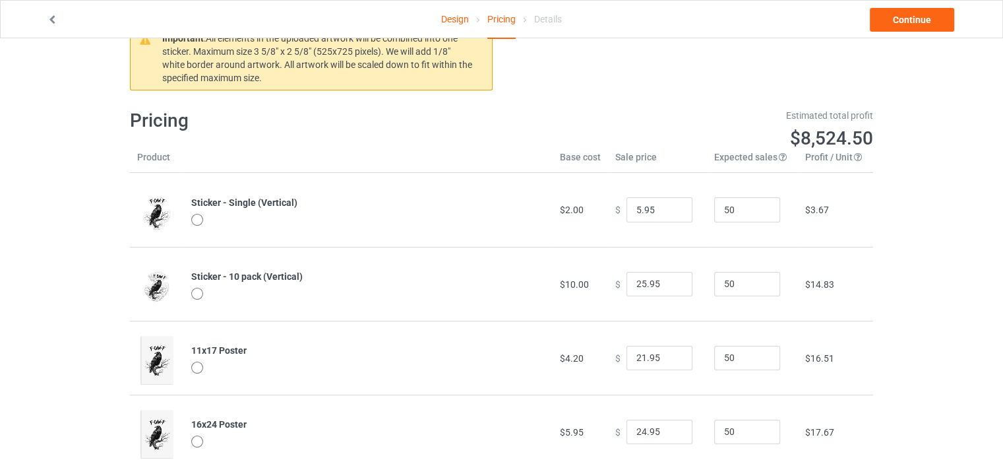
click at [59, 18] on link at bounding box center [53, 20] width 13 height 11
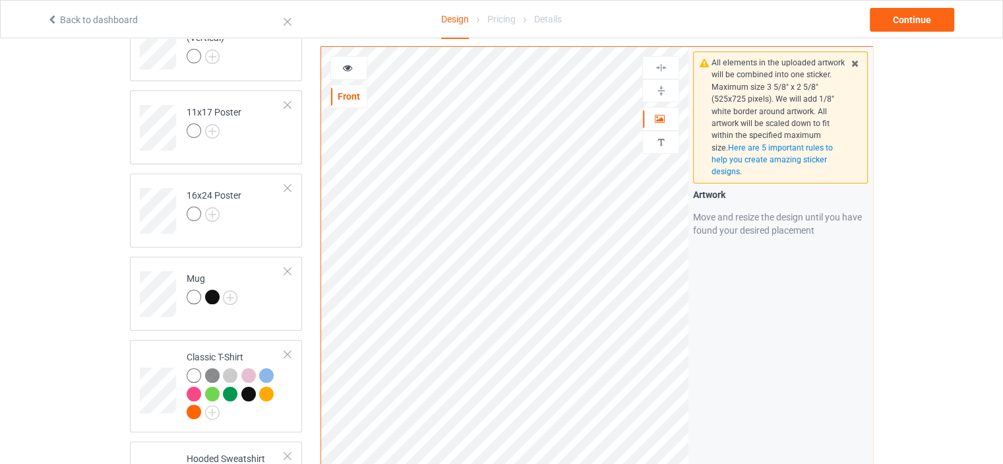
scroll to position [396, 0]
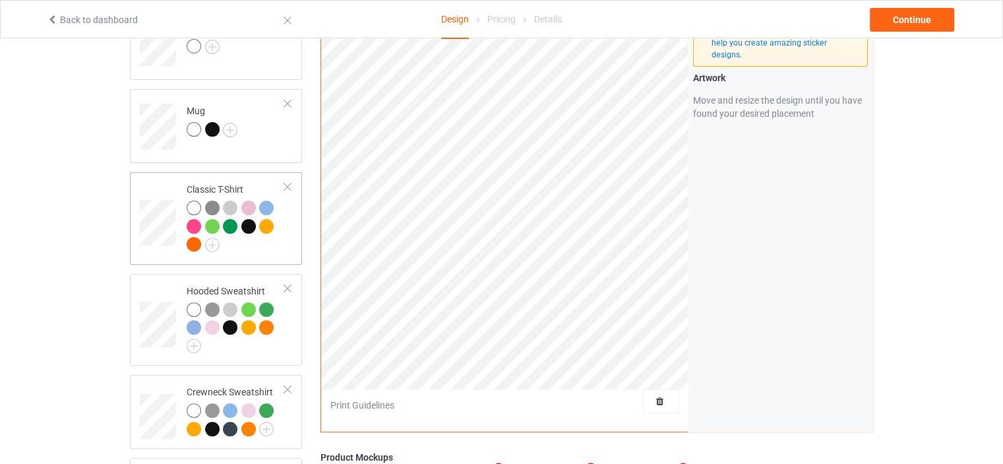
click at [222, 183] on div "Classic T-Shirt" at bounding box center [236, 217] width 98 height 68
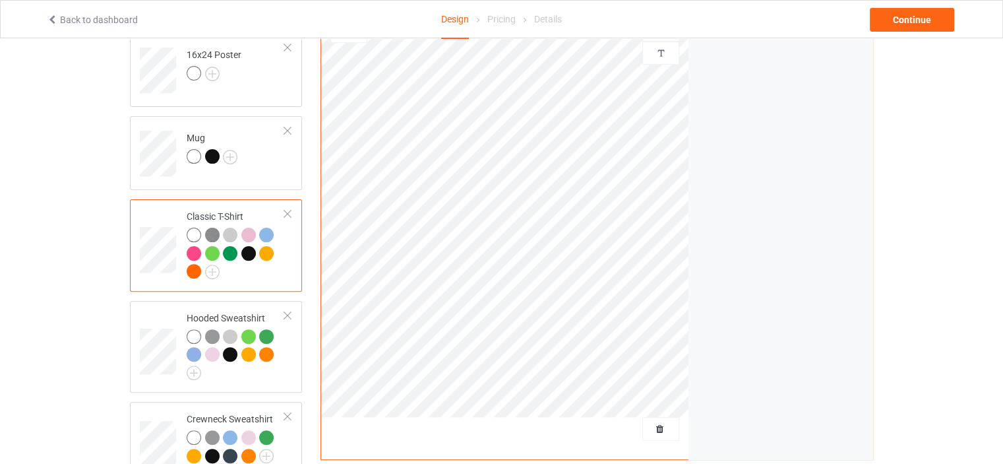
scroll to position [396, 0]
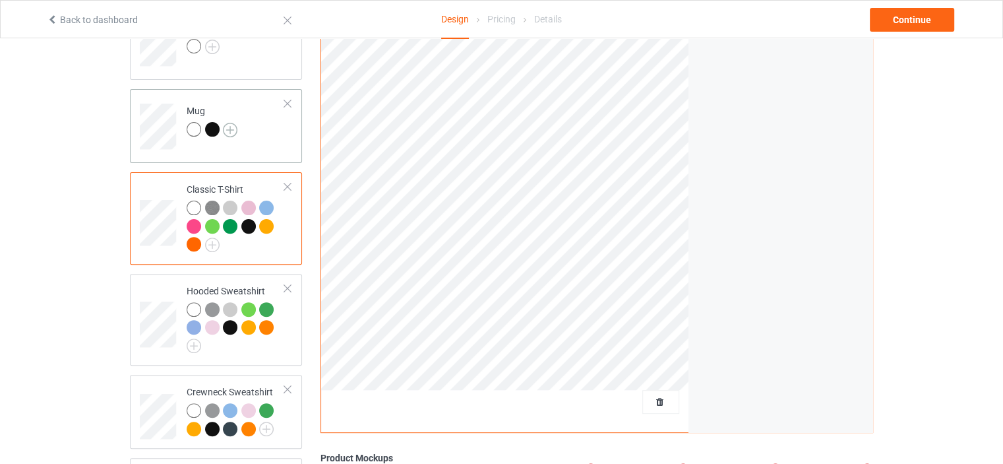
click at [228, 129] on img at bounding box center [230, 130] width 15 height 15
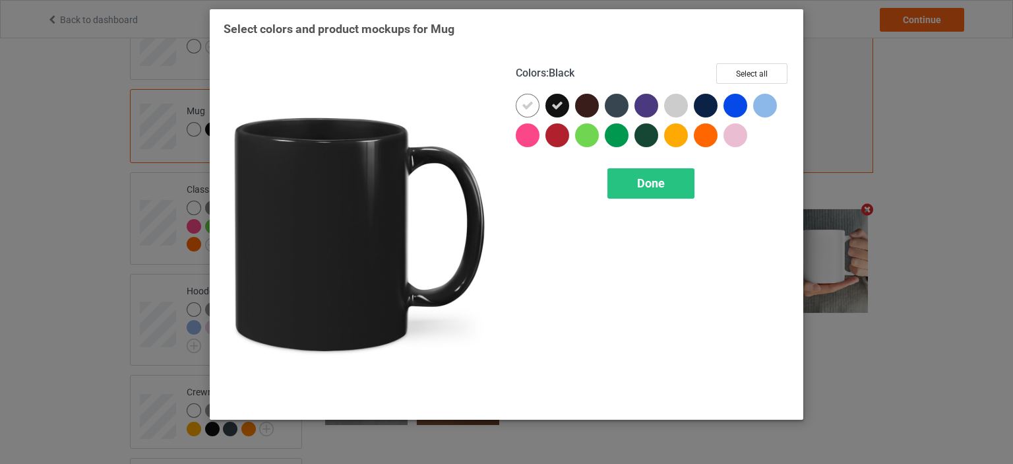
click at [557, 105] on icon at bounding box center [557, 106] width 12 height 12
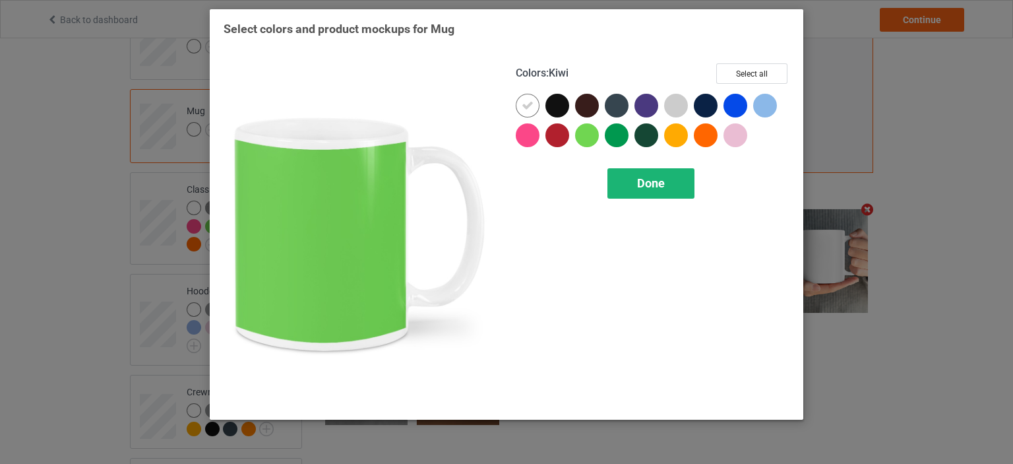
click at [640, 189] on span "Done" at bounding box center [651, 183] width 28 height 14
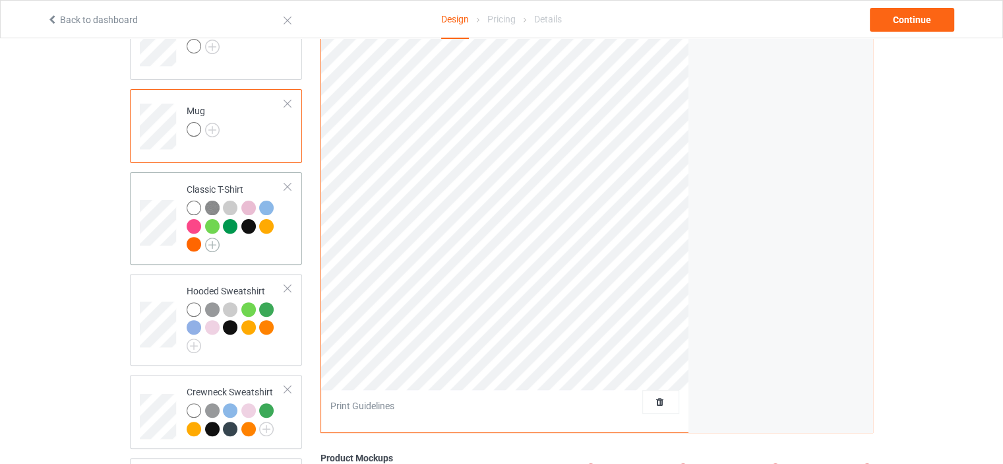
click at [216, 239] on img at bounding box center [212, 244] width 15 height 15
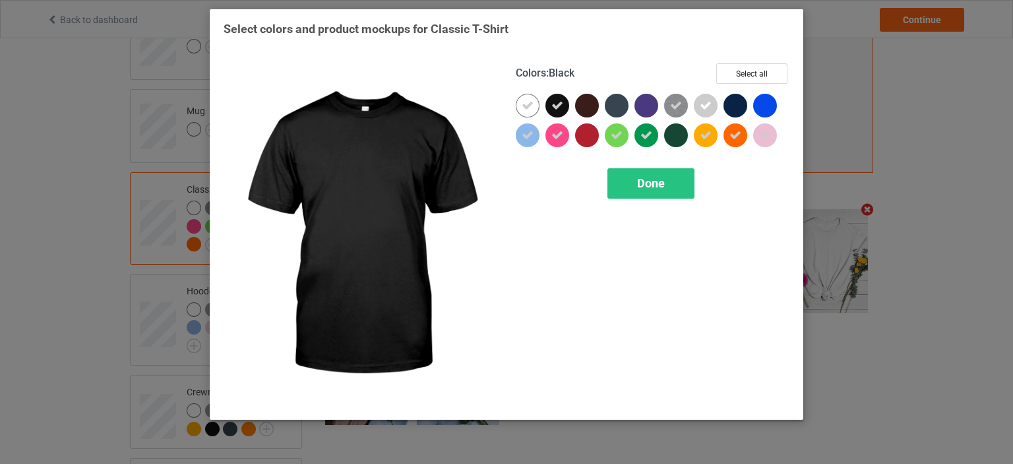
click at [559, 106] on icon at bounding box center [557, 106] width 12 height 12
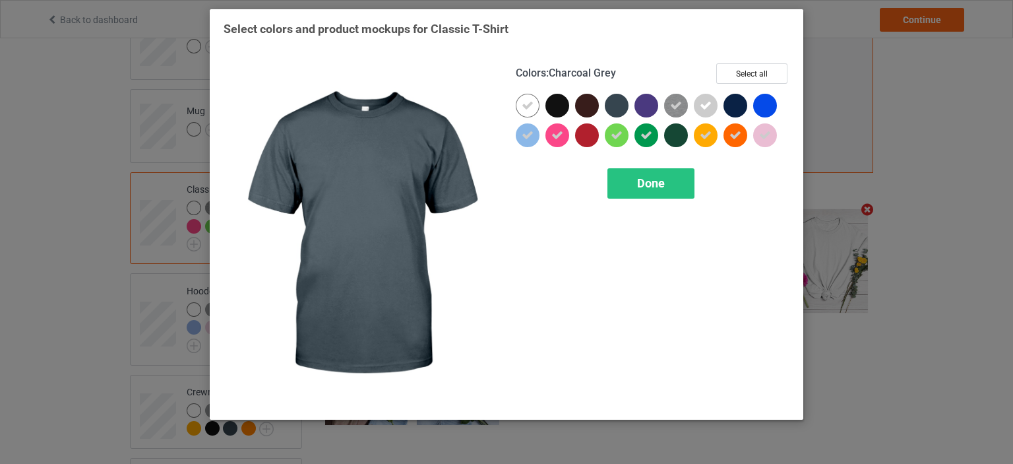
click at [613, 106] on div at bounding box center [617, 106] width 24 height 24
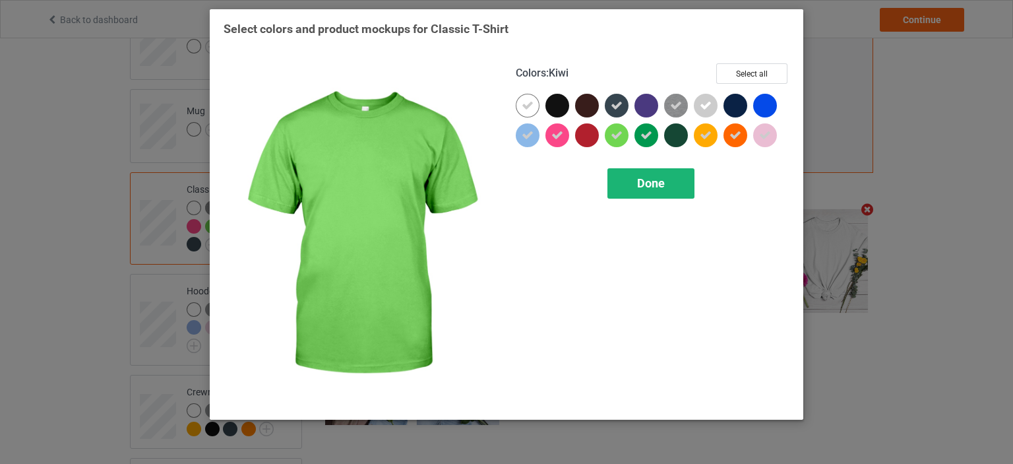
click at [647, 184] on span "Done" at bounding box center [651, 183] width 28 height 14
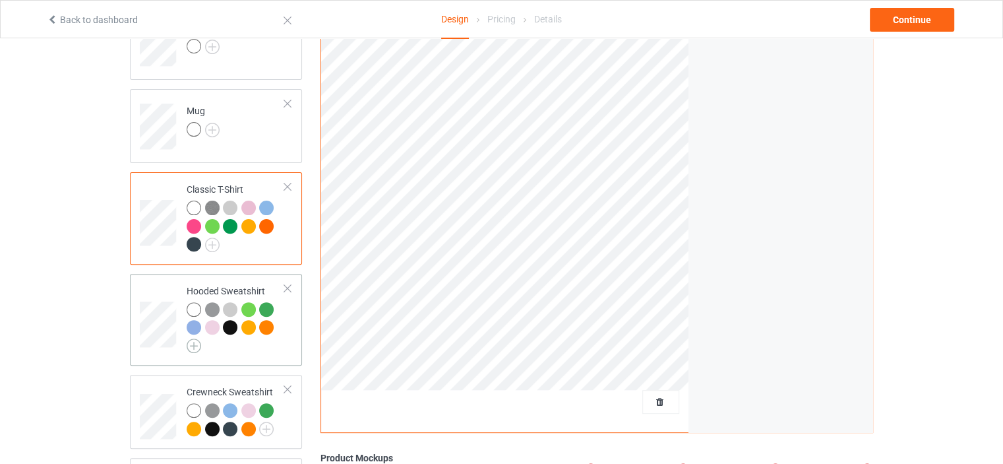
click at [197, 340] on img at bounding box center [194, 345] width 15 height 15
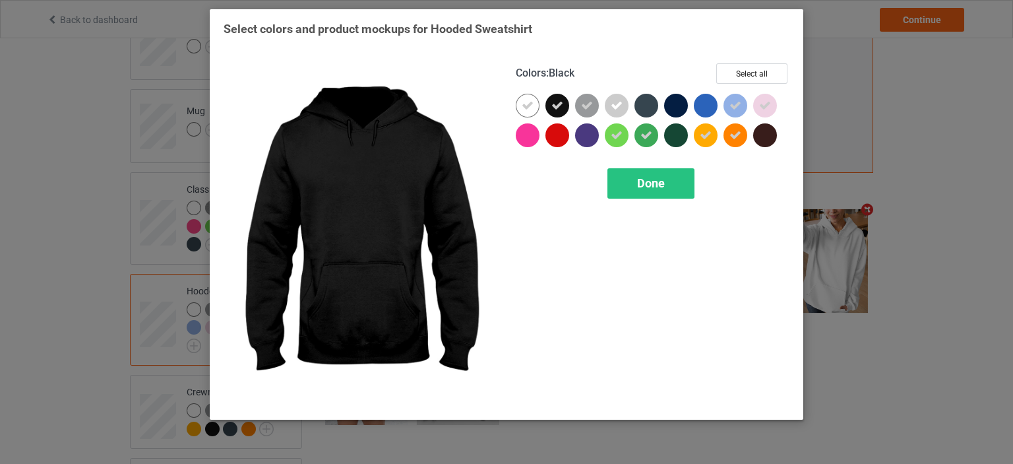
click at [560, 102] on icon at bounding box center [557, 106] width 12 height 12
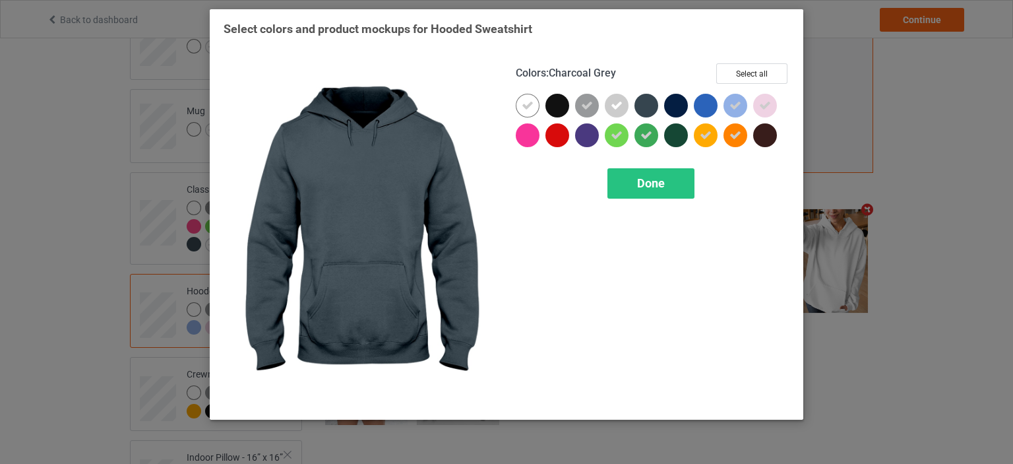
click at [652, 102] on div at bounding box center [647, 106] width 24 height 24
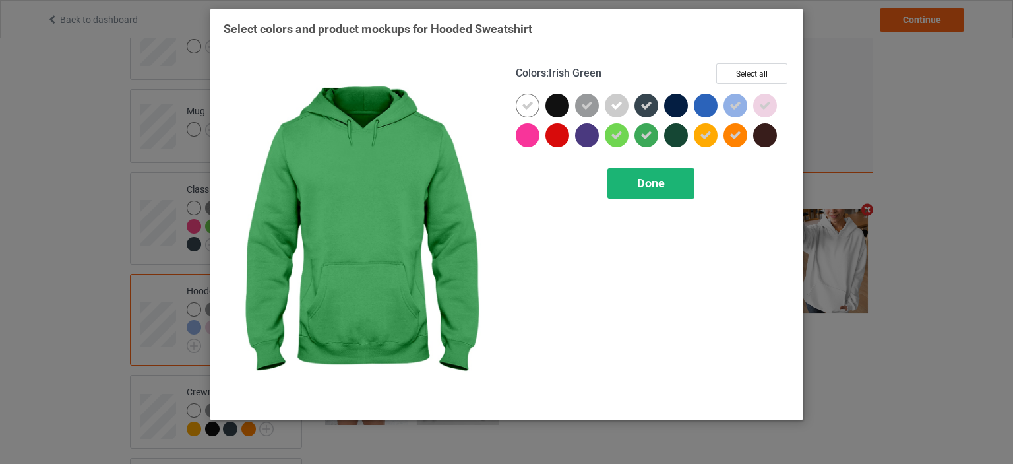
click at [649, 181] on span "Done" at bounding box center [651, 183] width 28 height 14
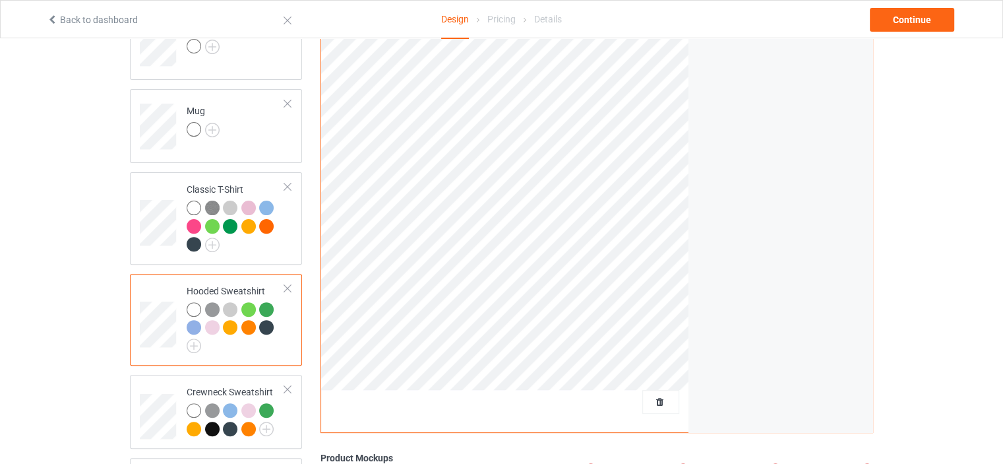
scroll to position [528, 0]
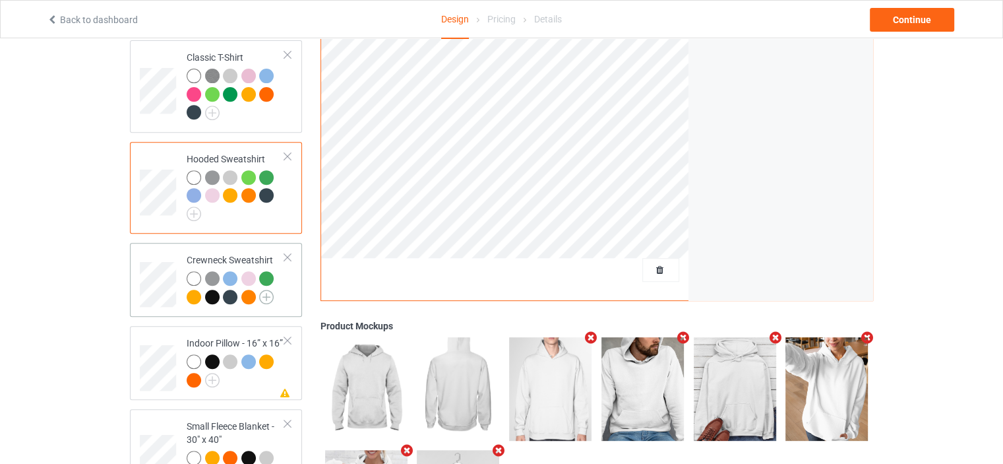
click at [263, 295] on img at bounding box center [266, 297] width 15 height 15
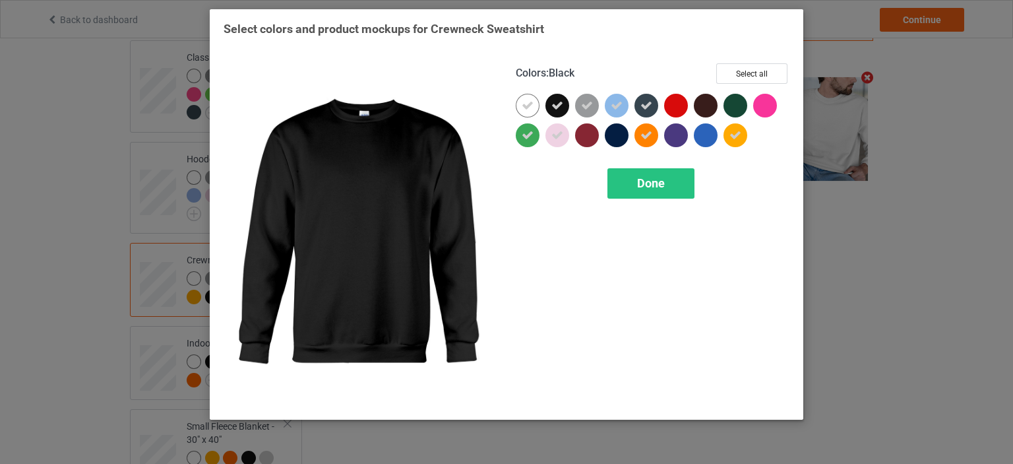
click at [551, 105] on icon at bounding box center [557, 106] width 12 height 12
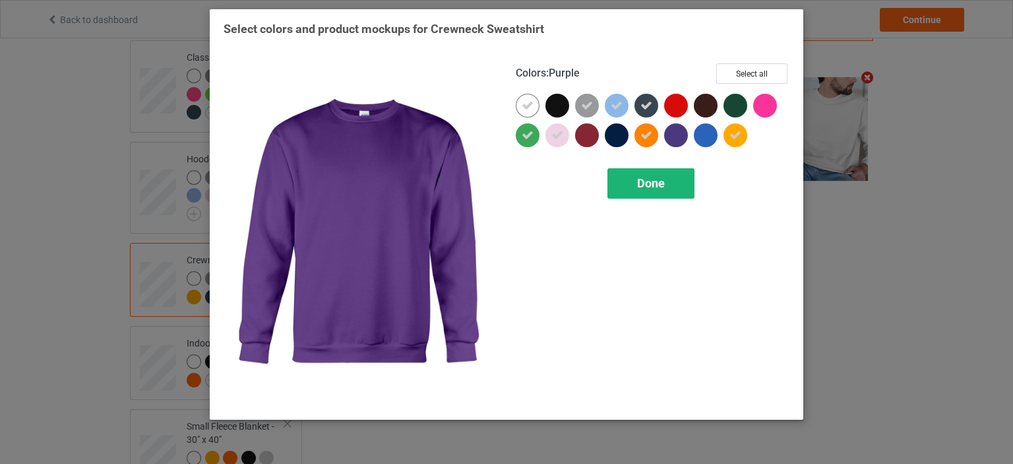
click at [632, 183] on div "Done" at bounding box center [651, 183] width 87 height 30
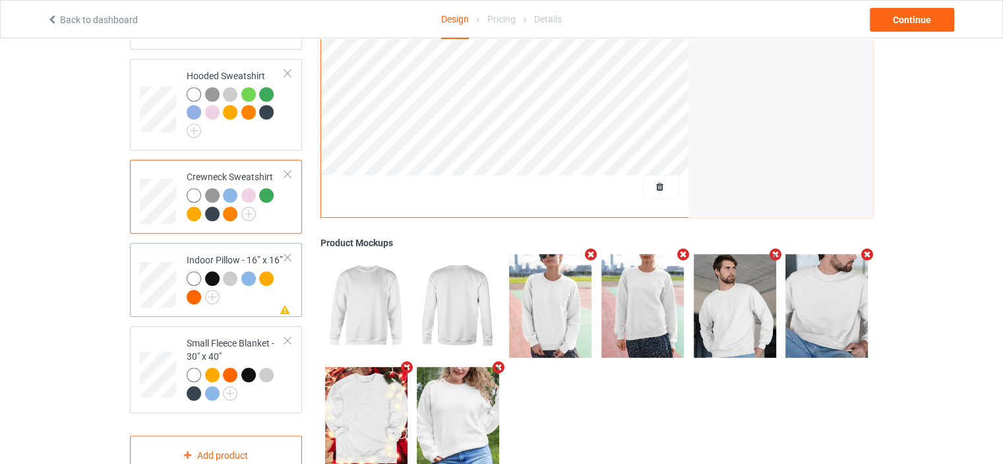
scroll to position [615, 0]
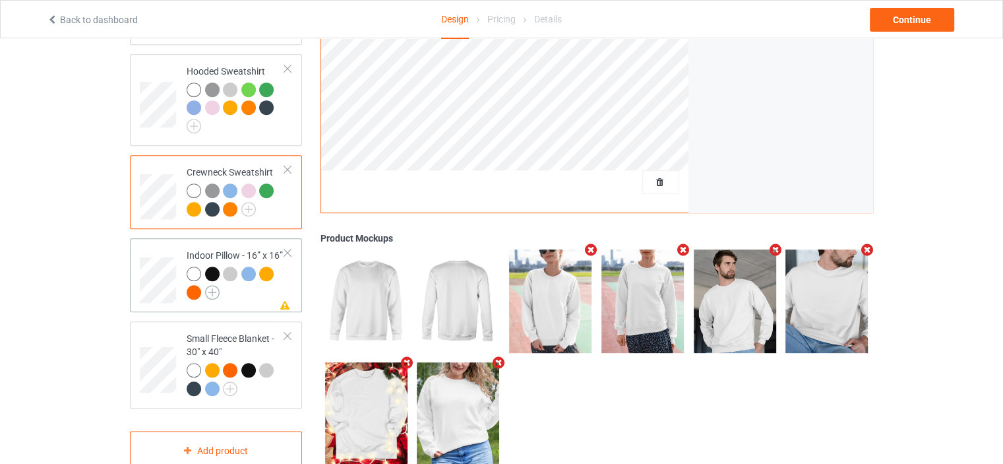
click at [211, 290] on img at bounding box center [212, 292] width 15 height 15
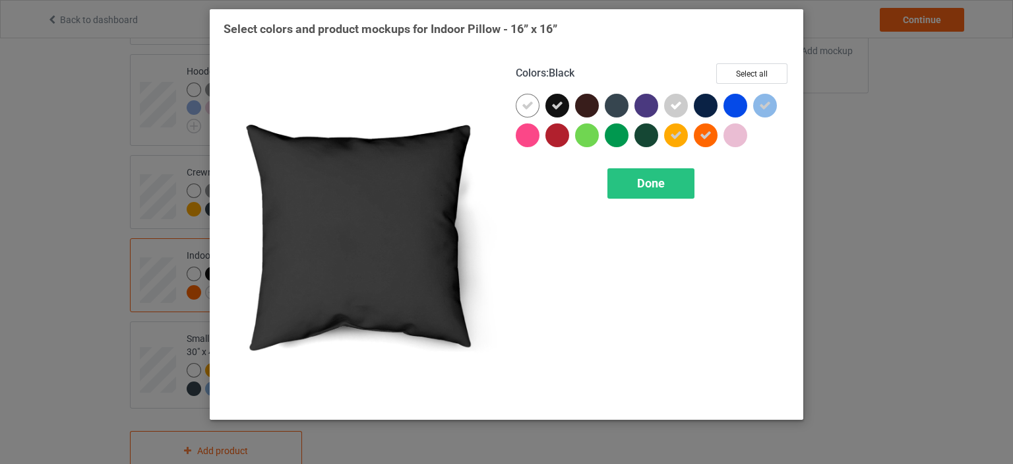
click at [563, 108] on icon at bounding box center [557, 106] width 12 height 12
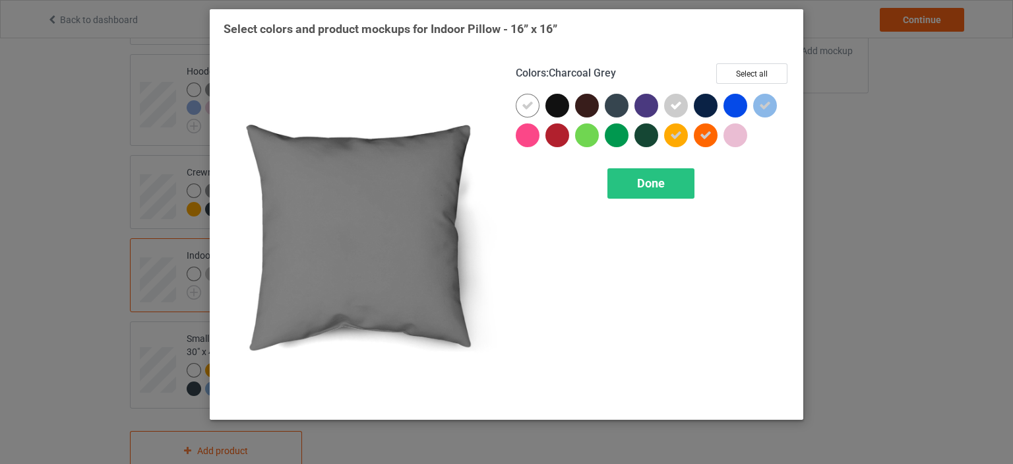
drag, startPoint x: 620, startPoint y: 103, endPoint x: 616, endPoint y: 152, distance: 49.0
click at [619, 103] on div at bounding box center [617, 106] width 24 height 24
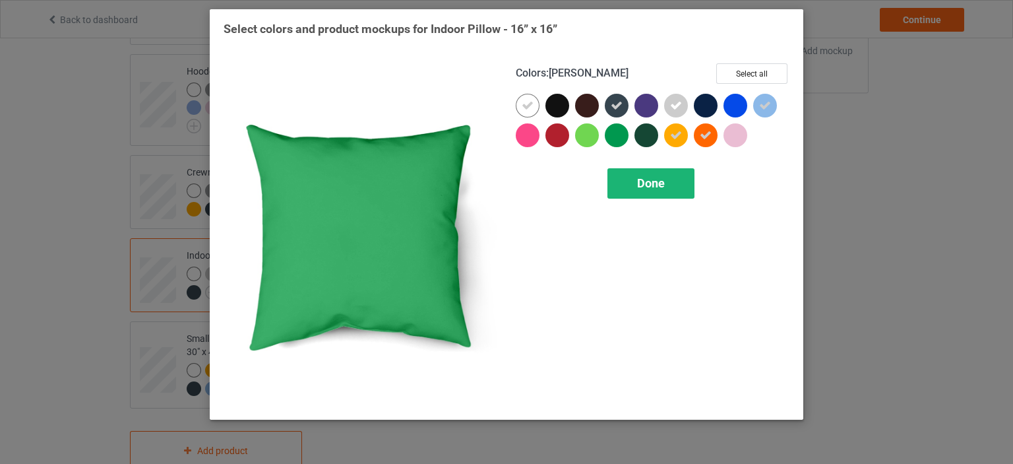
click at [627, 189] on div "Done" at bounding box center [651, 183] width 87 height 30
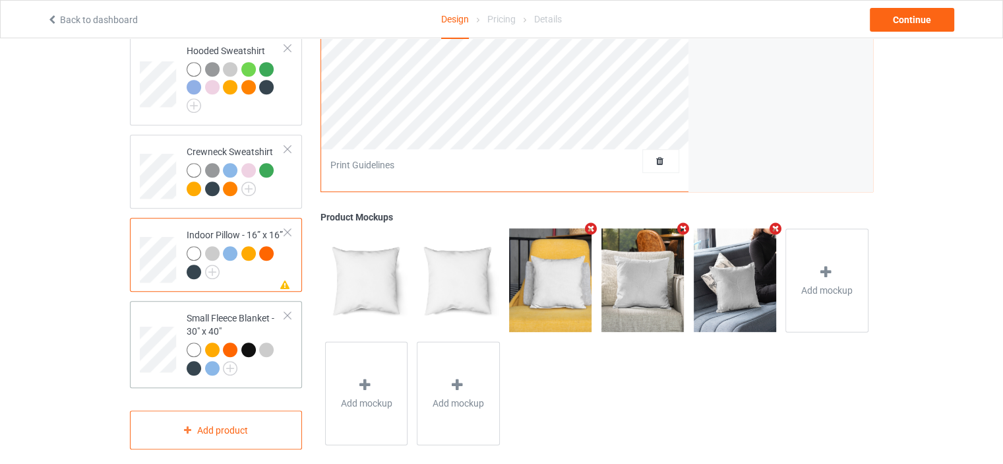
scroll to position [647, 0]
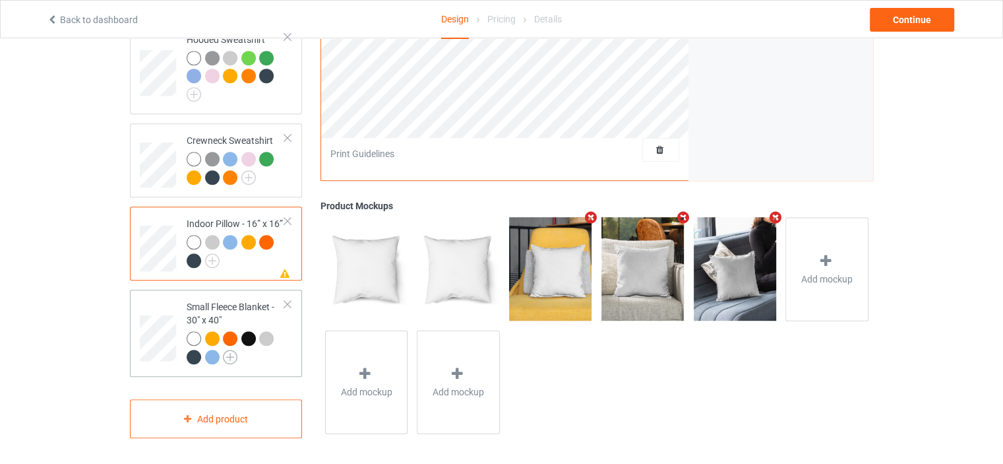
click at [230, 351] on img at bounding box center [230, 357] width 15 height 15
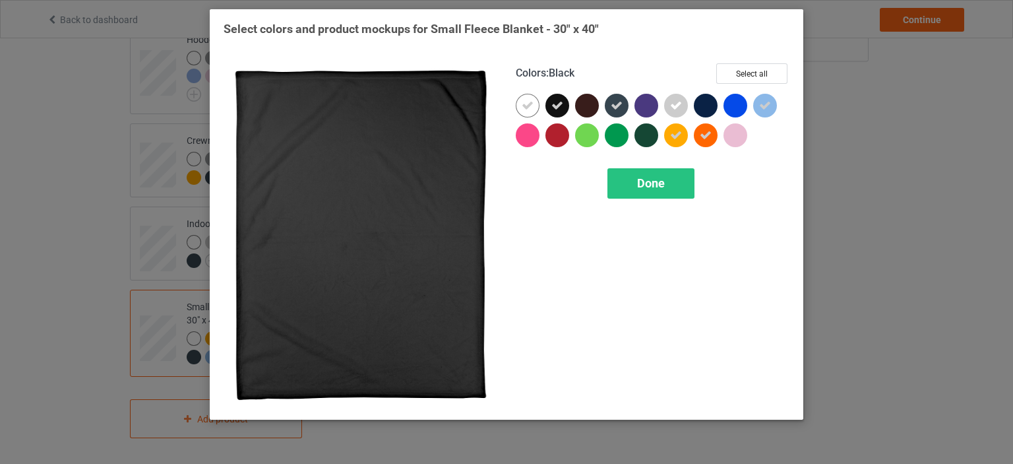
click at [557, 106] on icon at bounding box center [557, 106] width 12 height 12
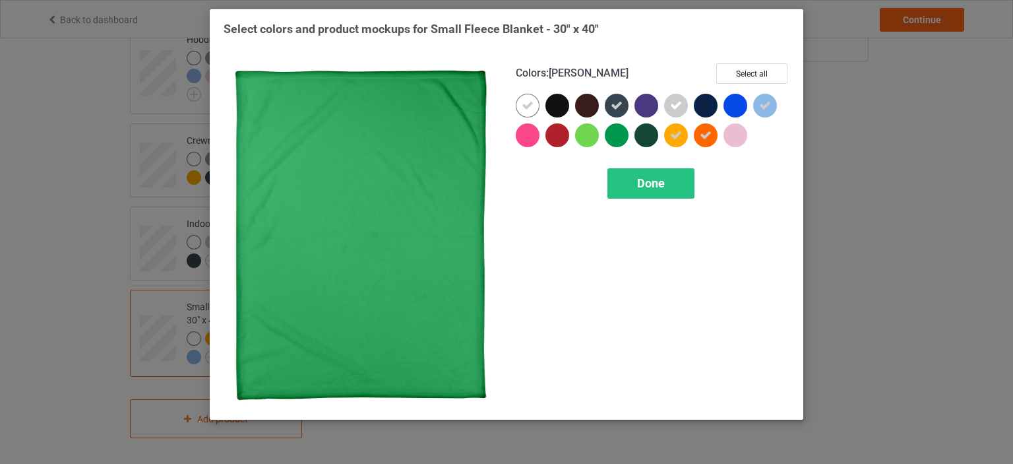
drag, startPoint x: 636, startPoint y: 195, endPoint x: 633, endPoint y: 187, distance: 8.3
click at [633, 194] on div "Done" at bounding box center [651, 183] width 87 height 30
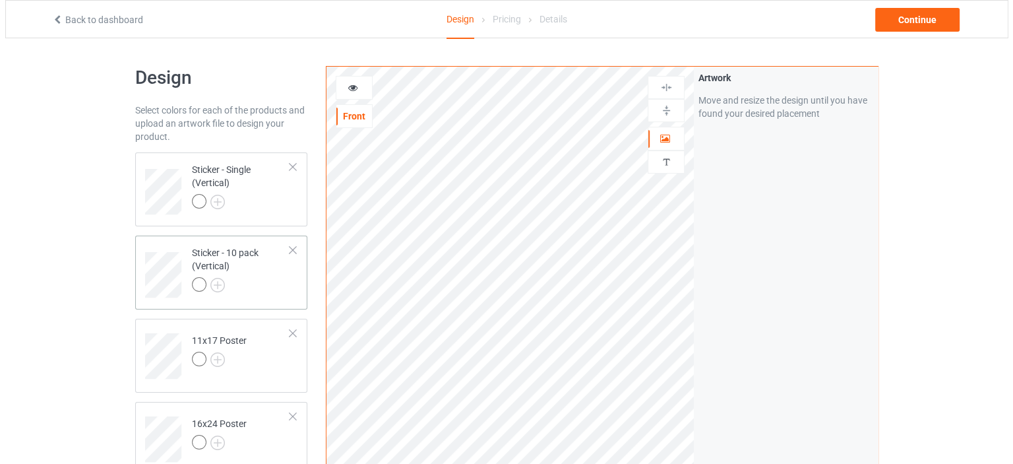
scroll to position [352, 0]
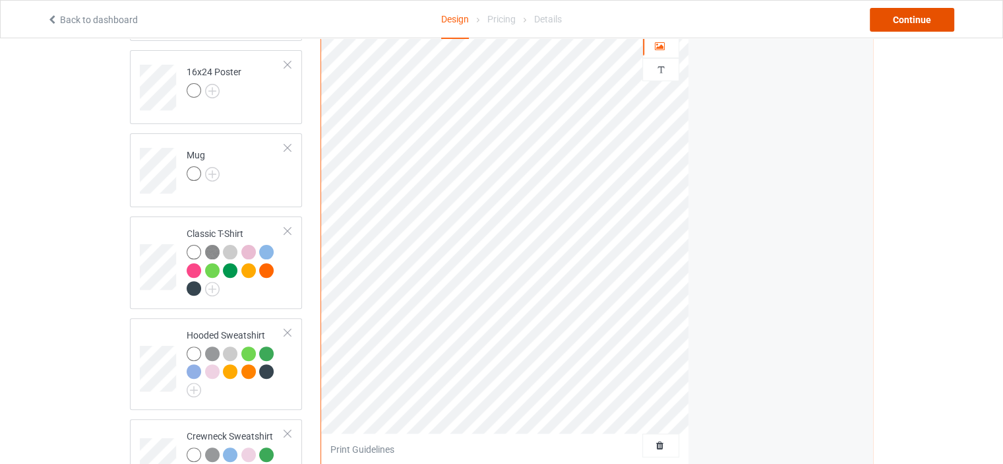
click at [904, 13] on div "Continue" at bounding box center [912, 20] width 84 height 24
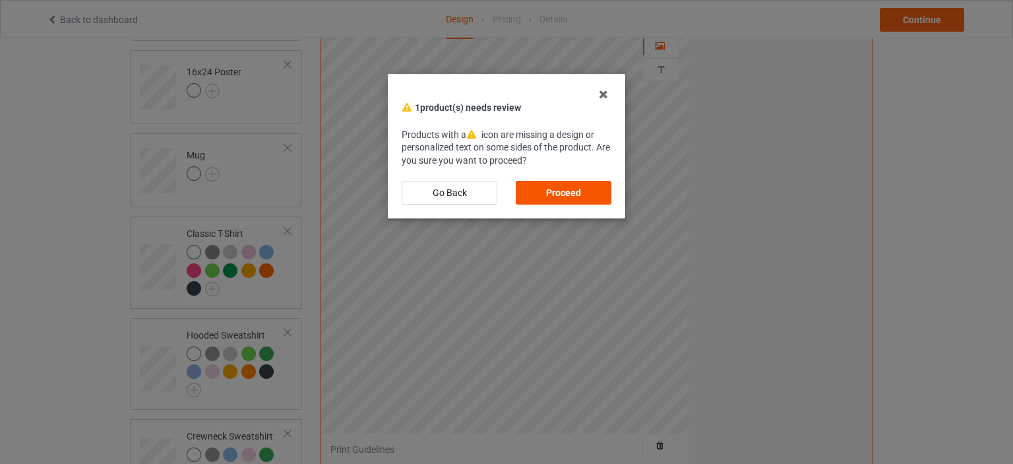
click at [578, 195] on div "Proceed" at bounding box center [564, 193] width 96 height 24
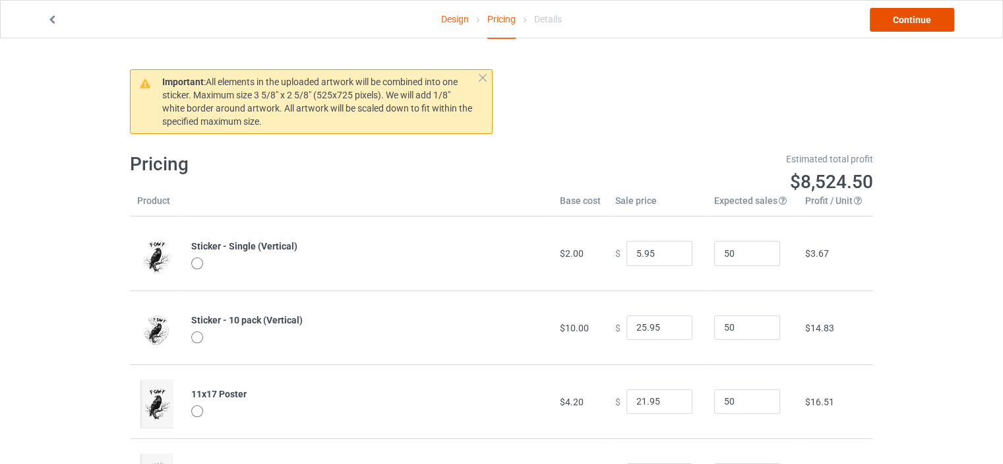
click at [898, 24] on link "Continue" at bounding box center [912, 20] width 84 height 24
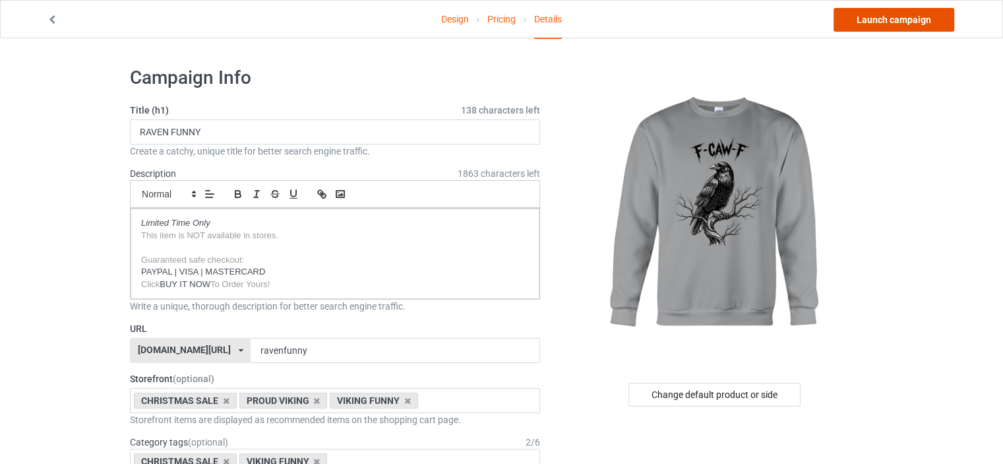
click at [895, 19] on link "Launch campaign" at bounding box center [894, 20] width 121 height 24
